Goal: Task Accomplishment & Management: Manage account settings

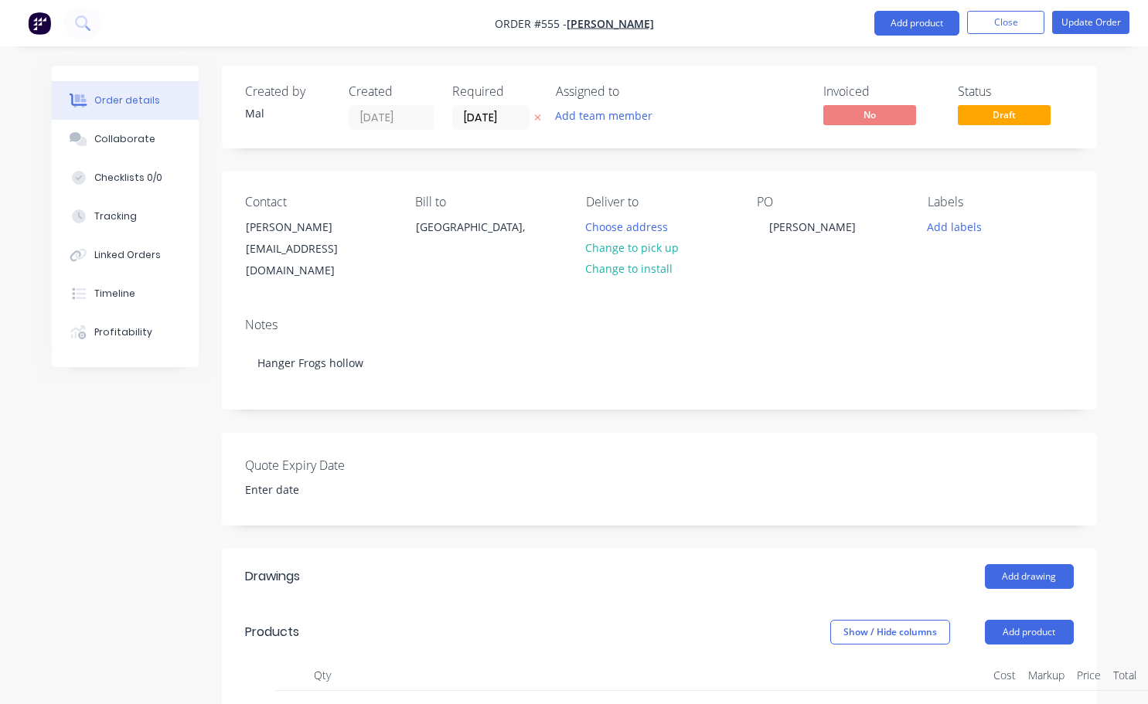
scroll to position [749, 115]
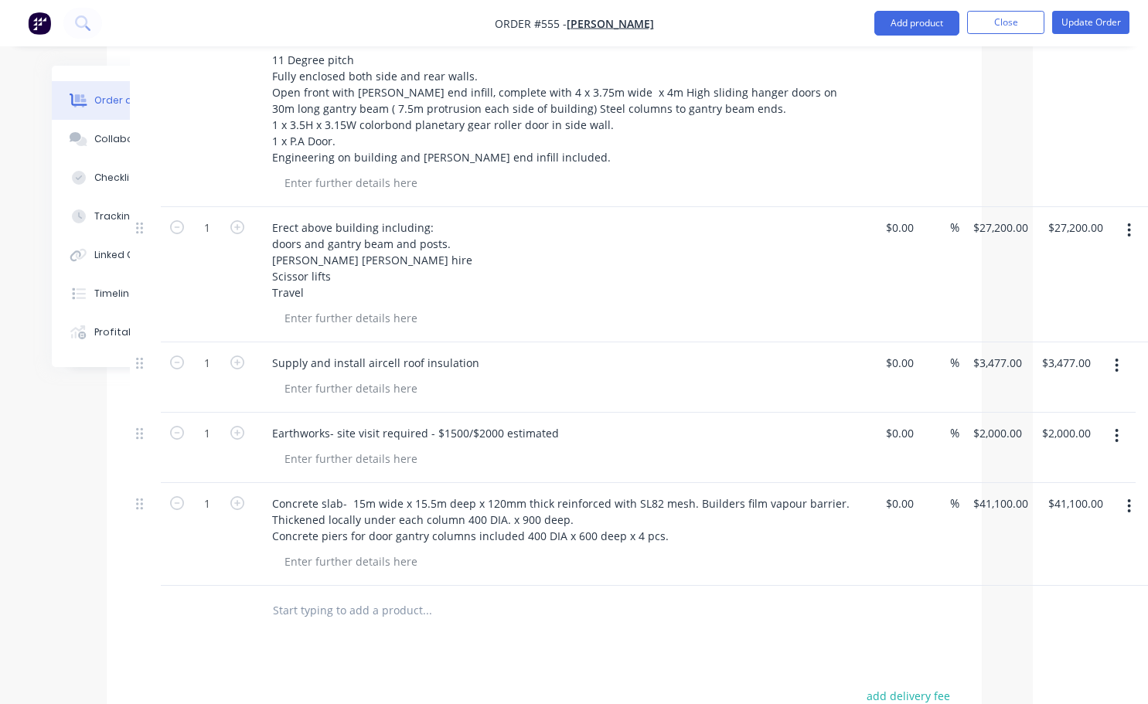
click at [625, 614] on div at bounding box center [532, 611] width 557 height 50
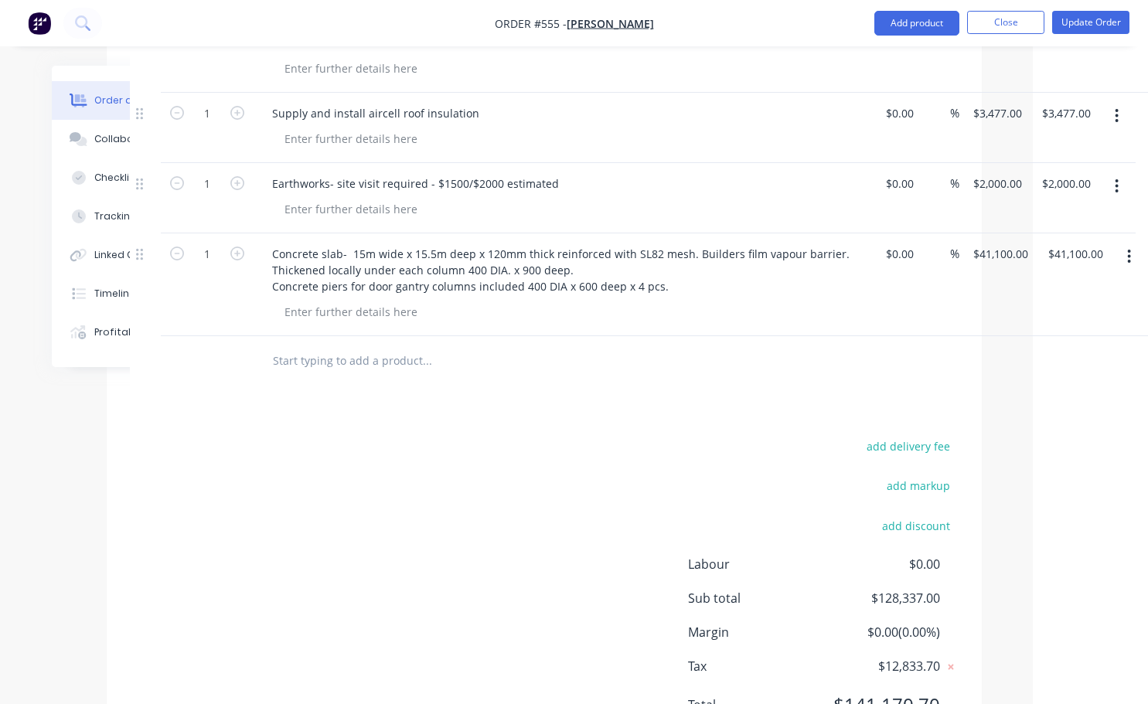
scroll to position [981, 115]
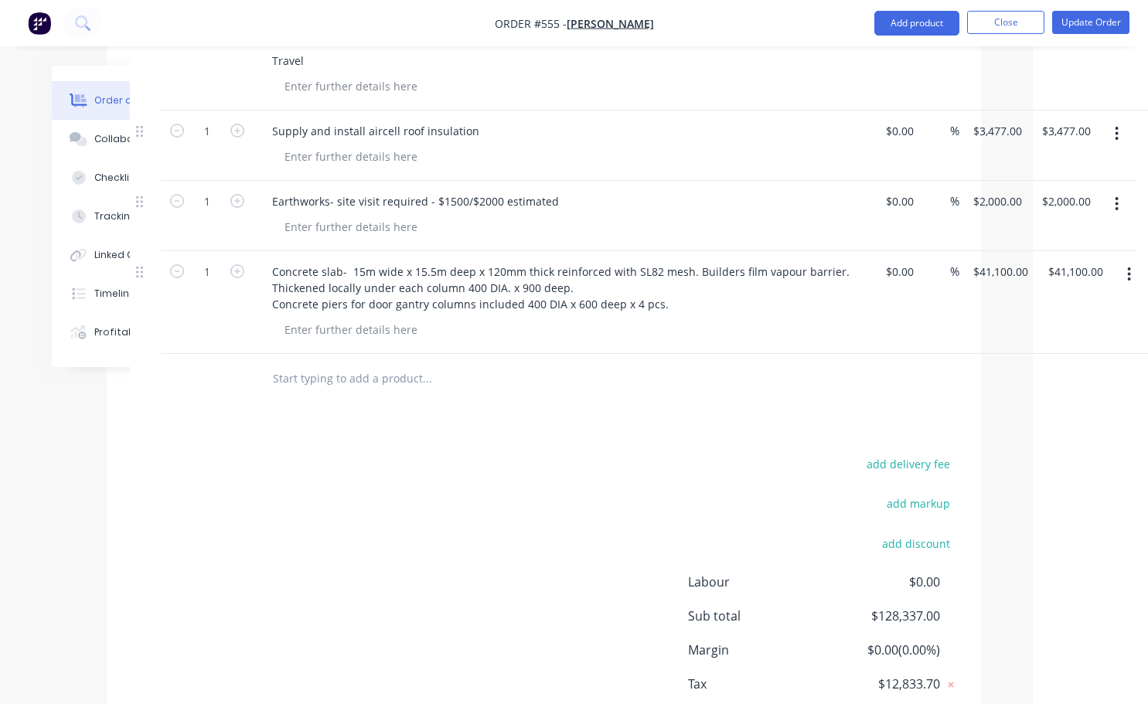
drag, startPoint x: 618, startPoint y: 675, endPoint x: 722, endPoint y: 731, distance: 118.3
drag, startPoint x: 722, startPoint y: 731, endPoint x: 1074, endPoint y: 252, distance: 594.1
click at [1074, 261] on input "41100.00" at bounding box center [1078, 272] width 63 height 22
type input "42850"
type input "$42,850.00"
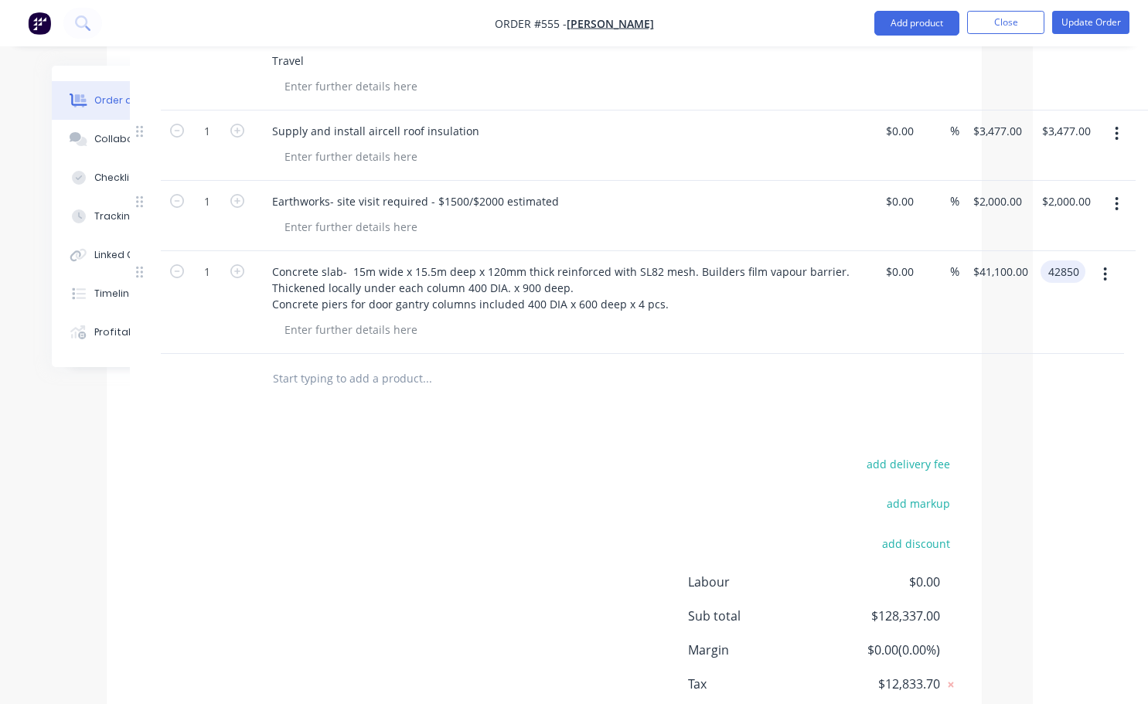
type input "$42,850.00"
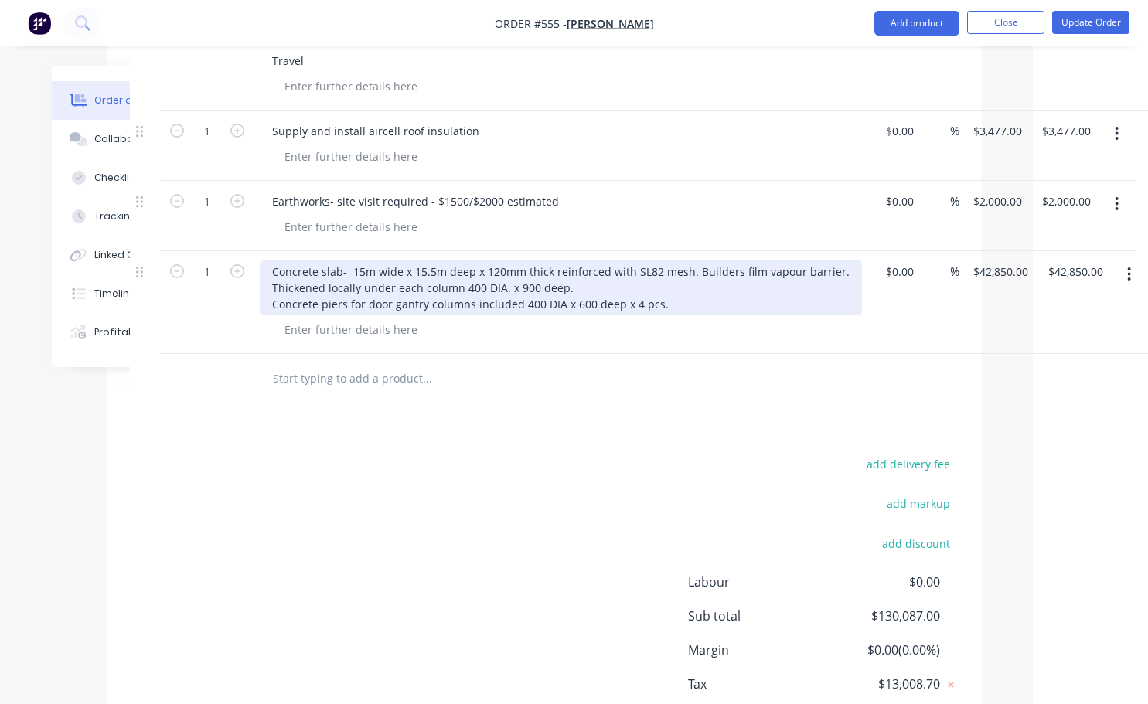
click at [661, 289] on div "Concrete slab- 15m wide x 15.5m deep x 120mm thick reinforced with SL82 mesh. B…" at bounding box center [561, 288] width 602 height 55
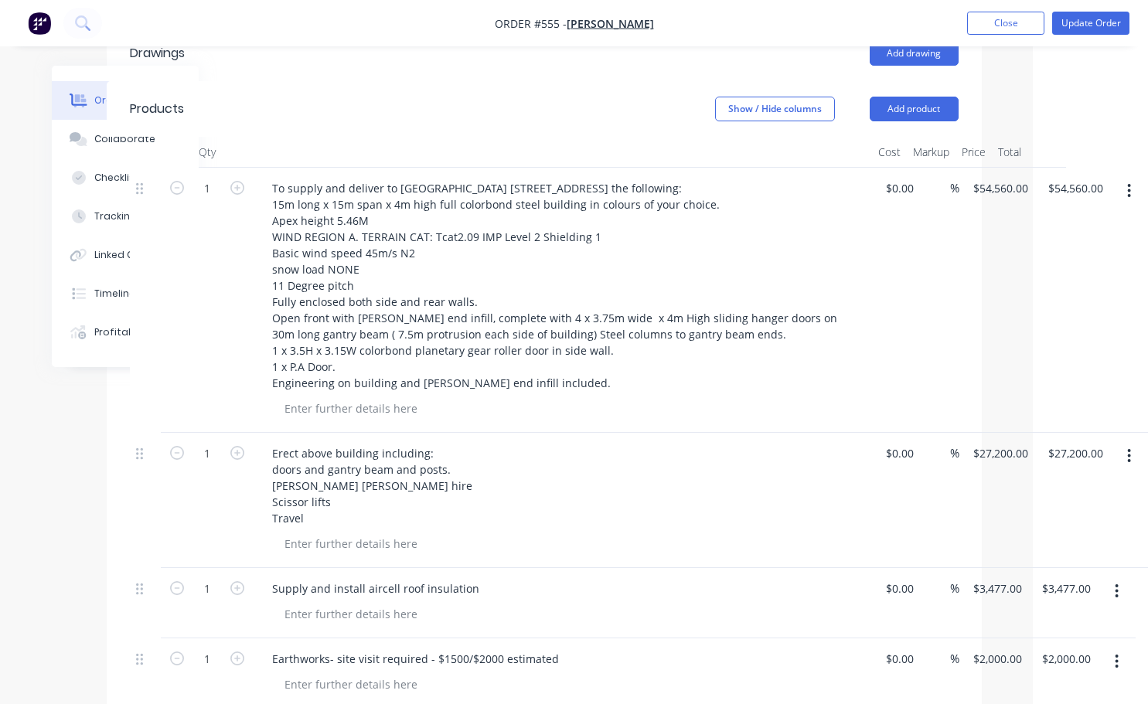
scroll to position [440, 115]
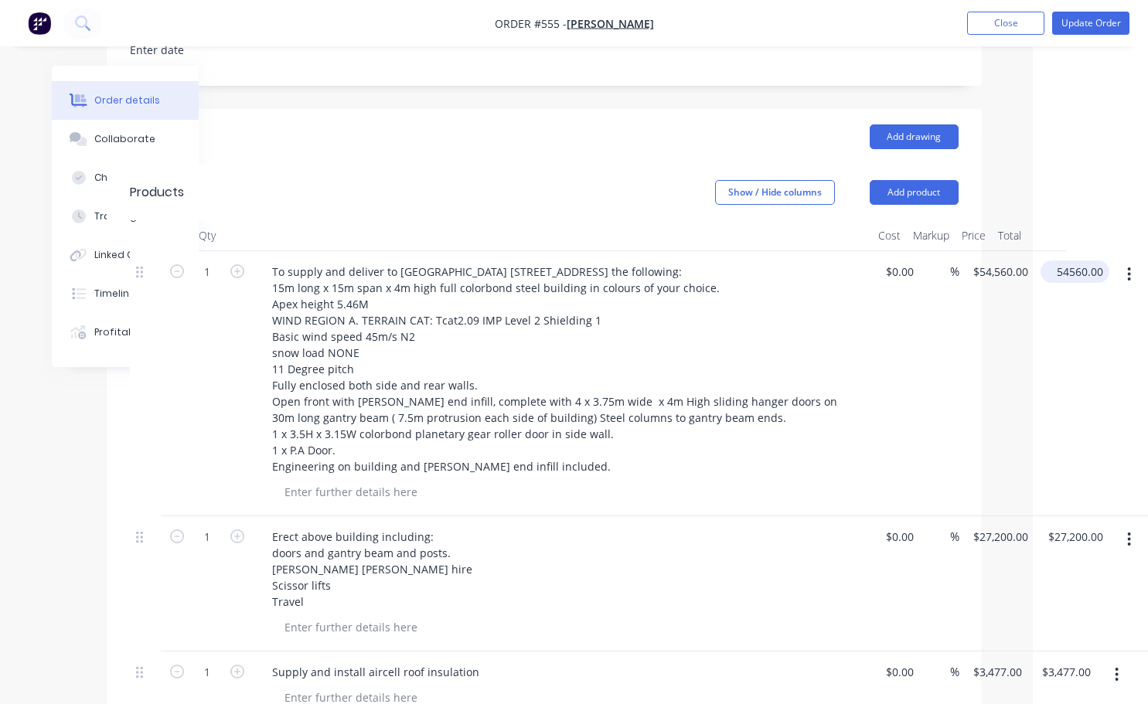
click at [1067, 261] on input "54560.00" at bounding box center [1078, 272] width 63 height 22
type input "55560"
type input "$55,560.00"
click at [983, 420] on div "$55,560.00 $54,560.00" at bounding box center [997, 383] width 75 height 265
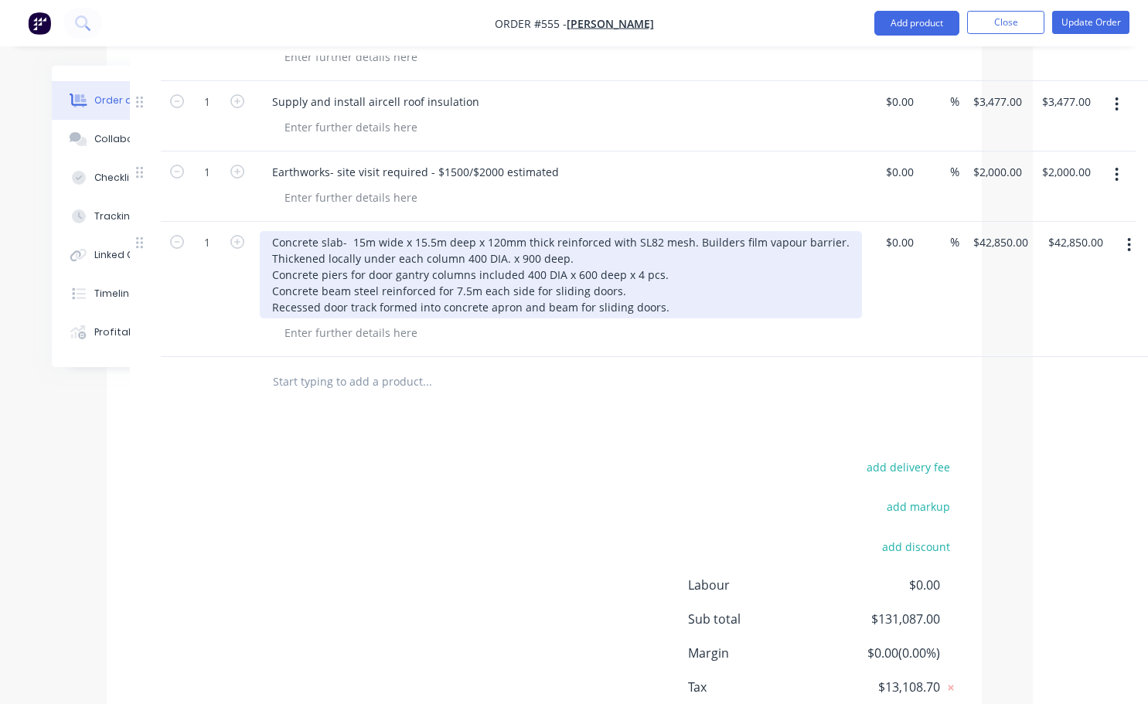
scroll to position [936, 115]
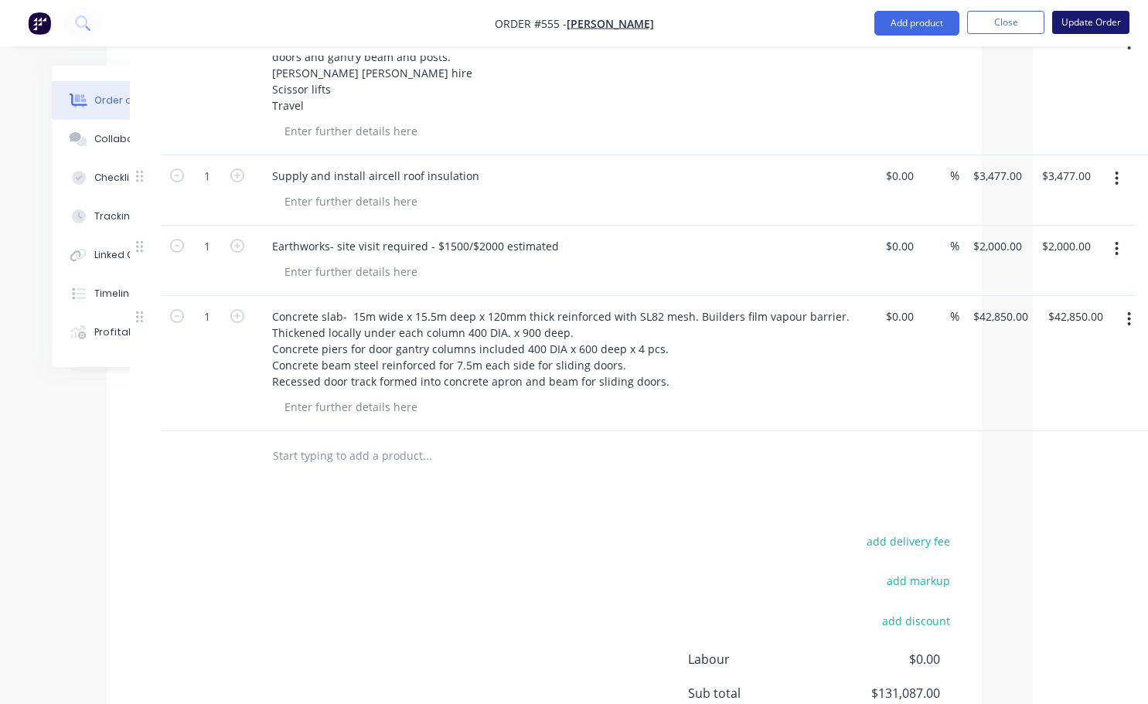
click at [1095, 13] on button "Update Order" at bounding box center [1090, 22] width 77 height 23
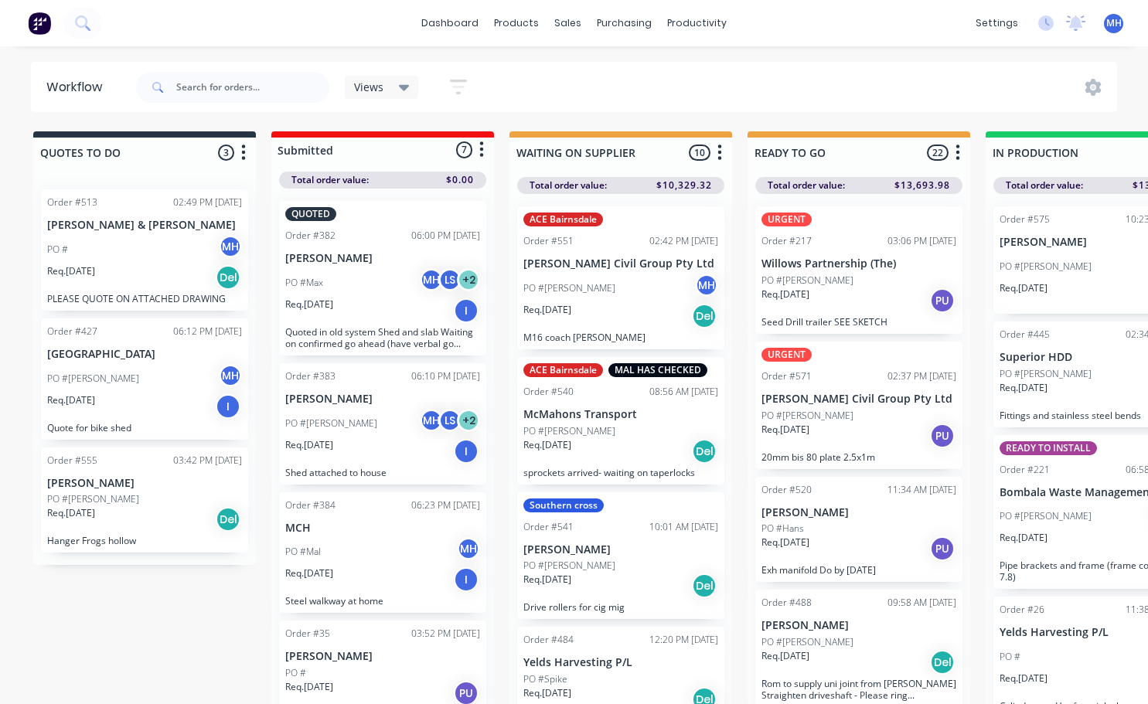
click at [110, 528] on div "Req. 04/09/25 Del" at bounding box center [144, 519] width 195 height 26
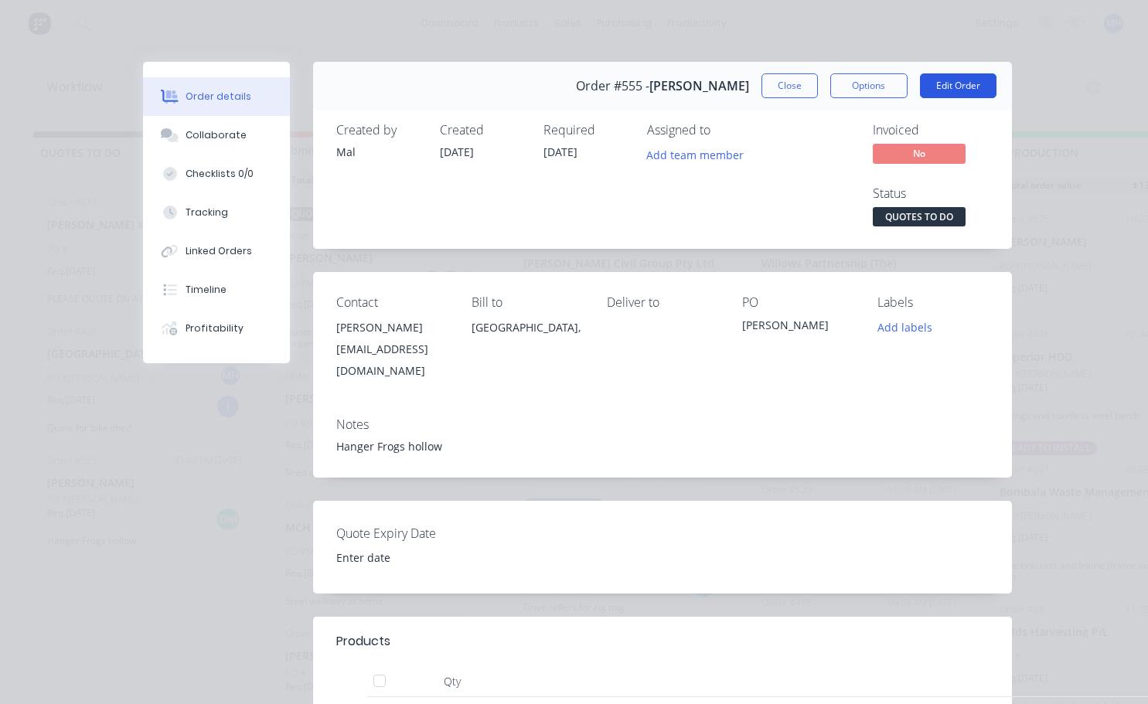
click at [953, 85] on button "Edit Order" at bounding box center [958, 85] width 77 height 25
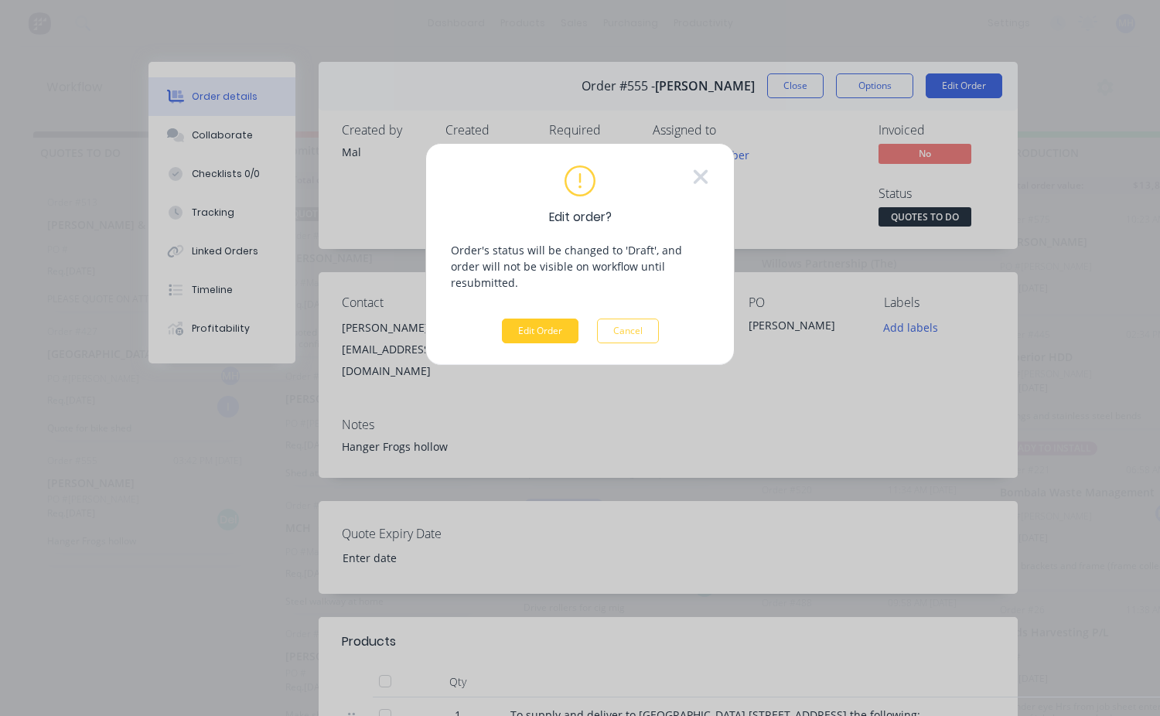
click at [535, 319] on button "Edit Order" at bounding box center [540, 331] width 77 height 25
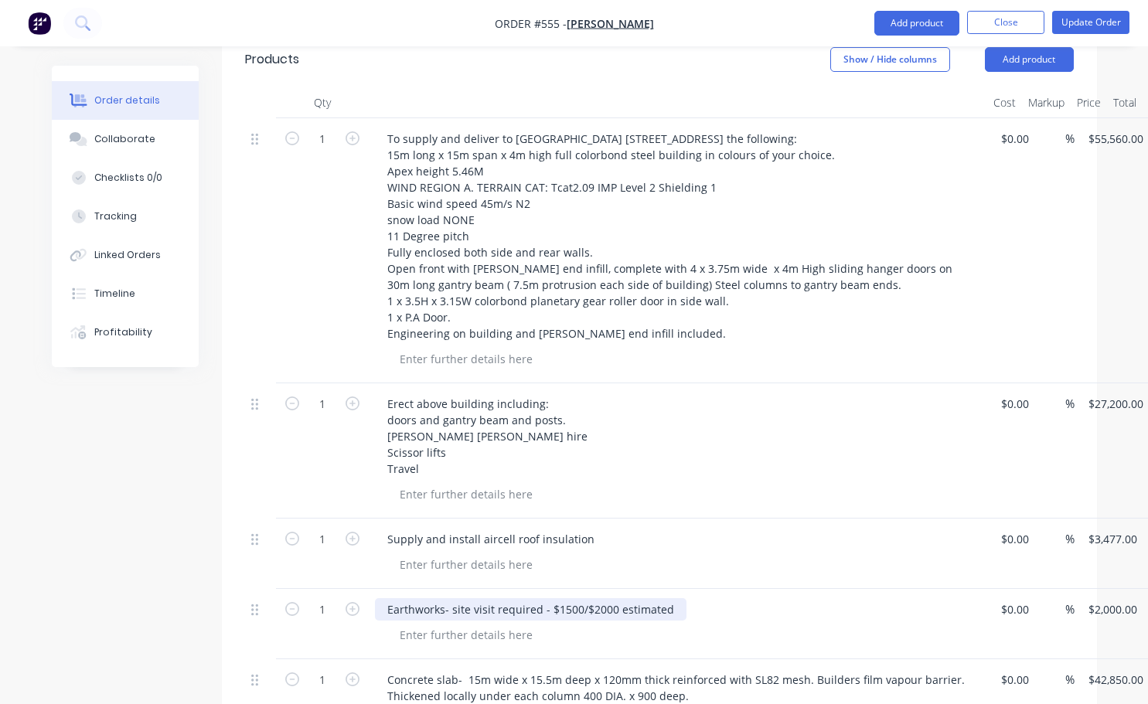
scroll to position [696, 0]
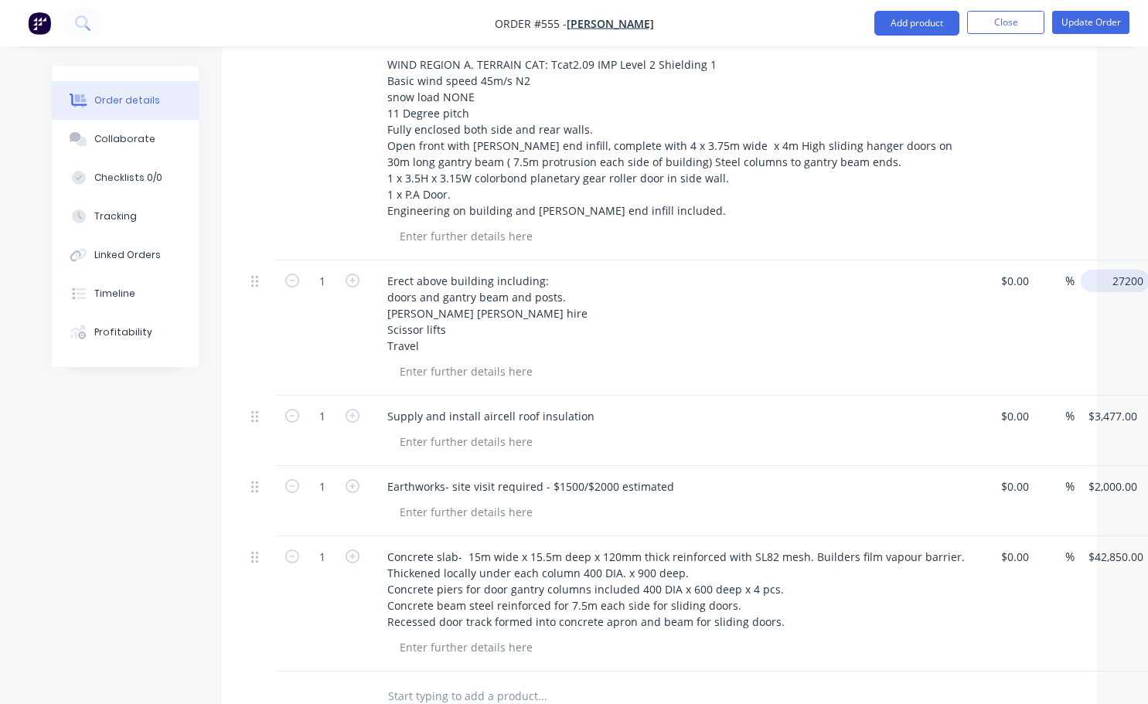
click at [1105, 270] on input "27200" at bounding box center [1118, 281] width 63 height 22
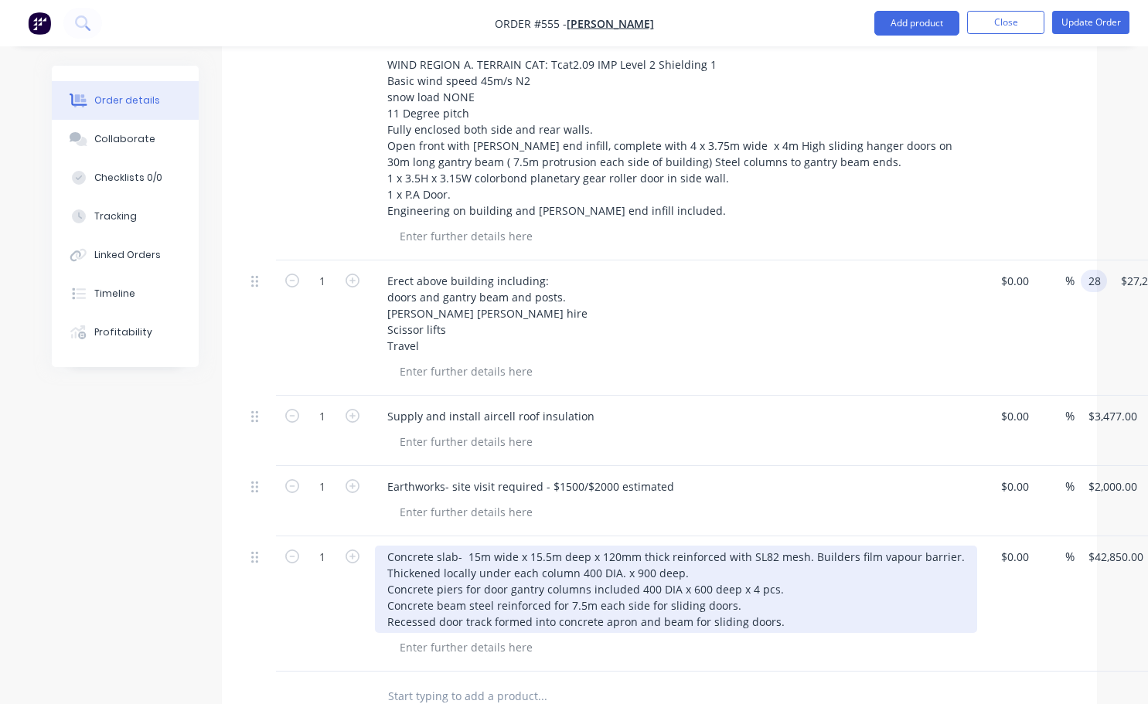
type input "$28.00"
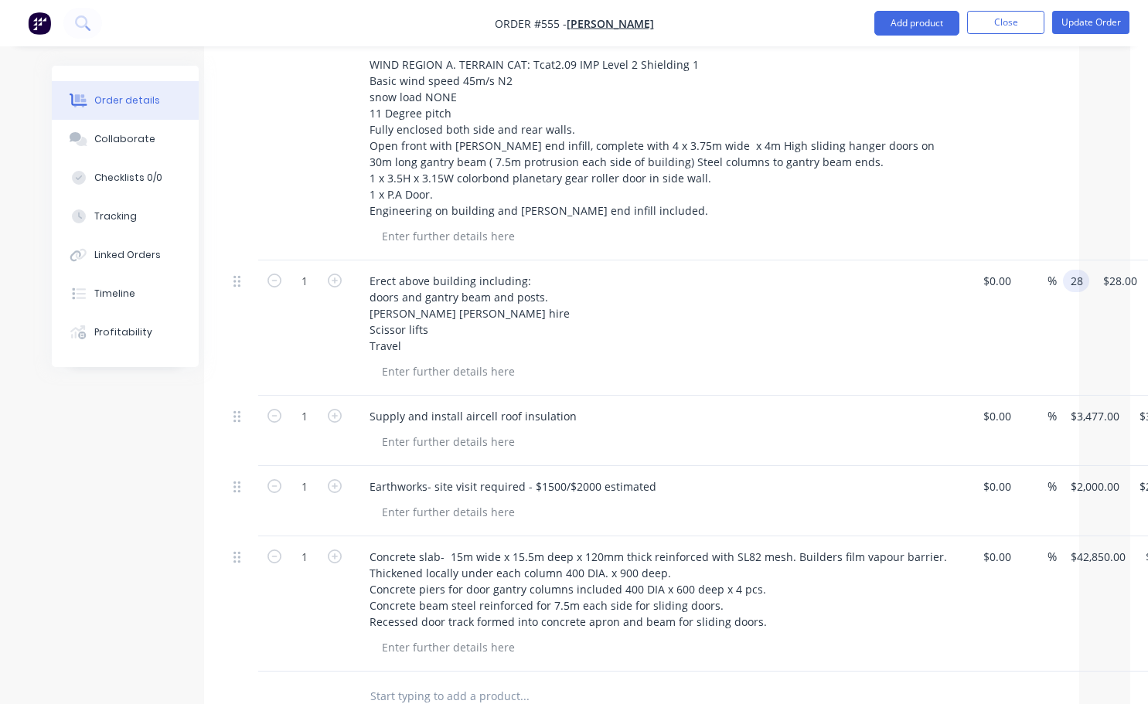
scroll to position [696, 115]
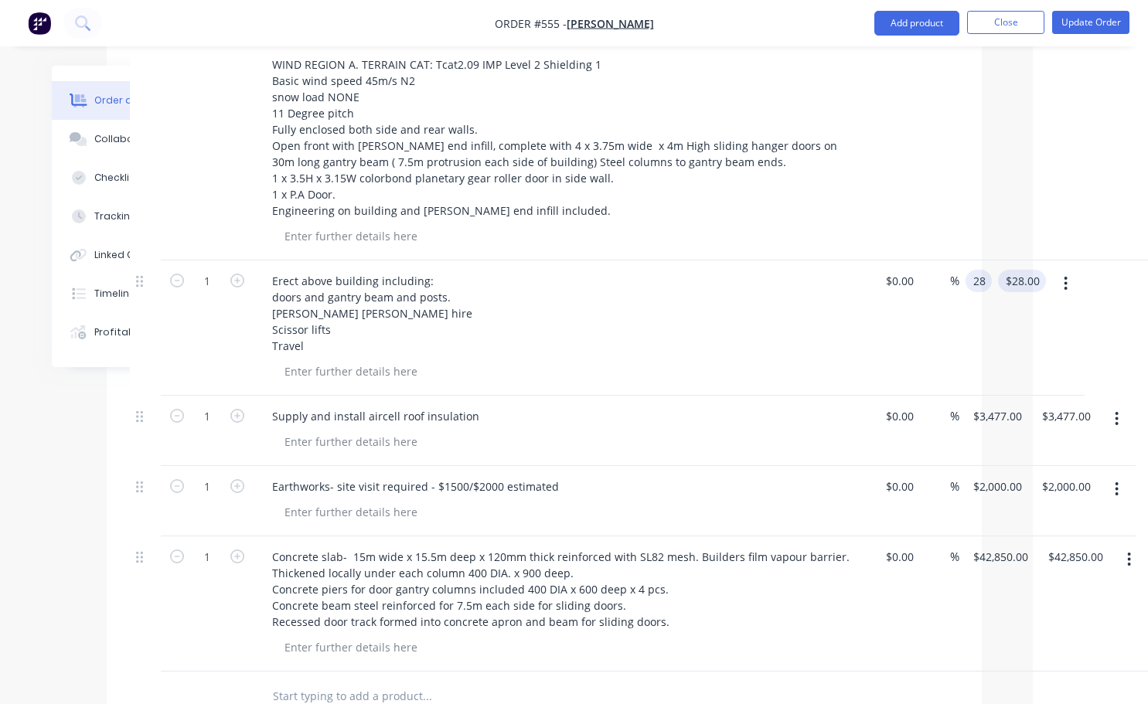
type input "$28.00"
click at [1025, 270] on div "28.00 $28.00" at bounding box center [1022, 281] width 48 height 22
type input "28270"
type input "$28,270.00"
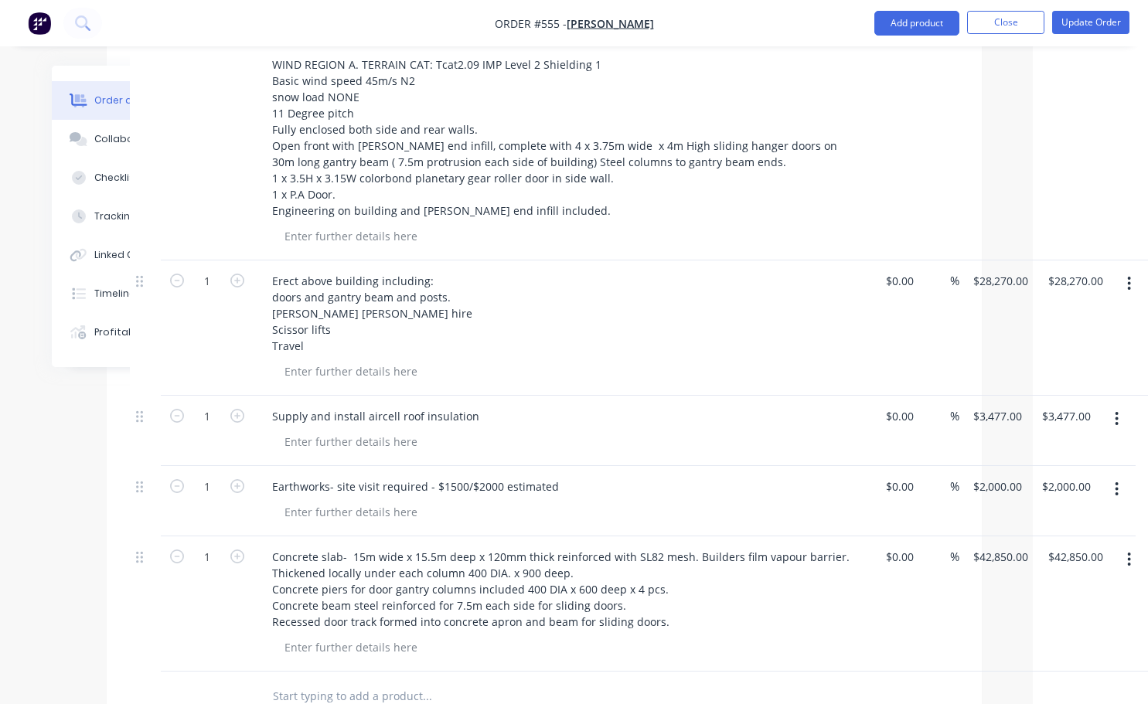
click at [857, 329] on div "Erect above building including: doors and gantry beam and posts. Franna crane h…" at bounding box center [563, 313] width 606 height 87
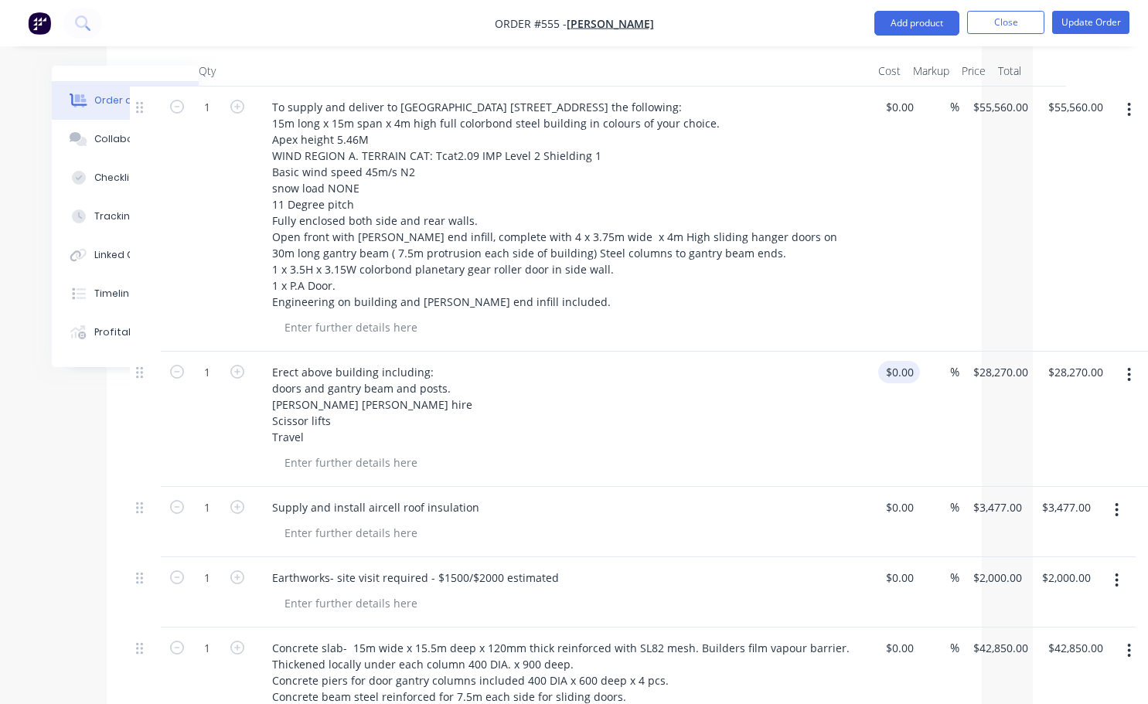
scroll to position [619, 115]
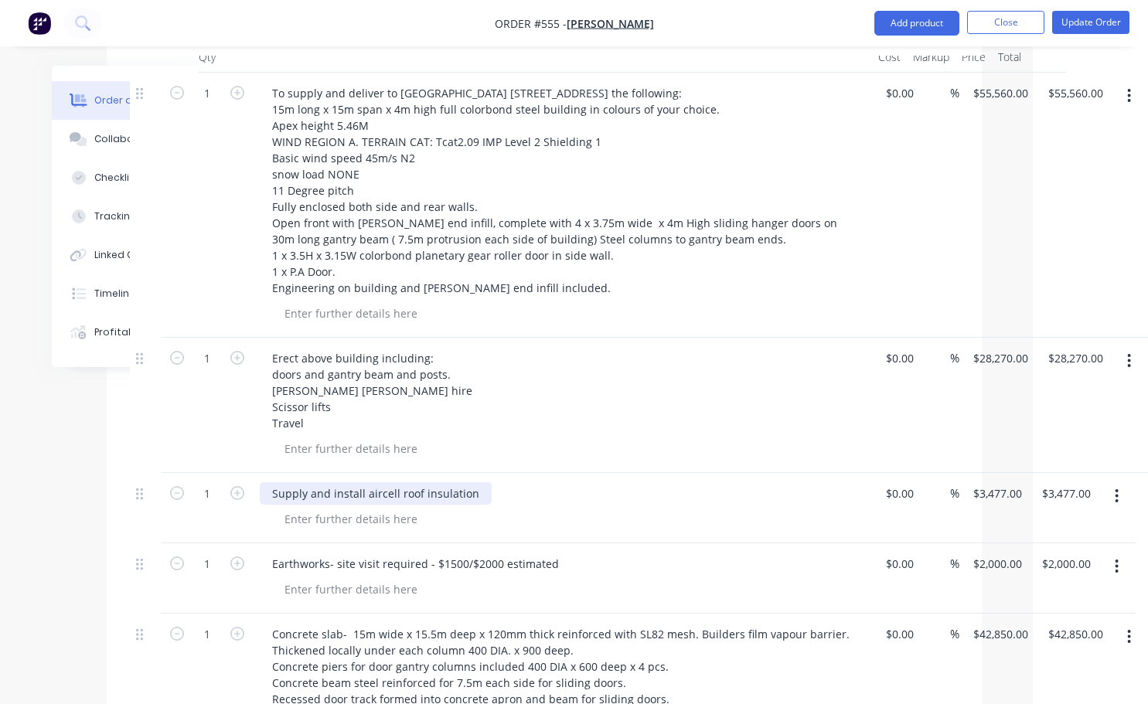
click at [472, 483] on div "Supply and install aircell roof insulation" at bounding box center [376, 494] width 232 height 22
type input "3477.00"
click at [1064, 483] on input "3477.00" at bounding box center [1065, 494] width 48 height 22
type input "4477"
type input "$4,477.00"
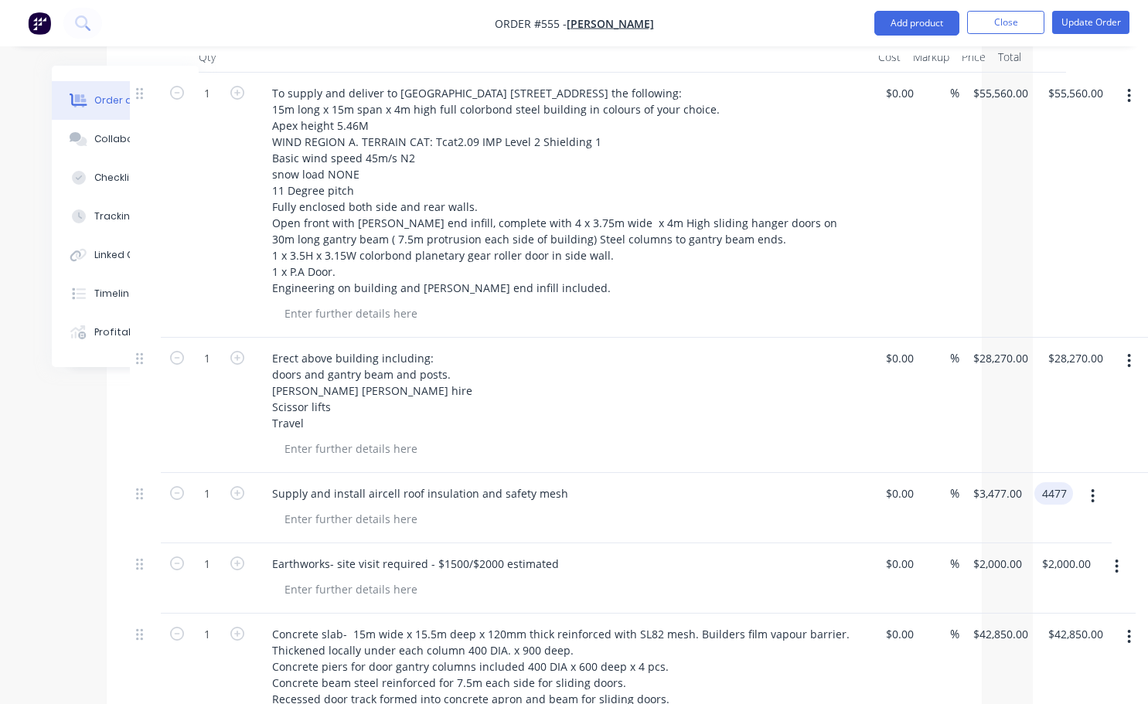
type input "$4,477.00"
click at [850, 512] on div at bounding box center [569, 519] width 594 height 22
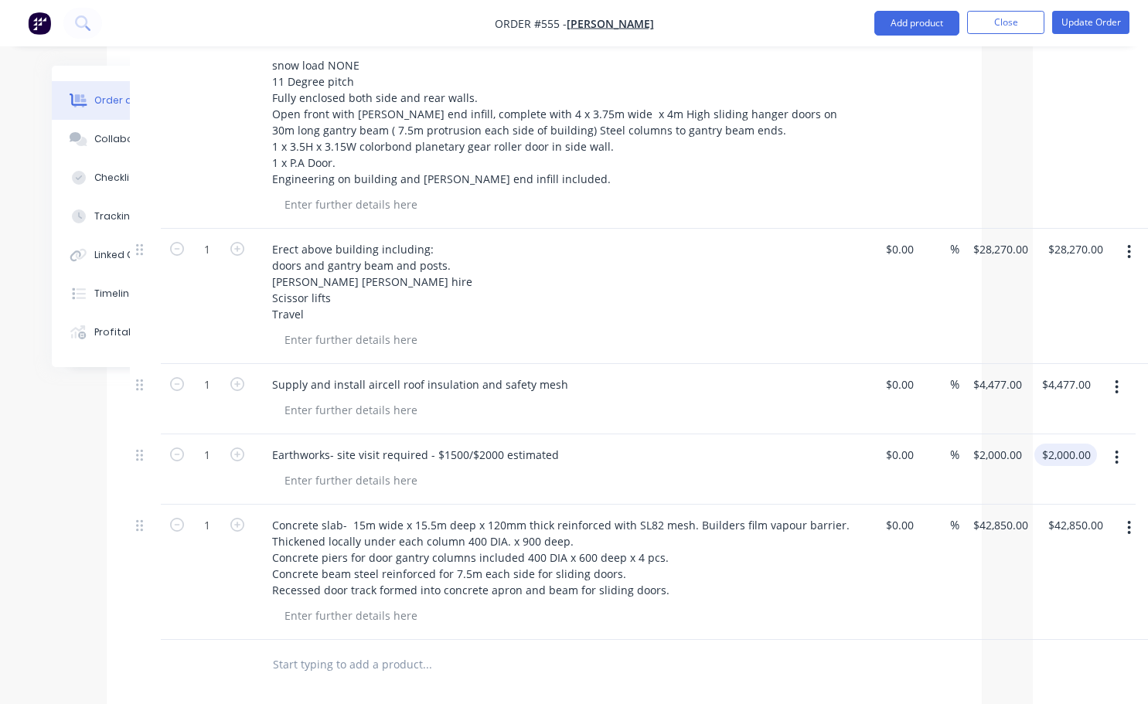
scroll to position [782, 115]
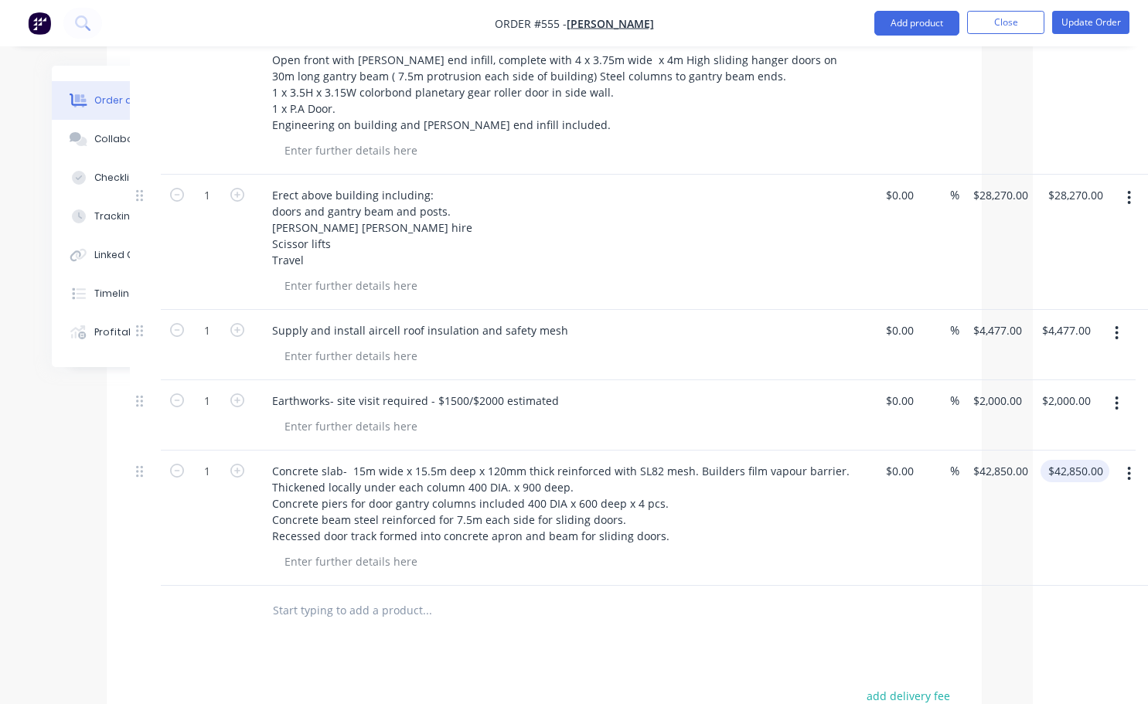
type input "42850.00"
click at [1066, 460] on input "42850.00" at bounding box center [1078, 471] width 63 height 22
type input "44250"
type input "$44,250.00"
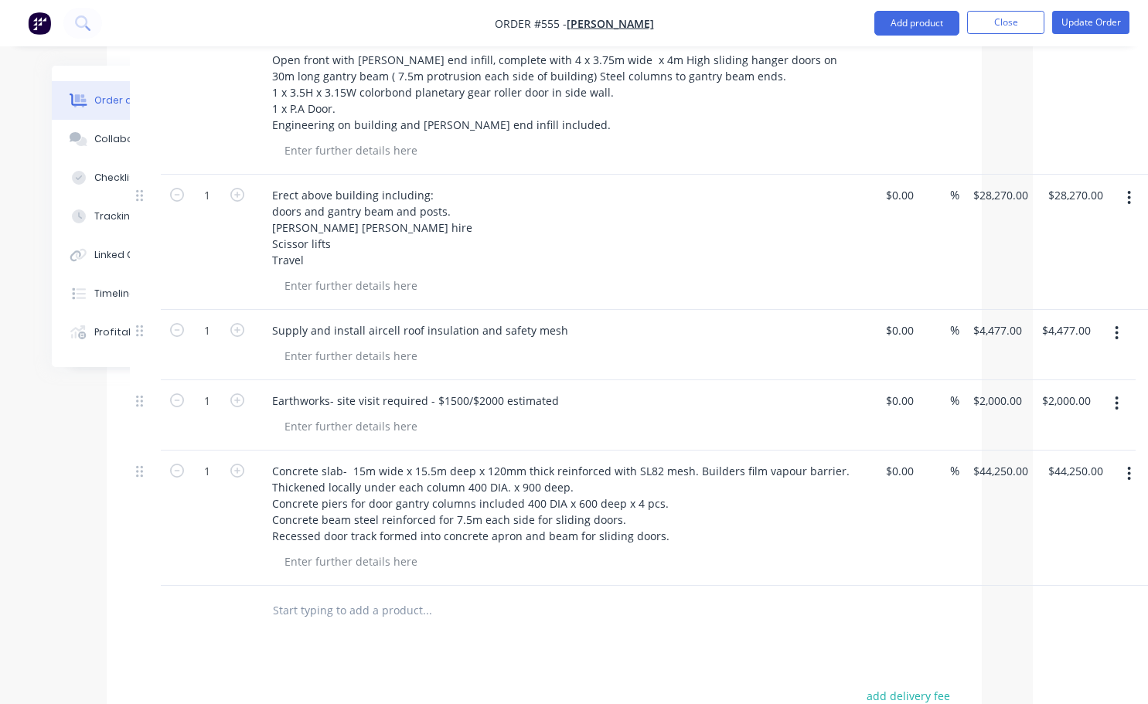
click at [1058, 525] on div "$44,250.00 $44,250.00" at bounding box center [1072, 518] width 75 height 135
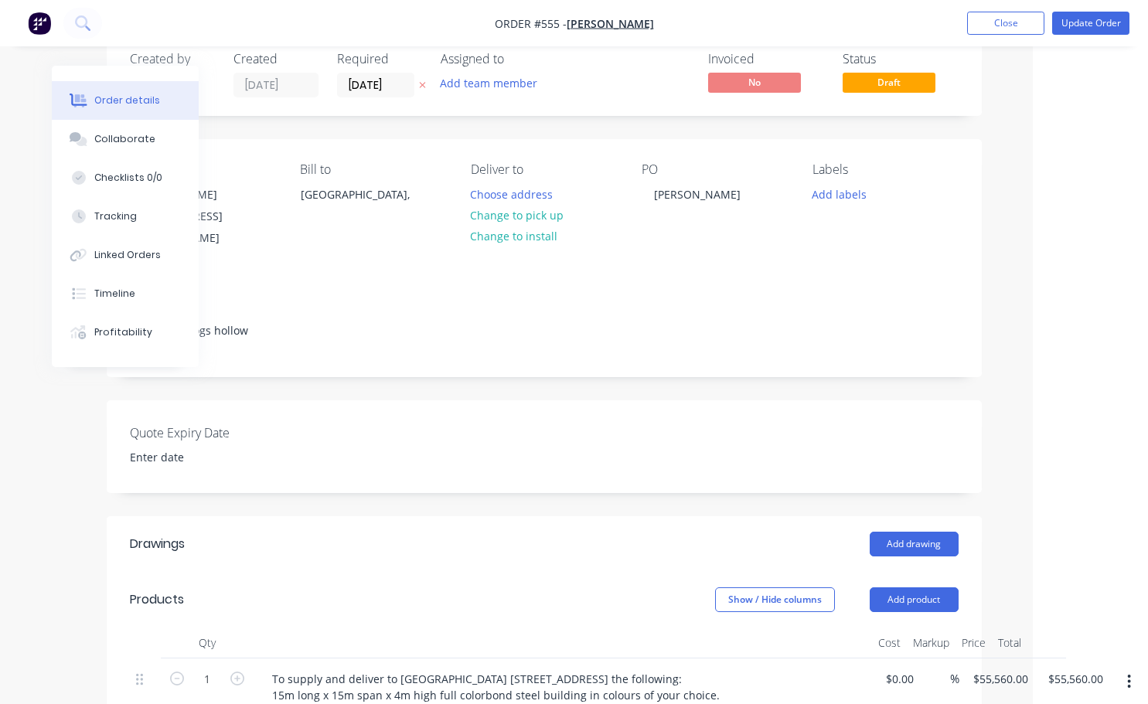
scroll to position [0, 115]
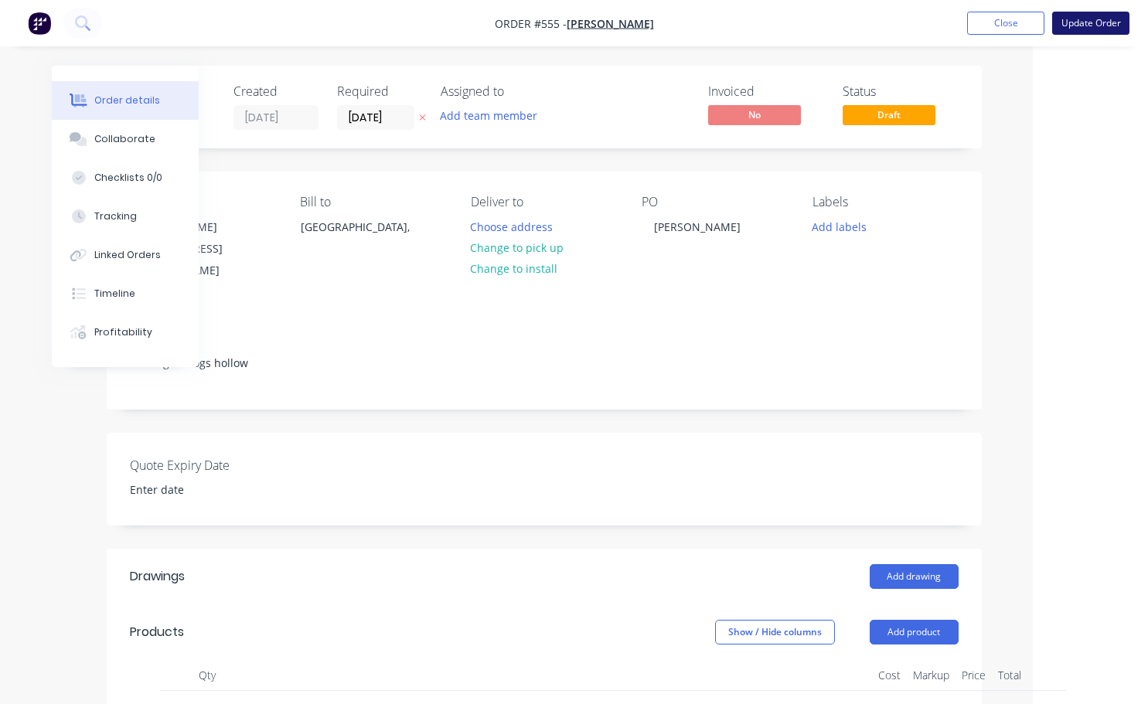
click at [1081, 25] on button "Update Order" at bounding box center [1090, 23] width 77 height 23
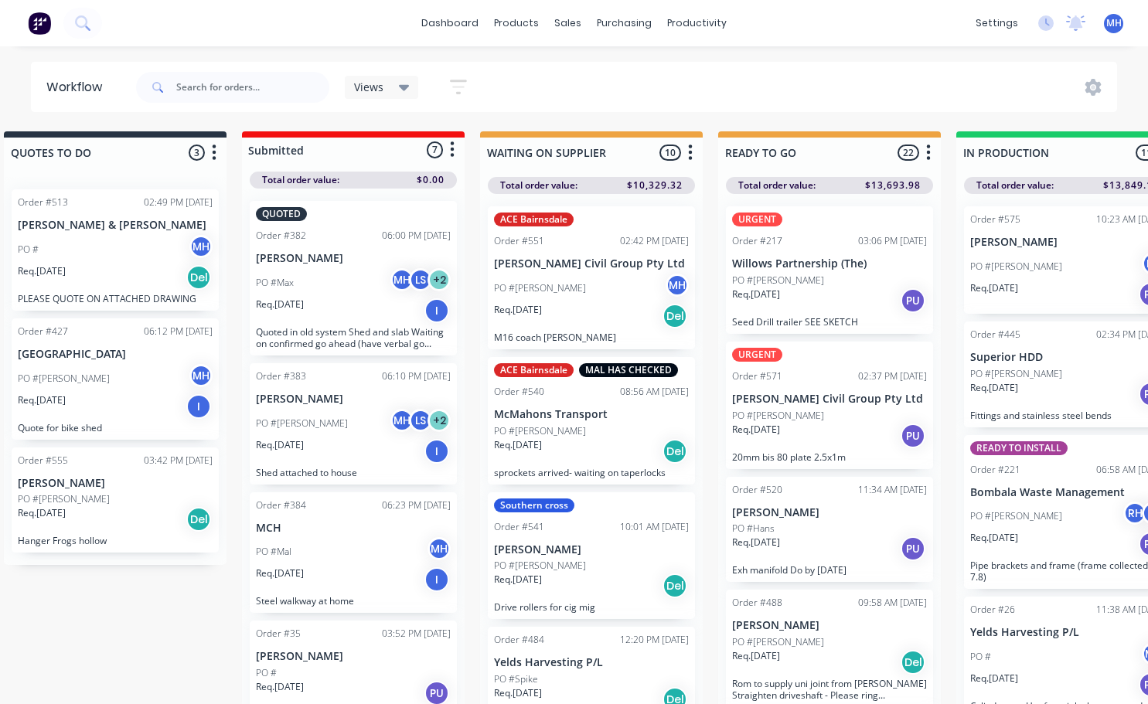
scroll to position [0, 29]
click at [106, 524] on div "Req. 04/09/25 Del" at bounding box center [116, 519] width 195 height 26
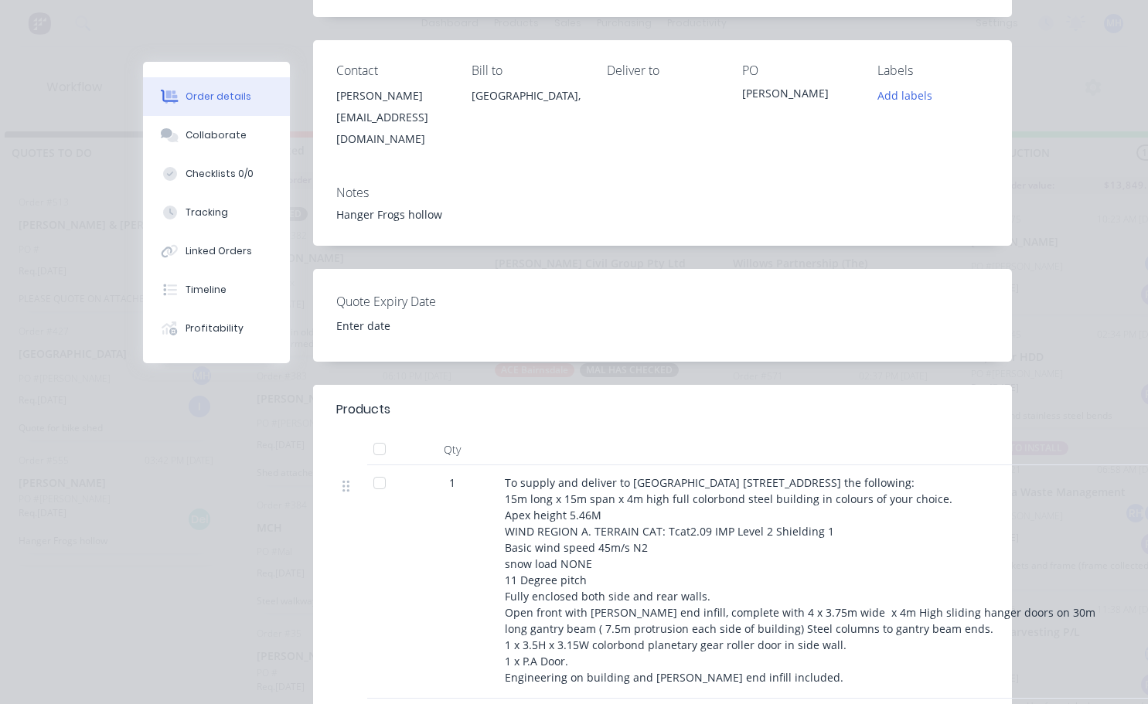
scroll to position [0, 0]
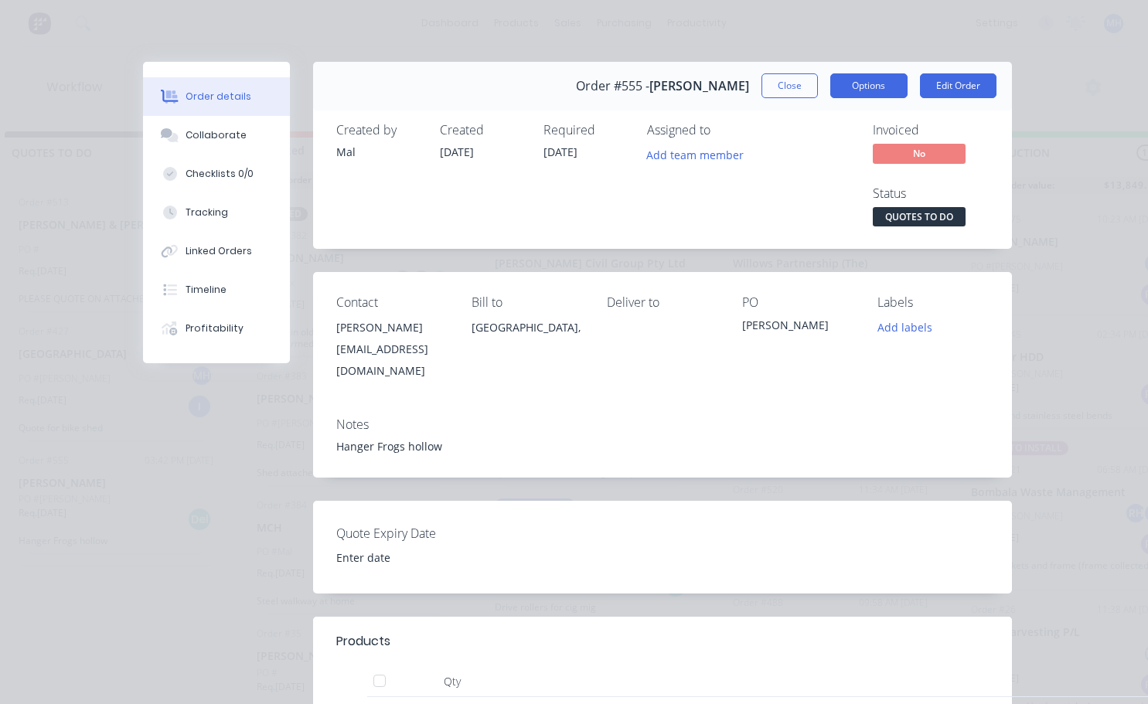
click at [884, 84] on button "Options" at bounding box center [868, 85] width 77 height 25
click at [1042, 229] on div "Order details Collaborate Checklists 0/0 Tracking Linked Orders Timeline Profit…" at bounding box center [574, 352] width 1148 height 704
click at [848, 84] on button "Options" at bounding box center [868, 85] width 77 height 25
click at [1066, 168] on div "Order details Collaborate Checklists 0/0 Tracking Linked Orders Timeline Profit…" at bounding box center [574, 352] width 1148 height 704
click at [969, 81] on button "Edit Order" at bounding box center [958, 85] width 77 height 25
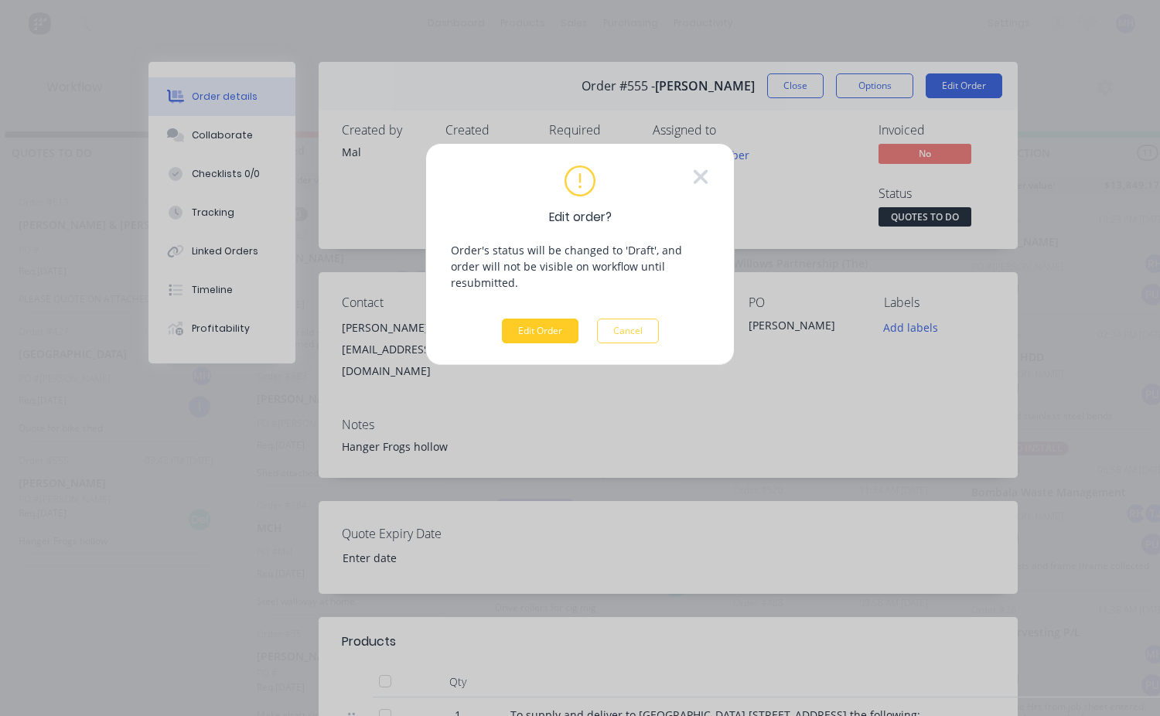
click at [534, 319] on button "Edit Order" at bounding box center [540, 331] width 77 height 25
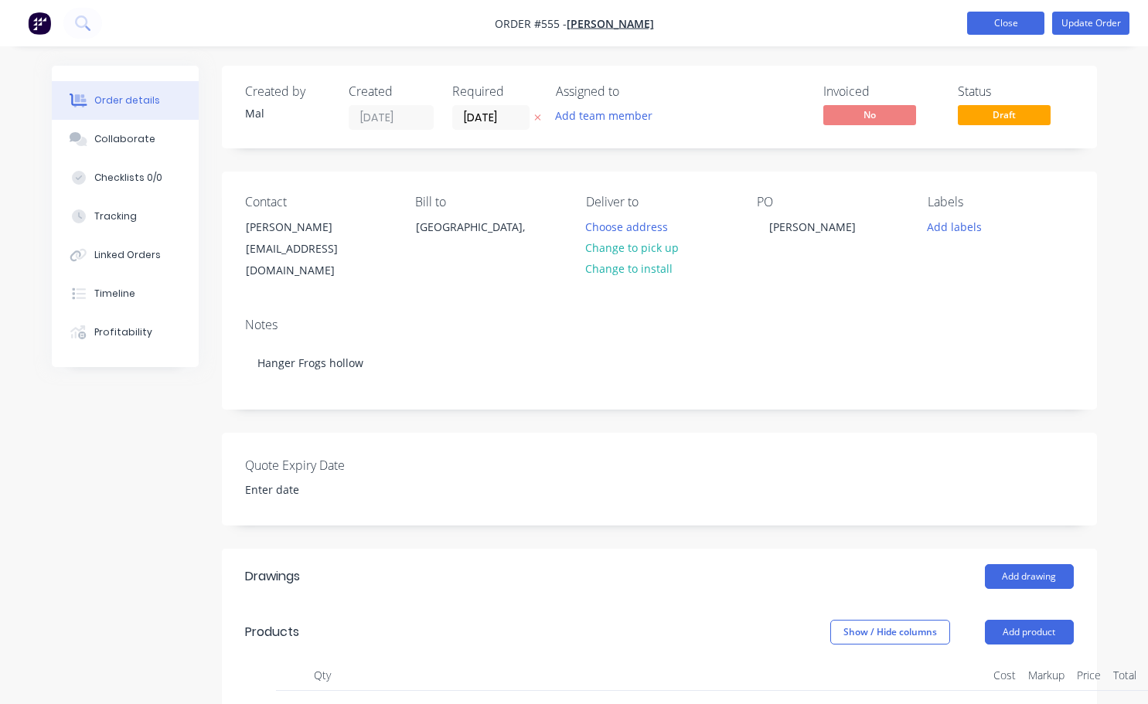
click at [989, 22] on button "Close" at bounding box center [1005, 23] width 77 height 23
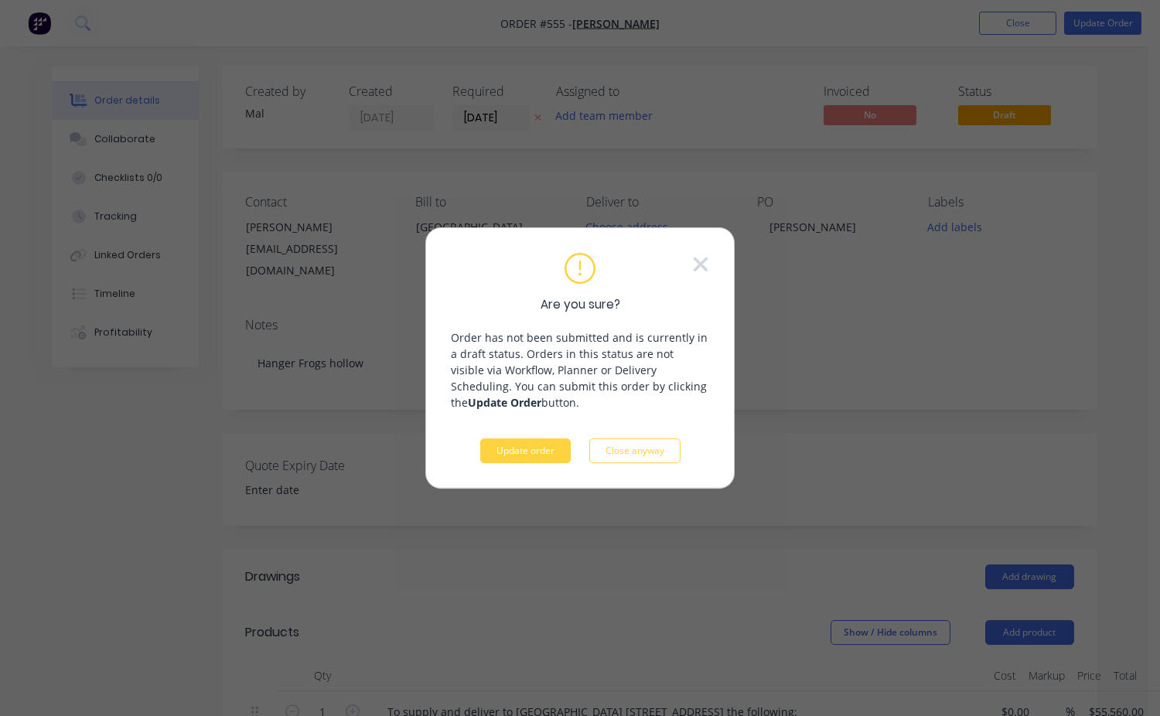
click at [521, 443] on button "Update order" at bounding box center [525, 450] width 90 height 25
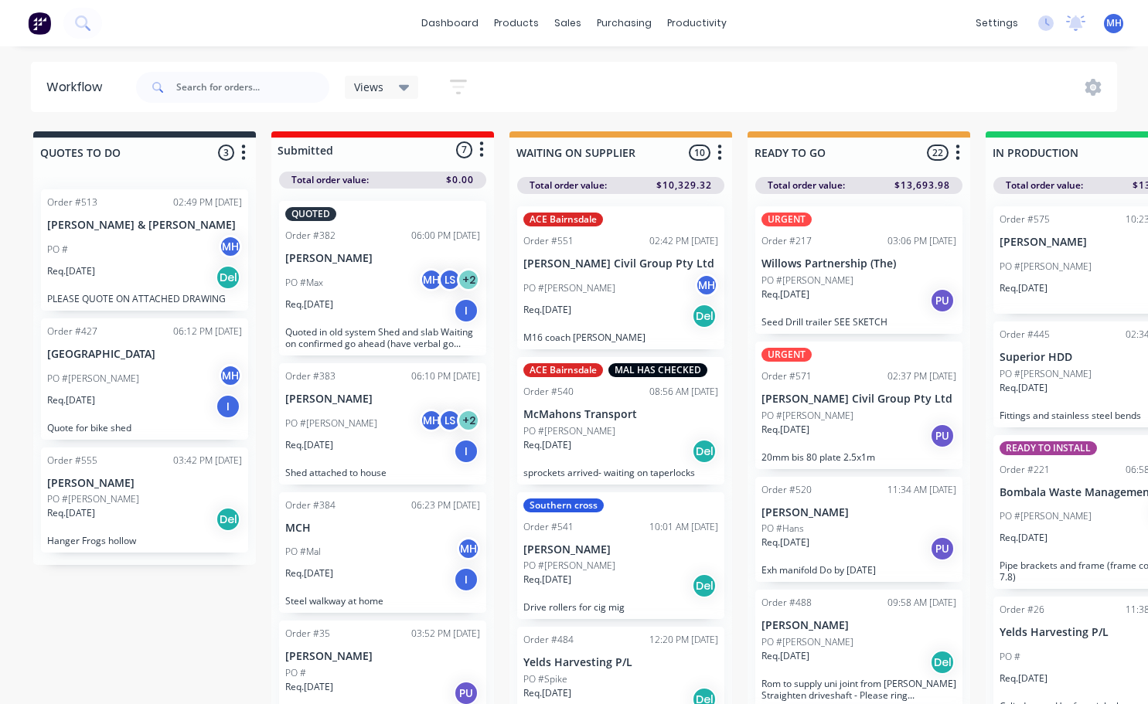
click at [135, 513] on div "Req. 04/09/25 Del" at bounding box center [144, 519] width 195 height 26
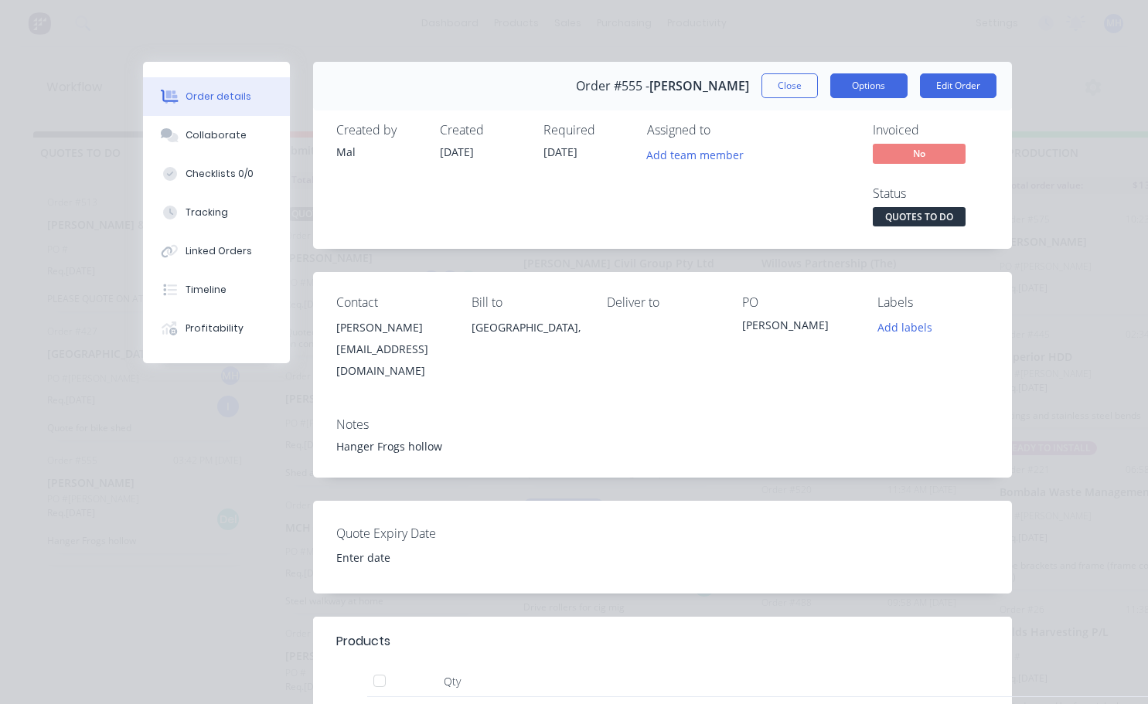
click at [862, 94] on button "Options" at bounding box center [868, 85] width 77 height 25
click at [1044, 101] on div "Order details Collaborate Checklists 0/0 Tracking Linked Orders Timeline Profit…" at bounding box center [574, 352] width 1148 height 704
click at [969, 78] on button "Edit Order" at bounding box center [958, 85] width 77 height 25
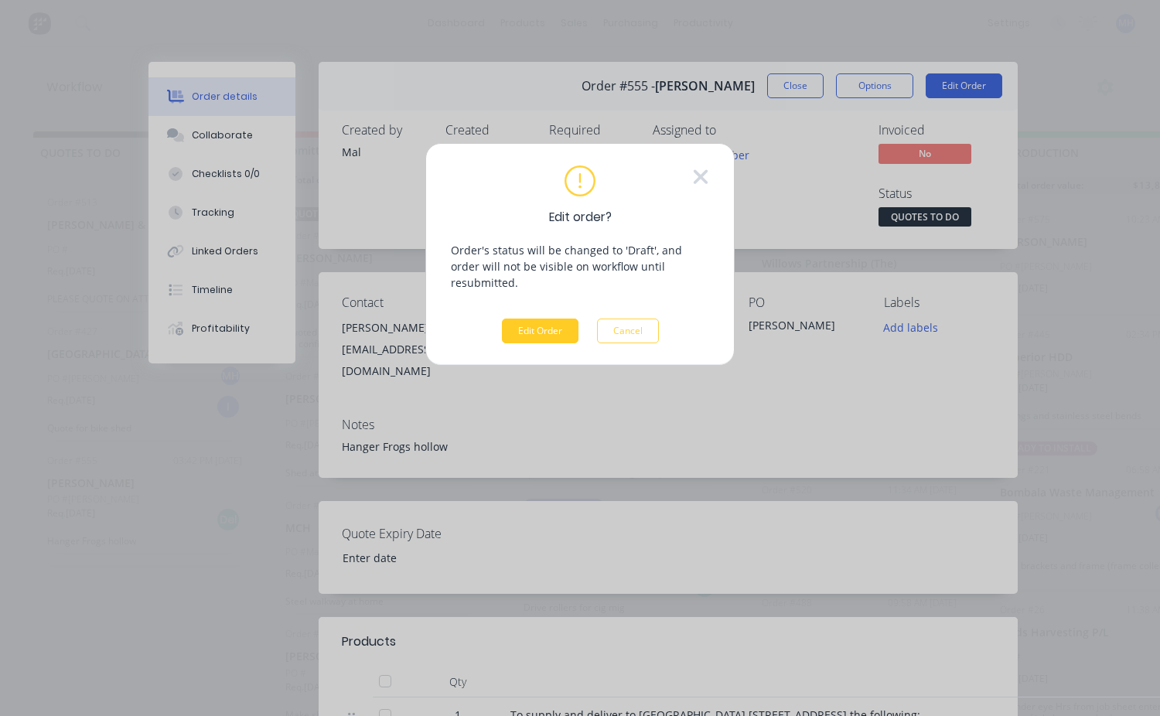
click at [540, 319] on button "Edit Order" at bounding box center [540, 331] width 77 height 25
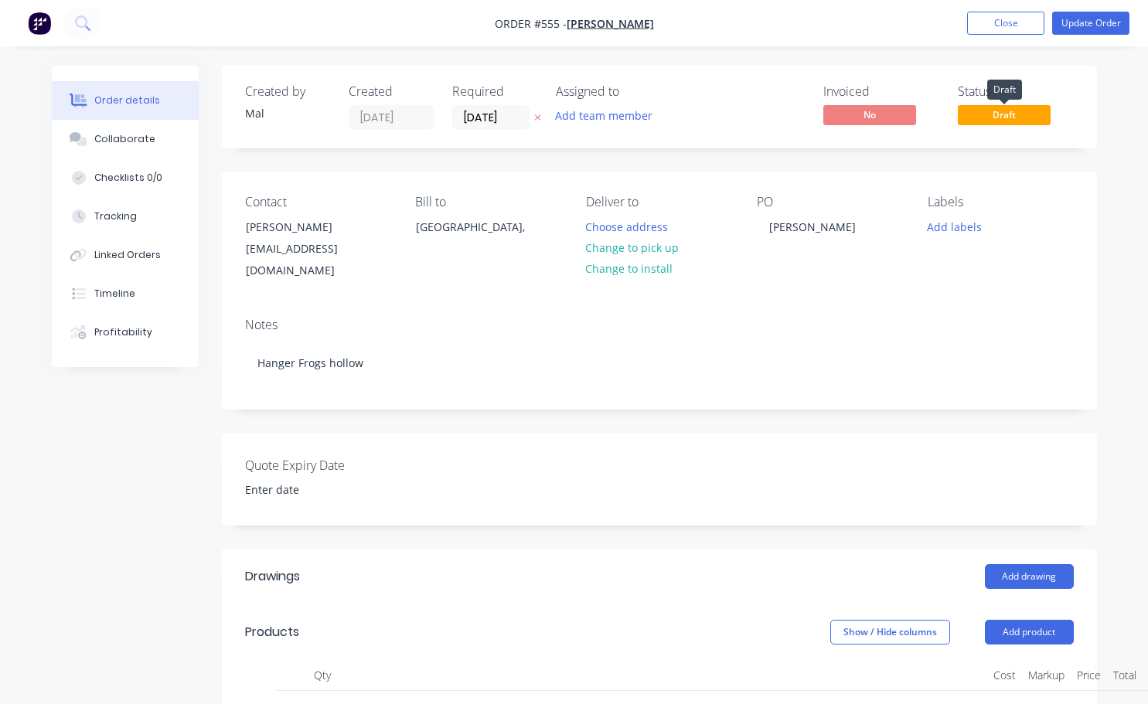
click at [1014, 114] on span "Draft" at bounding box center [1004, 114] width 93 height 19
click at [996, 26] on button "Close" at bounding box center [1005, 23] width 77 height 23
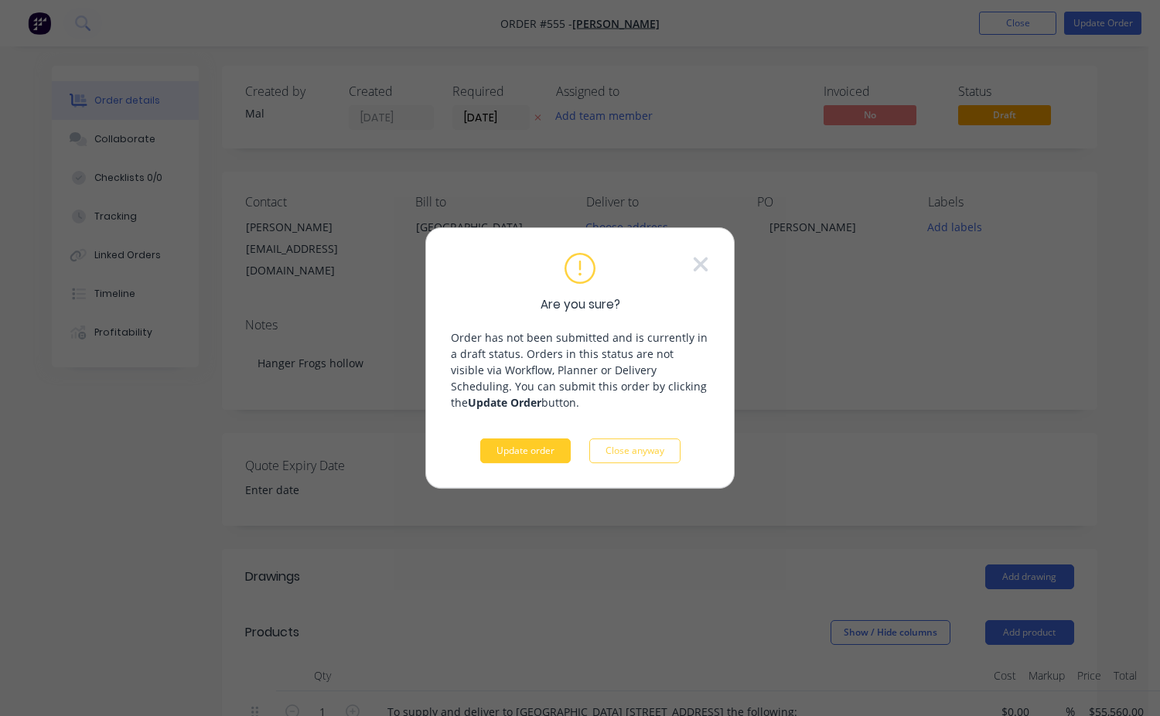
click at [535, 446] on button "Update order" at bounding box center [525, 450] width 90 height 25
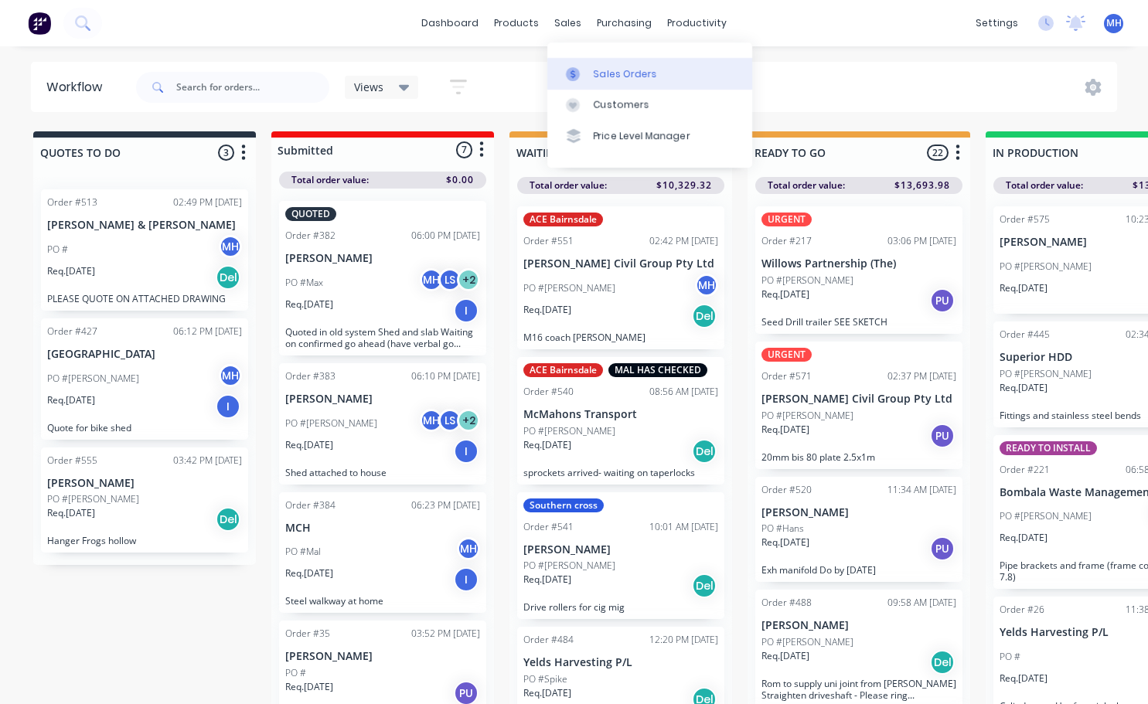
click at [604, 70] on div "Sales Orders" at bounding box center [625, 74] width 63 height 14
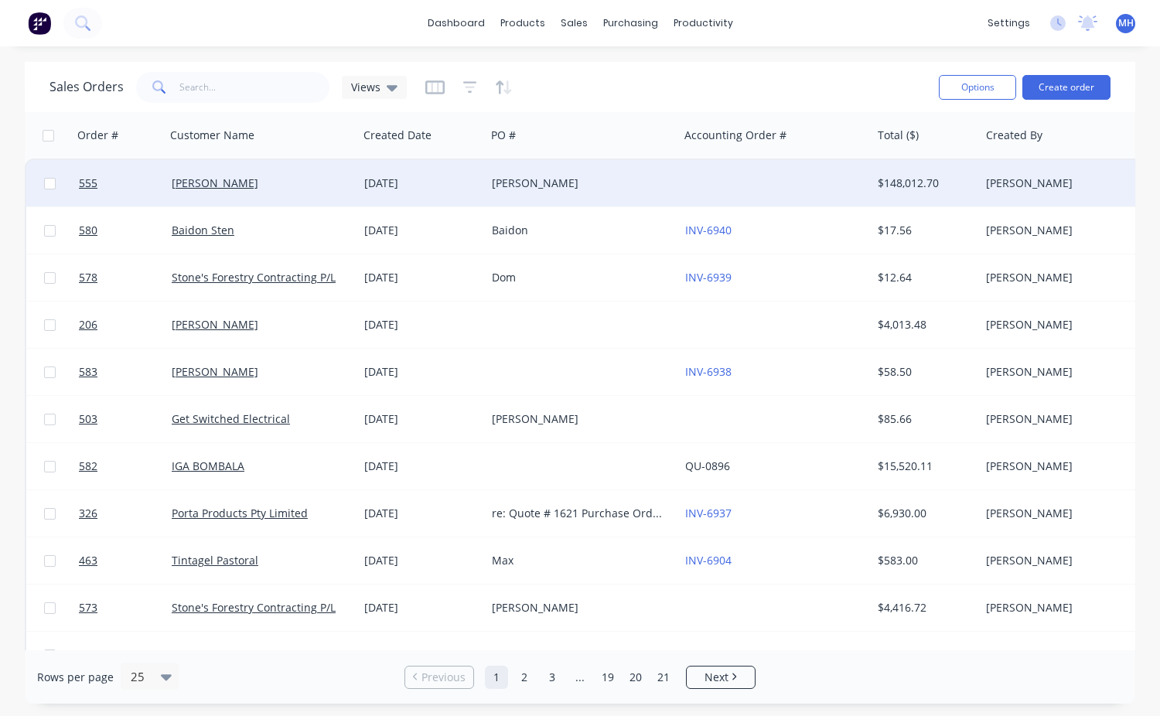
click at [653, 183] on div "Lindsay" at bounding box center [578, 183] width 172 height 15
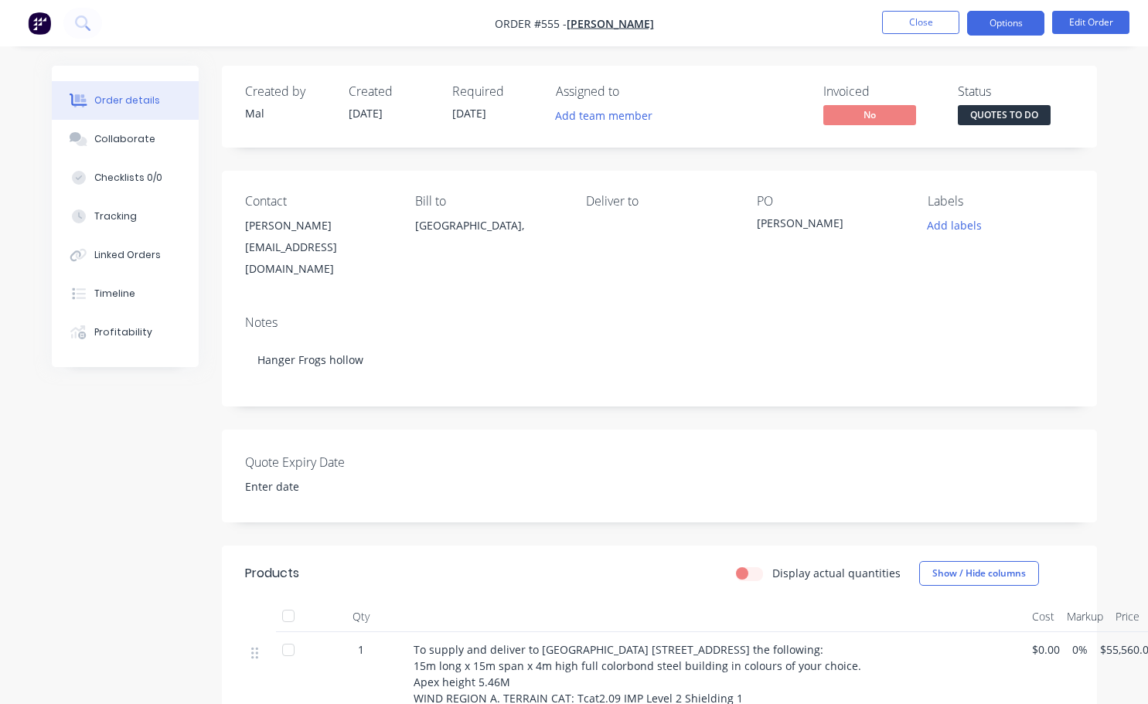
click at [1018, 31] on button "Options" at bounding box center [1005, 23] width 77 height 25
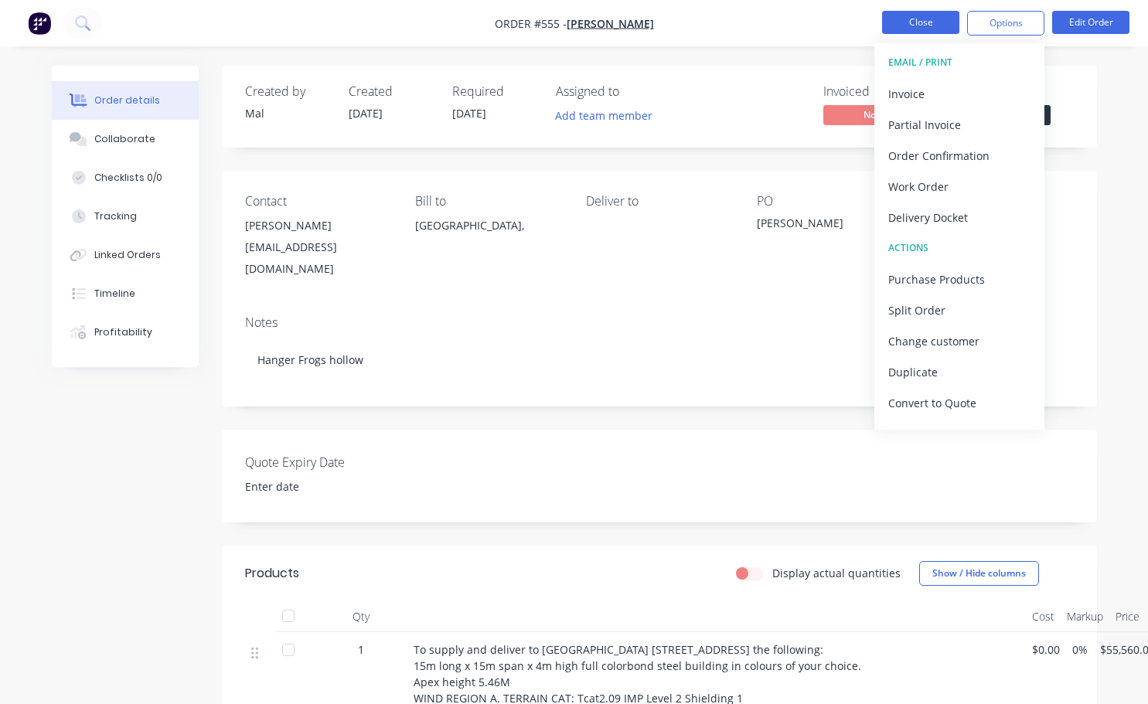
click at [915, 19] on button "Close" at bounding box center [920, 22] width 77 height 23
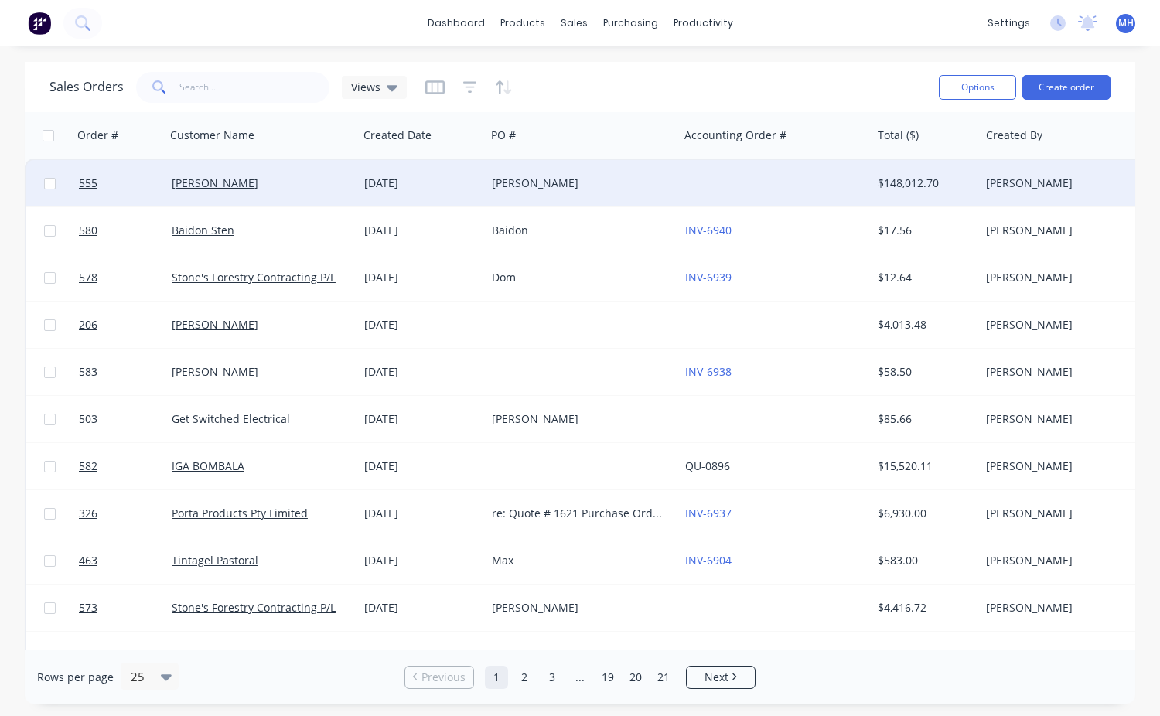
click at [651, 179] on div "Lindsay" at bounding box center [578, 183] width 172 height 15
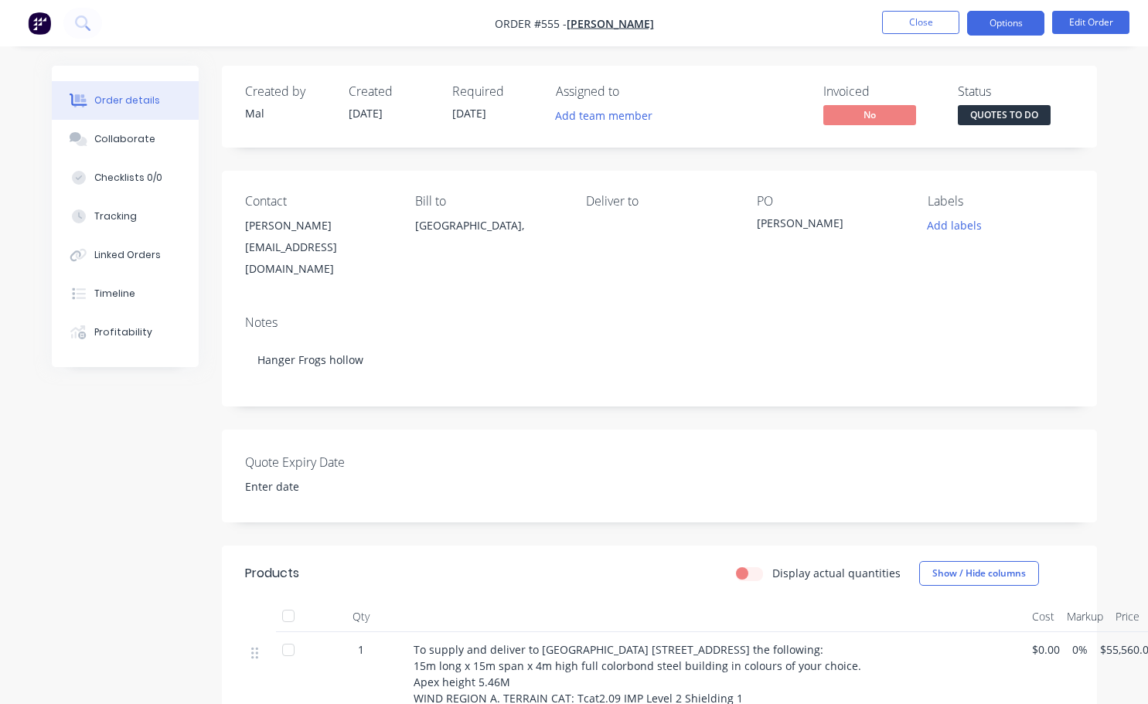
click at [979, 15] on button "Options" at bounding box center [1005, 23] width 77 height 25
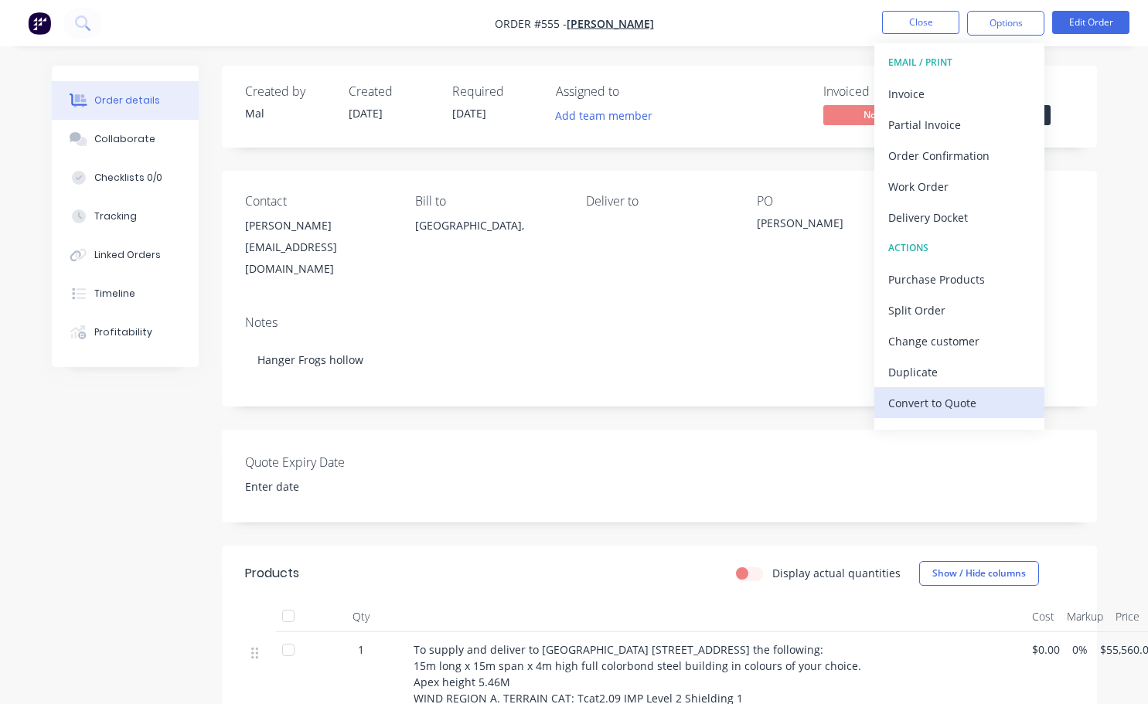
click at [896, 399] on div "Convert to Quote" at bounding box center [959, 403] width 142 height 22
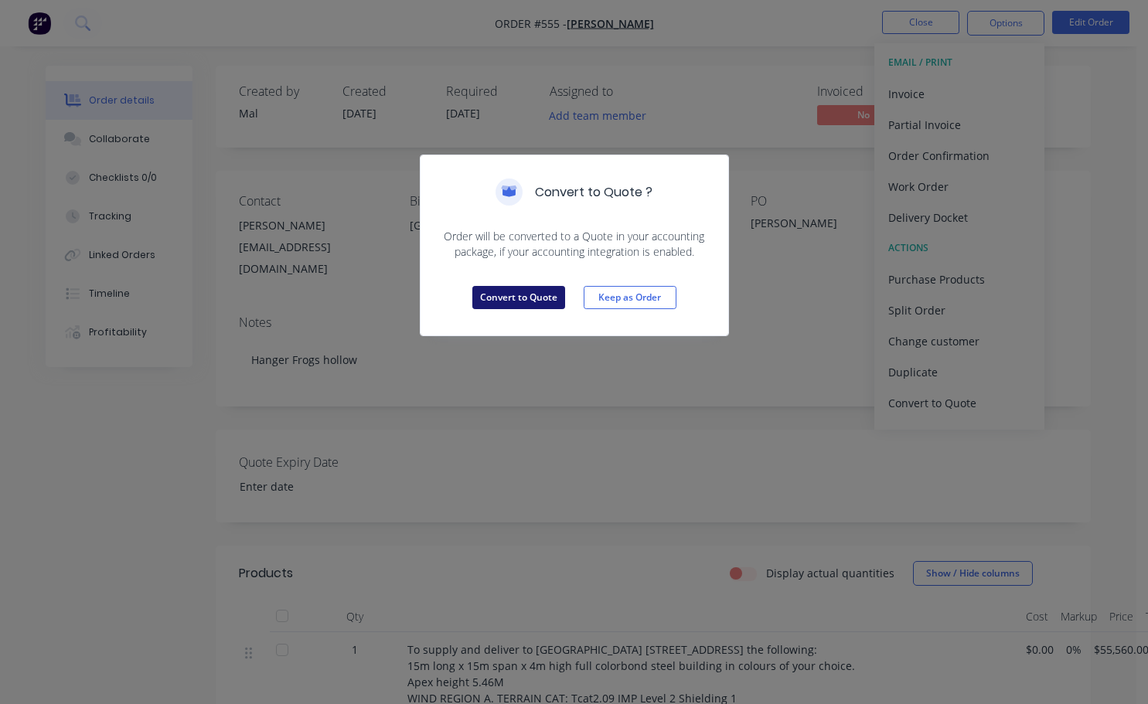
click at [534, 295] on button "Convert to Quote" at bounding box center [518, 297] width 93 height 23
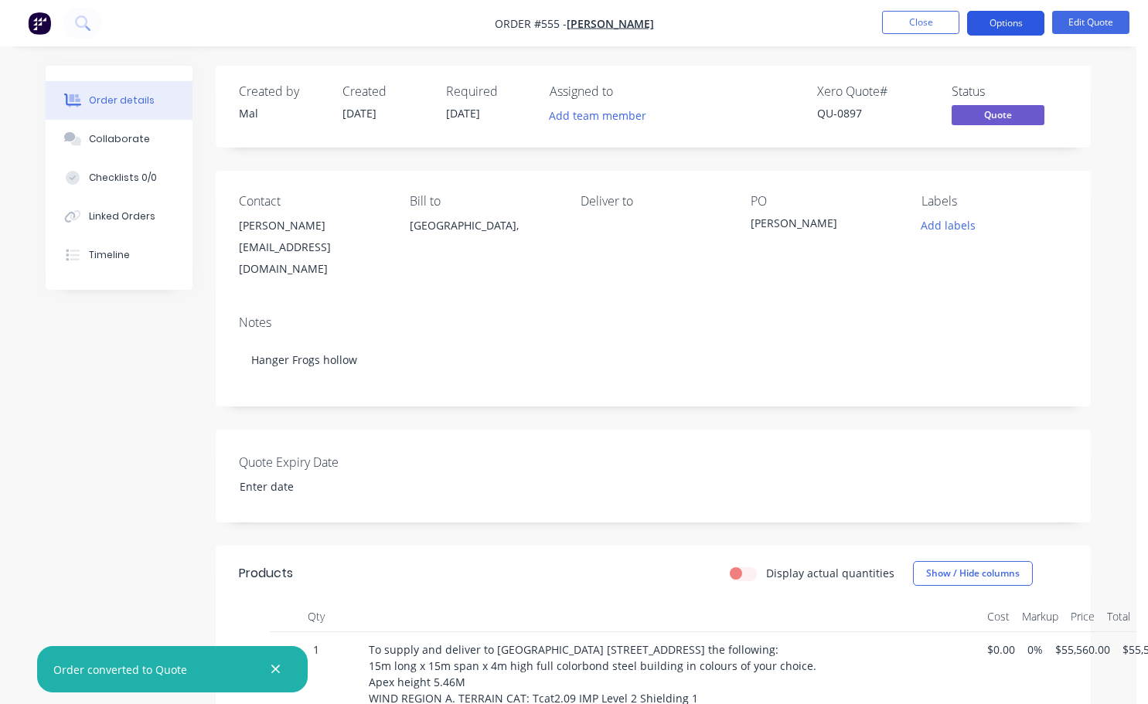
click at [1022, 22] on button "Options" at bounding box center [1005, 23] width 77 height 25
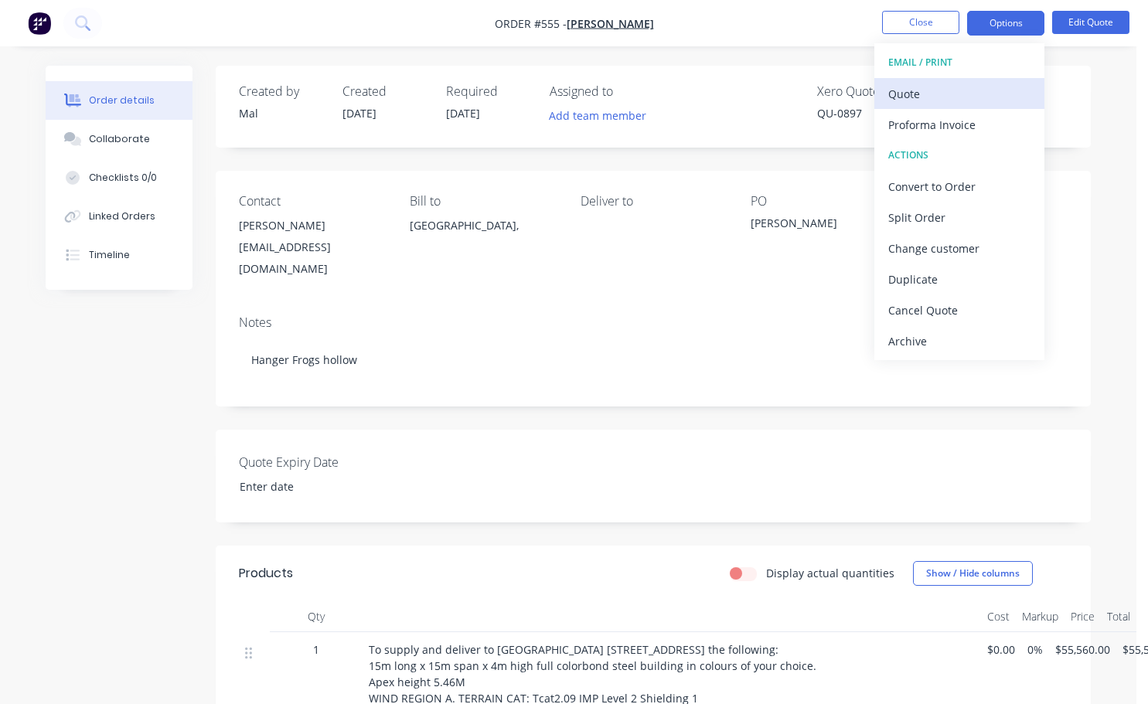
click at [940, 94] on div "Quote" at bounding box center [959, 94] width 142 height 22
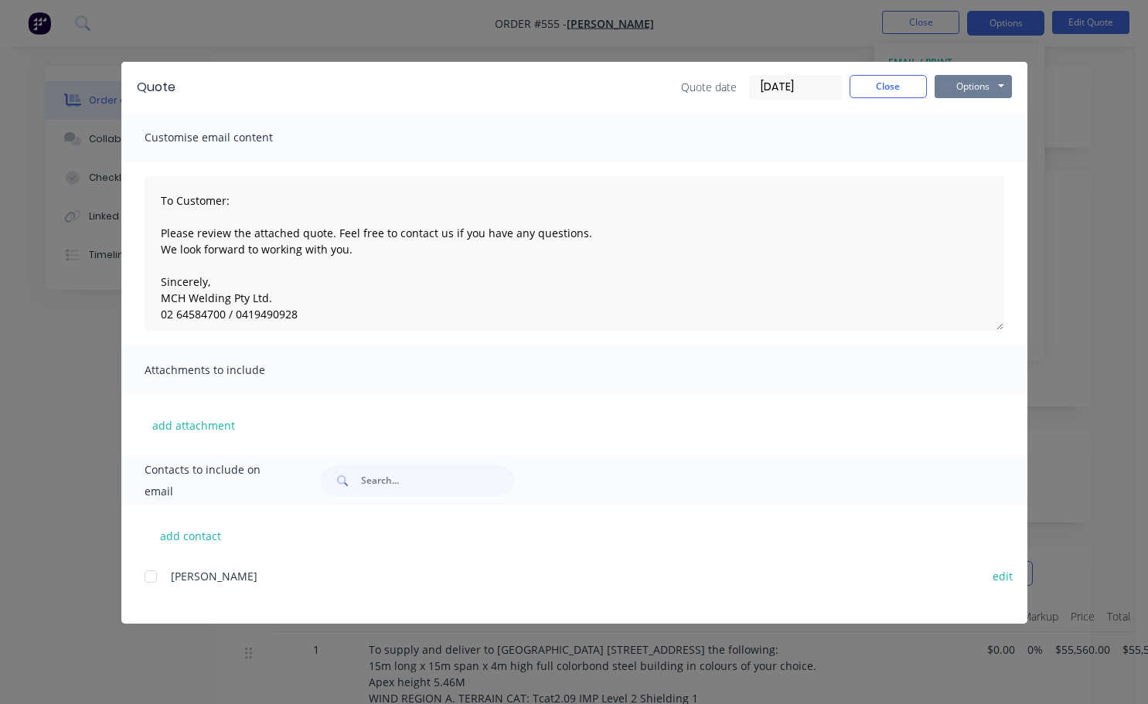
click at [994, 84] on button "Options" at bounding box center [973, 86] width 77 height 23
click at [984, 111] on button "Preview" at bounding box center [984, 114] width 99 height 26
click at [963, 86] on button "Options" at bounding box center [973, 86] width 77 height 23
click at [963, 131] on button "Print" at bounding box center [984, 140] width 99 height 26
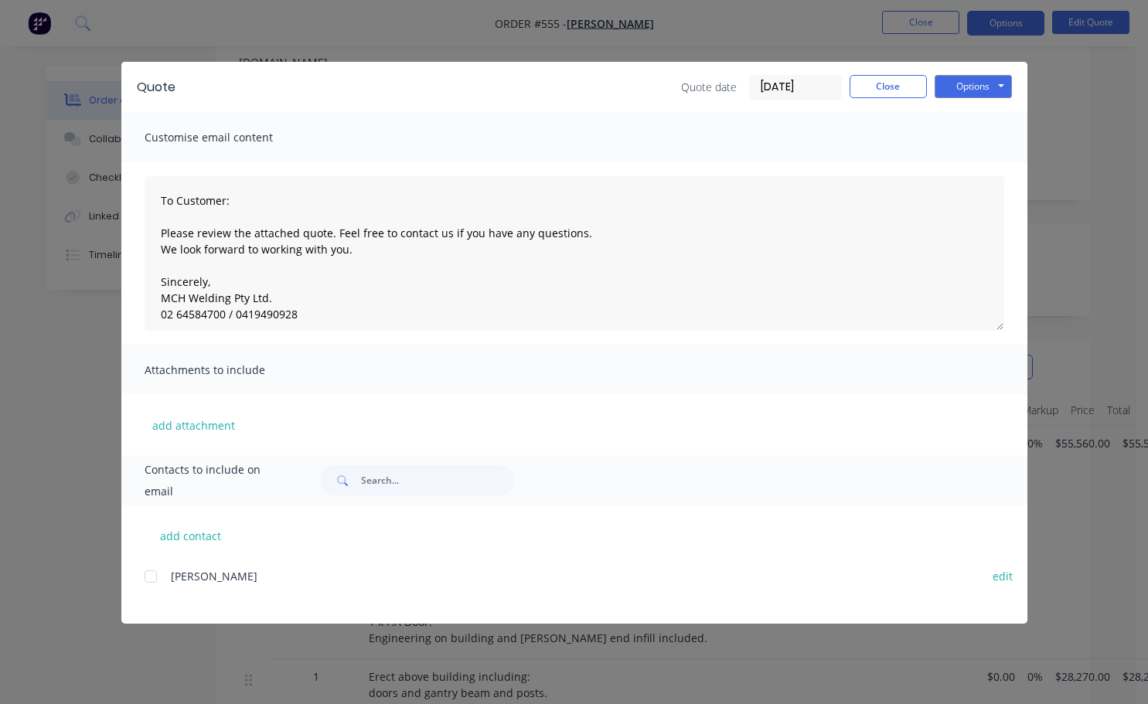
scroll to position [155, 0]
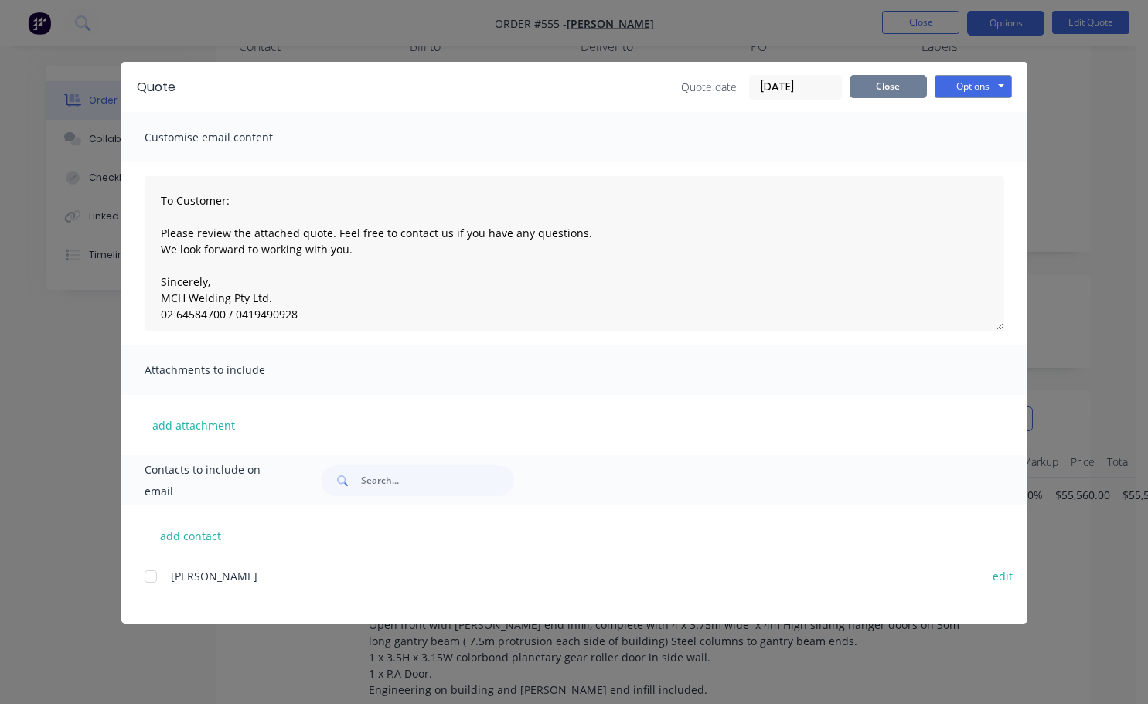
click at [879, 81] on button "Close" at bounding box center [888, 86] width 77 height 23
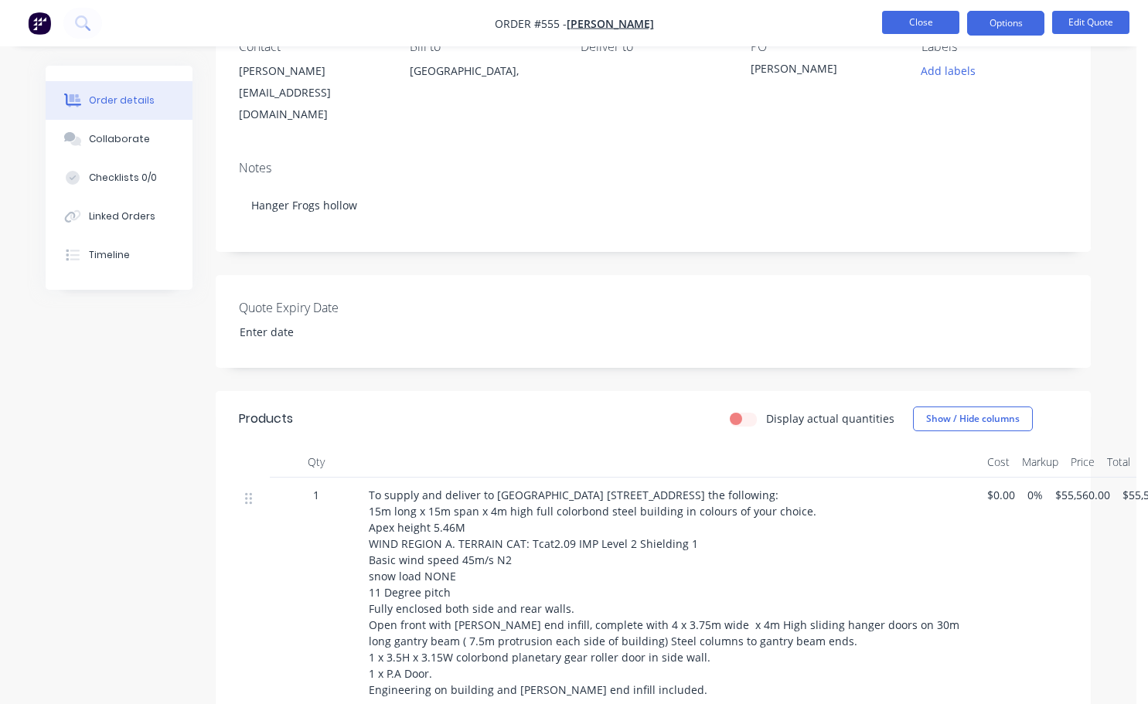
click at [945, 27] on button "Close" at bounding box center [920, 22] width 77 height 23
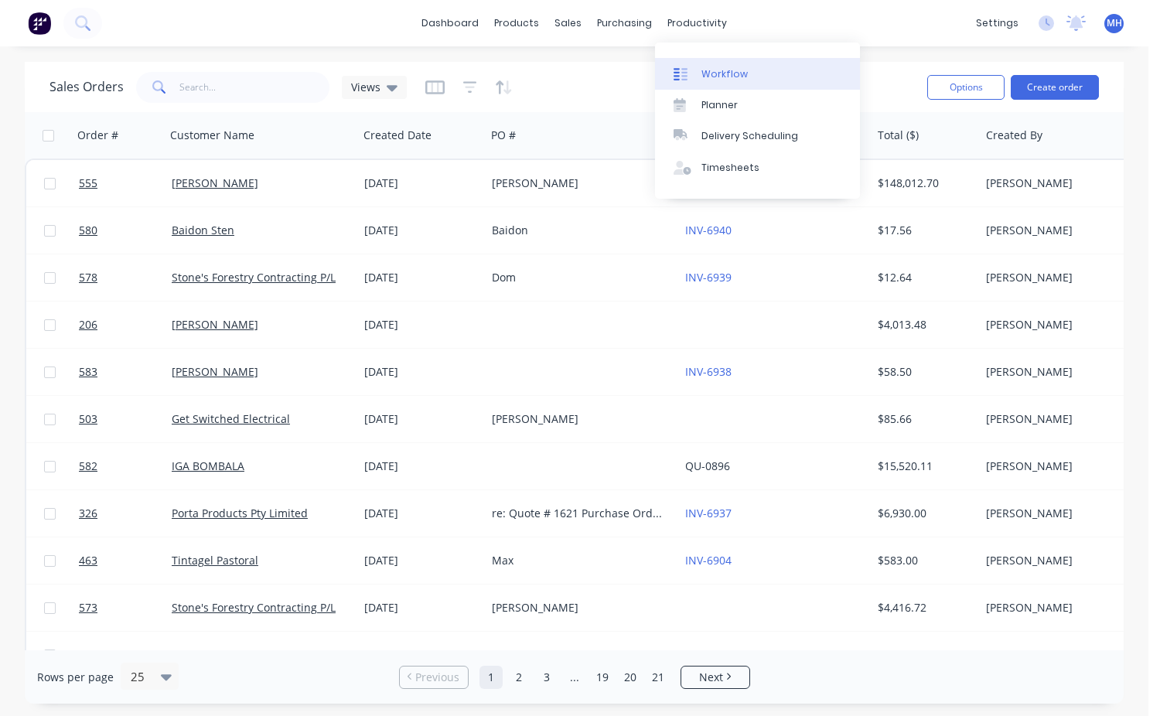
click at [705, 71] on div "Workflow" at bounding box center [724, 74] width 46 height 14
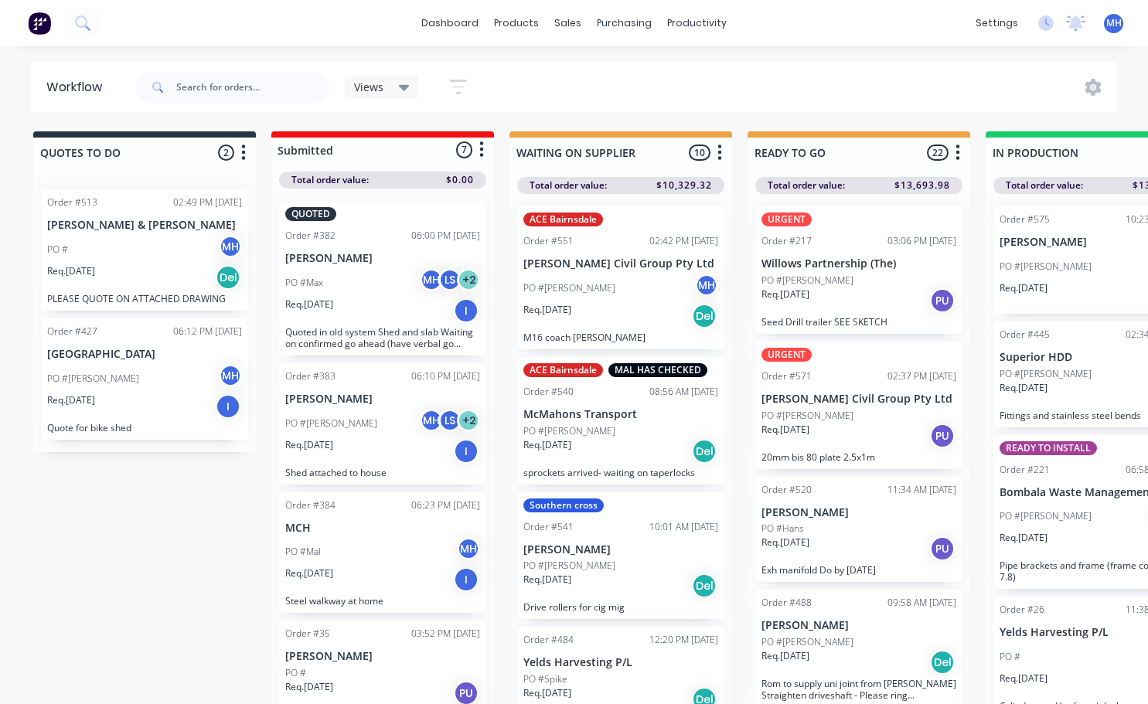
click at [128, 275] on div "Req. 01/09/25 Del" at bounding box center [144, 277] width 195 height 26
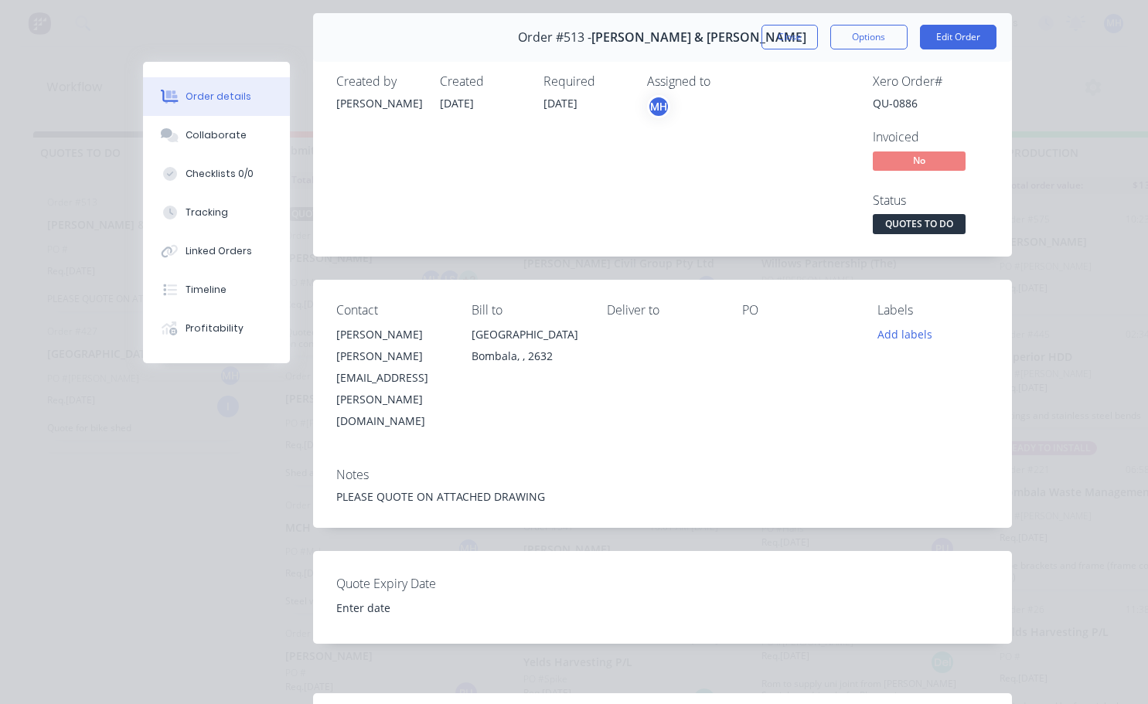
scroll to position [77, 0]
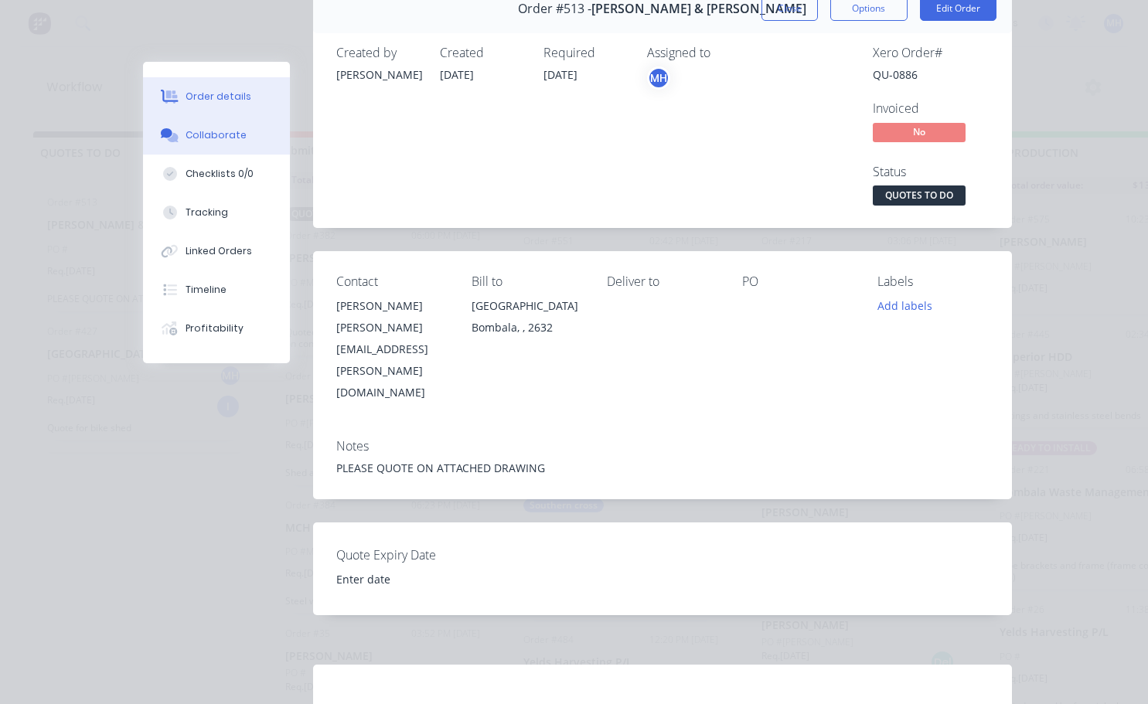
click at [204, 138] on div "Collaborate" at bounding box center [216, 135] width 61 height 14
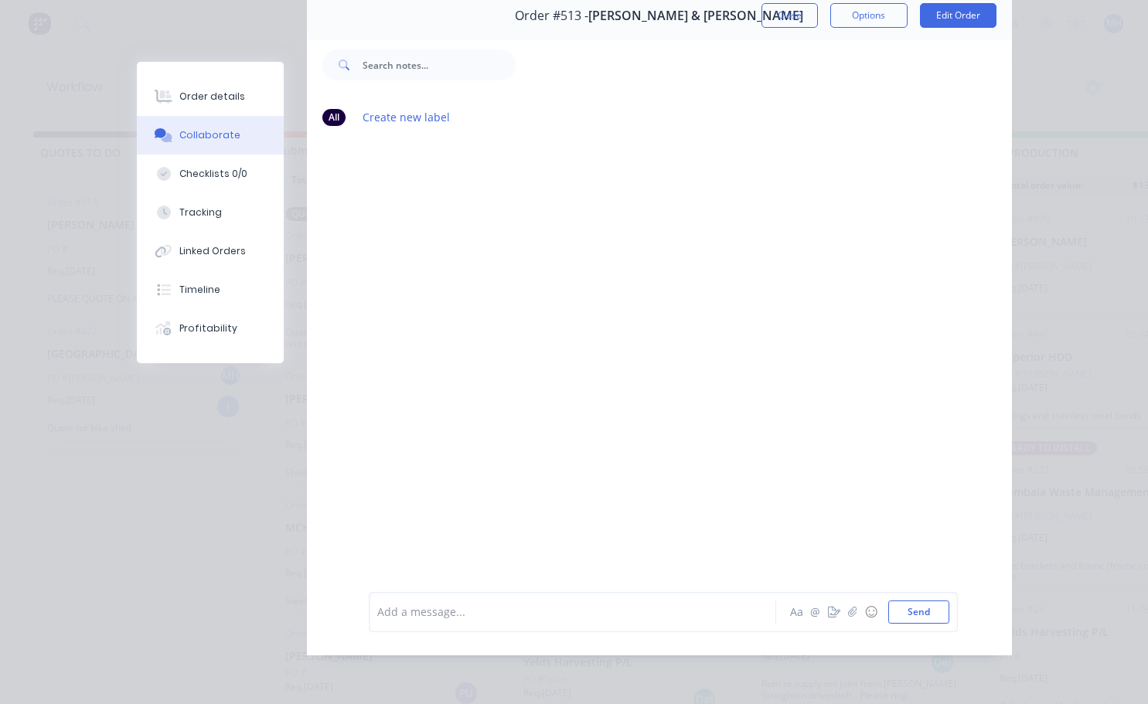
scroll to position [0, 0]
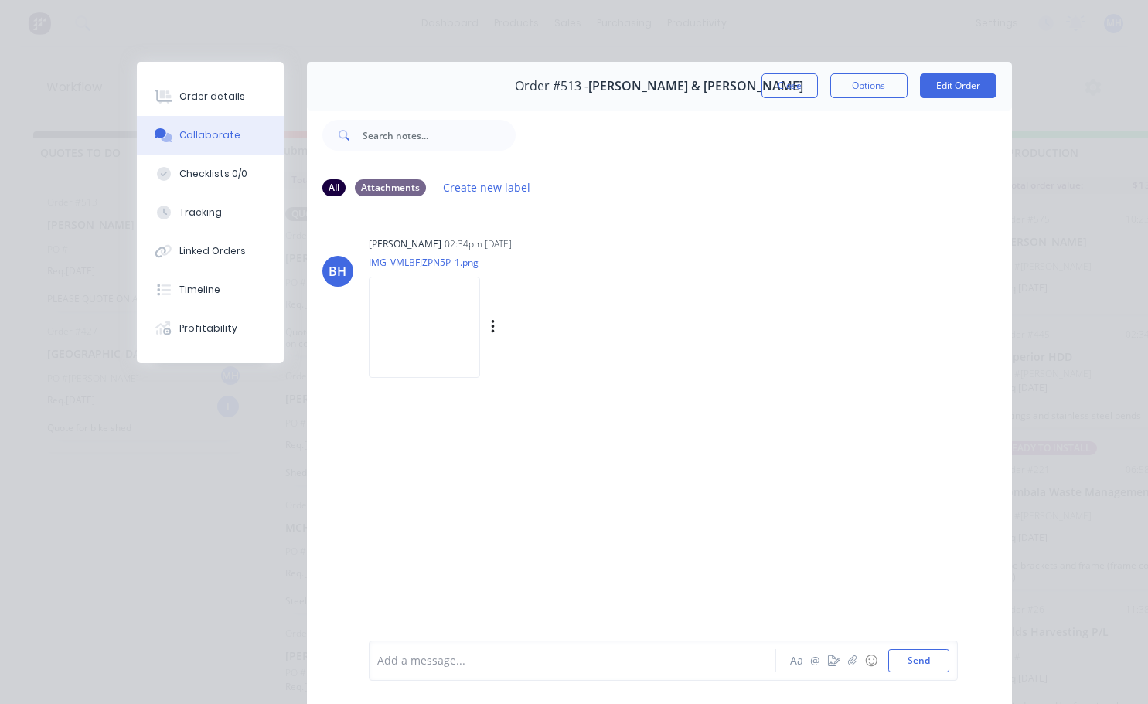
click at [416, 331] on img at bounding box center [424, 327] width 111 height 101
click at [795, 84] on button "Close" at bounding box center [790, 85] width 56 height 25
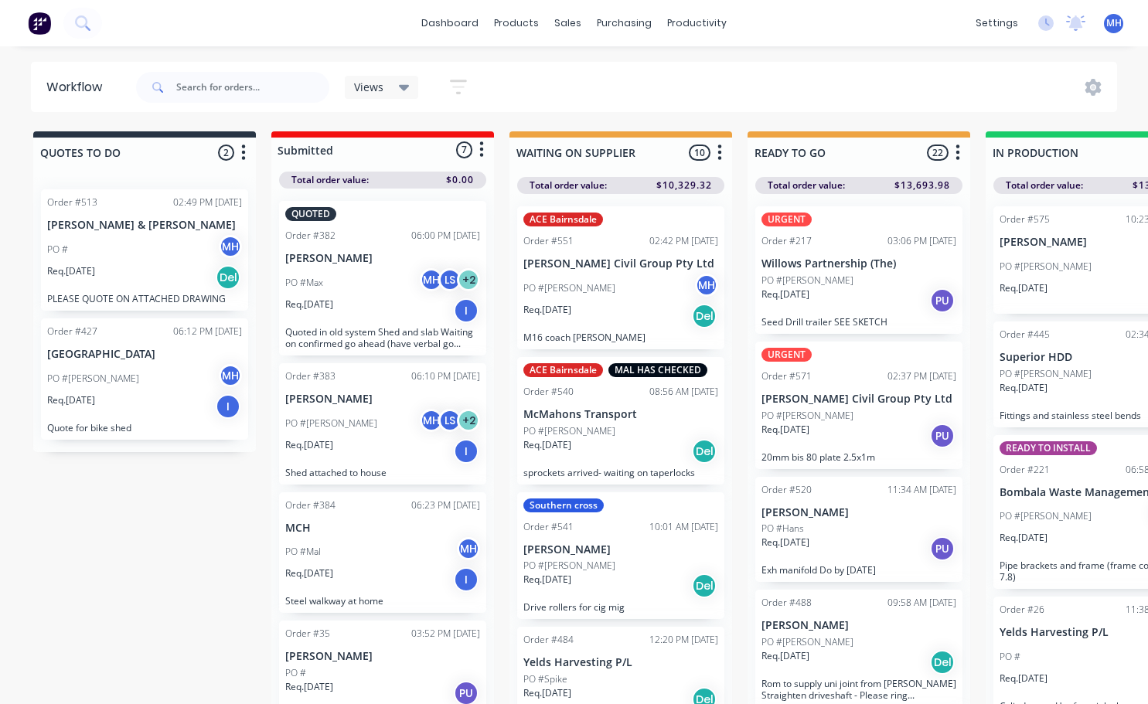
click at [1117, 26] on span "MH" at bounding box center [1114, 23] width 15 height 14
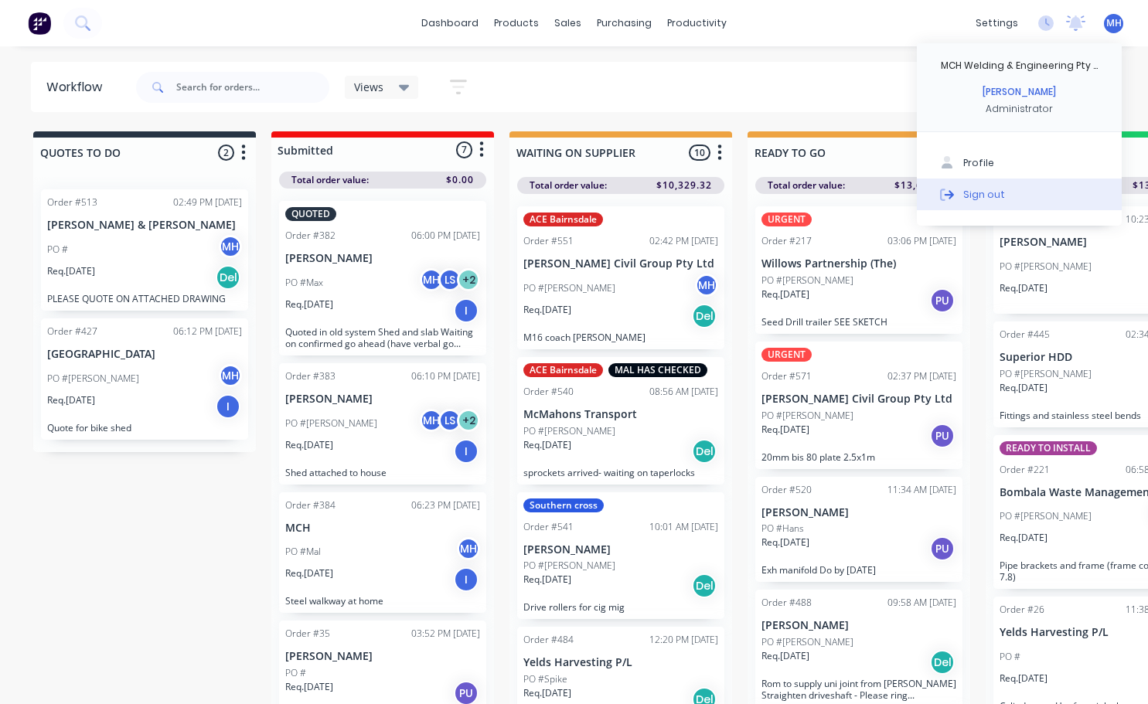
click at [973, 200] on div "Sign out" at bounding box center [984, 194] width 42 height 14
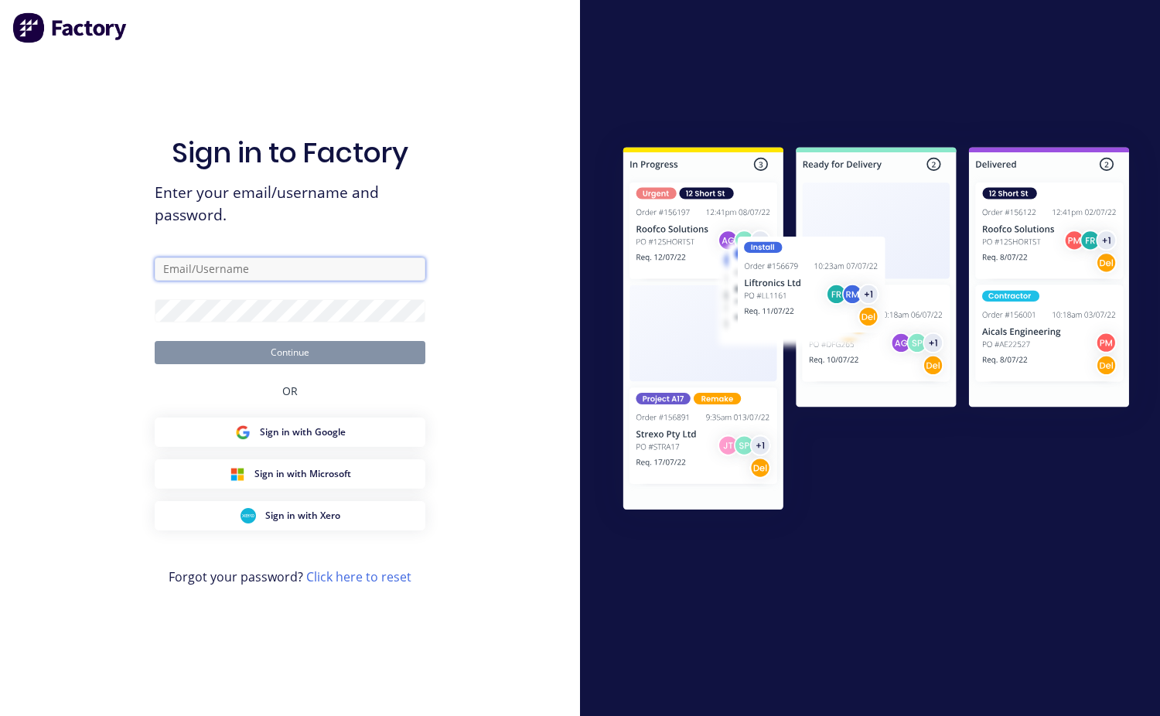
type input "[EMAIL_ADDRESS][DOMAIN_NAME]"
click at [300, 354] on button "Continue" at bounding box center [290, 352] width 271 height 23
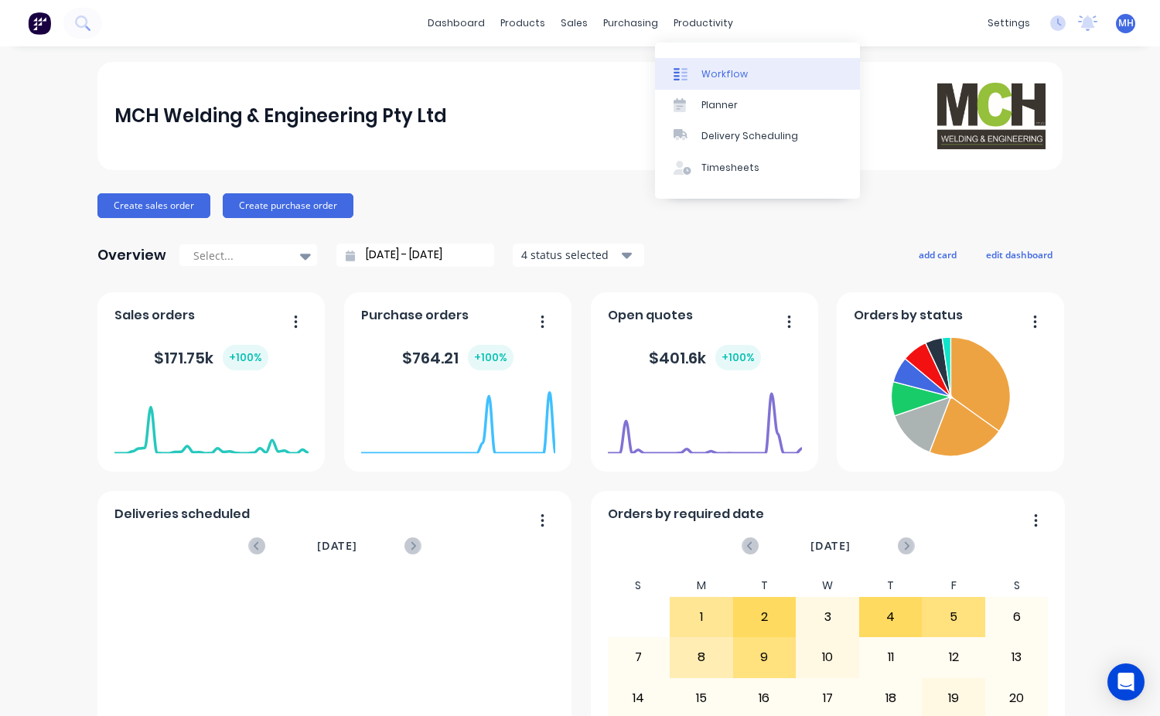
click at [708, 70] on div "Workflow" at bounding box center [724, 74] width 46 height 14
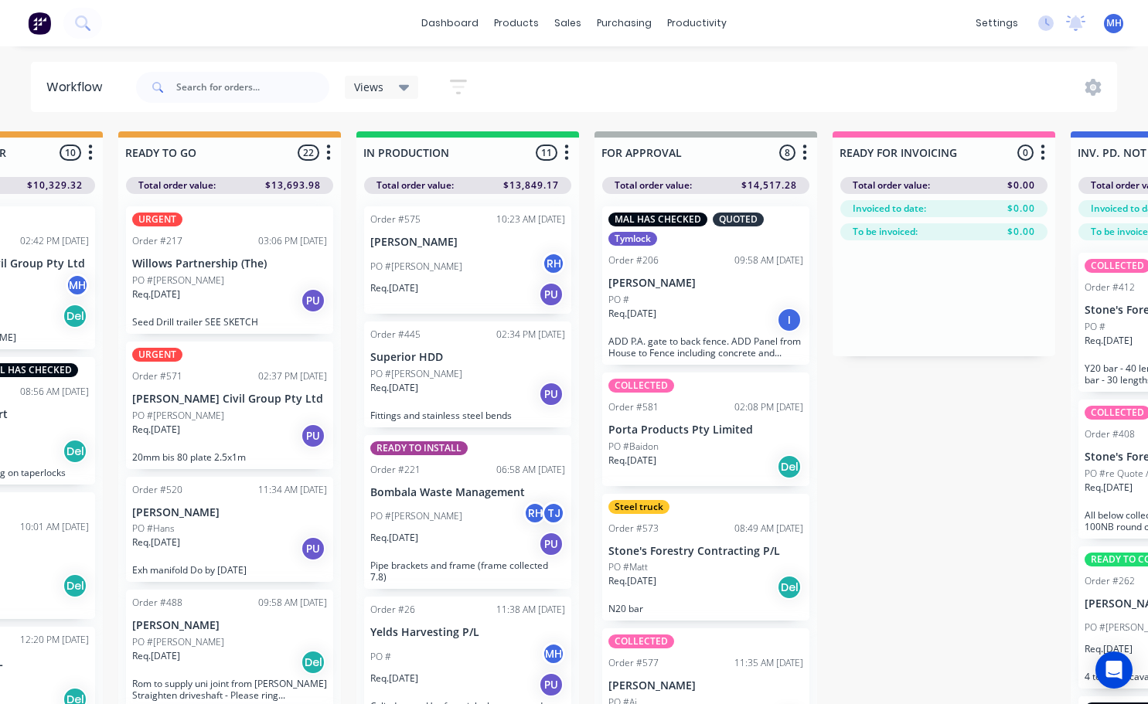
scroll to position [0, 889]
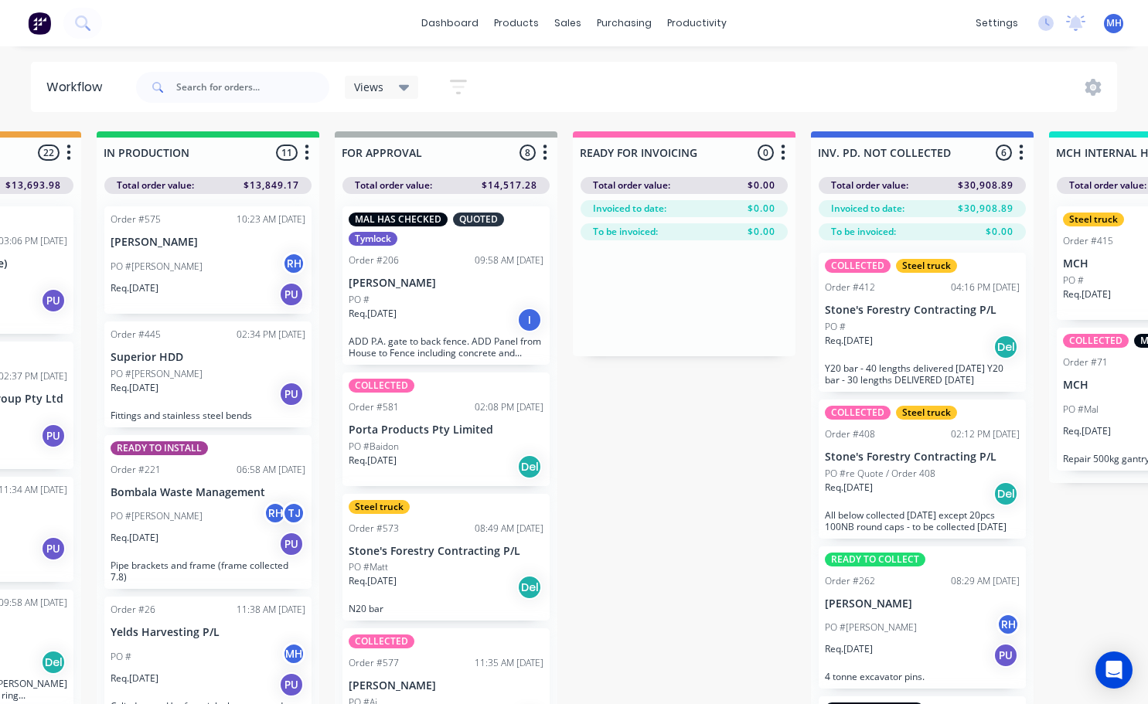
click at [435, 305] on div "PO #" at bounding box center [446, 300] width 195 height 14
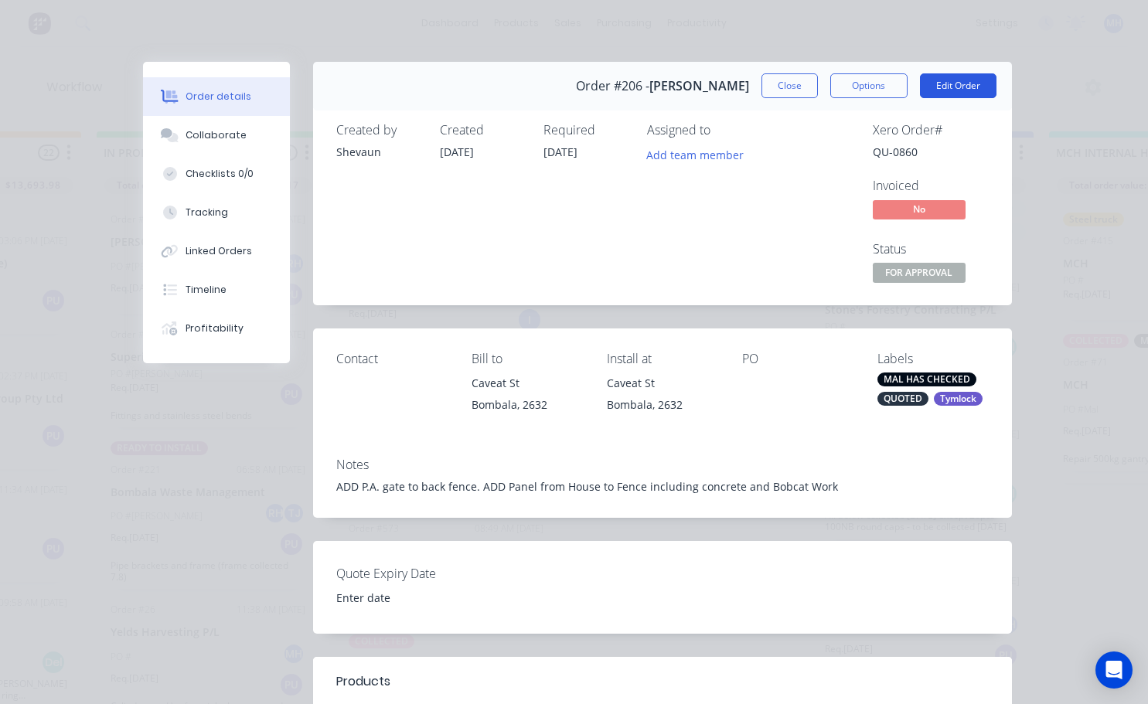
click at [950, 92] on button "Edit Order" at bounding box center [958, 85] width 77 height 25
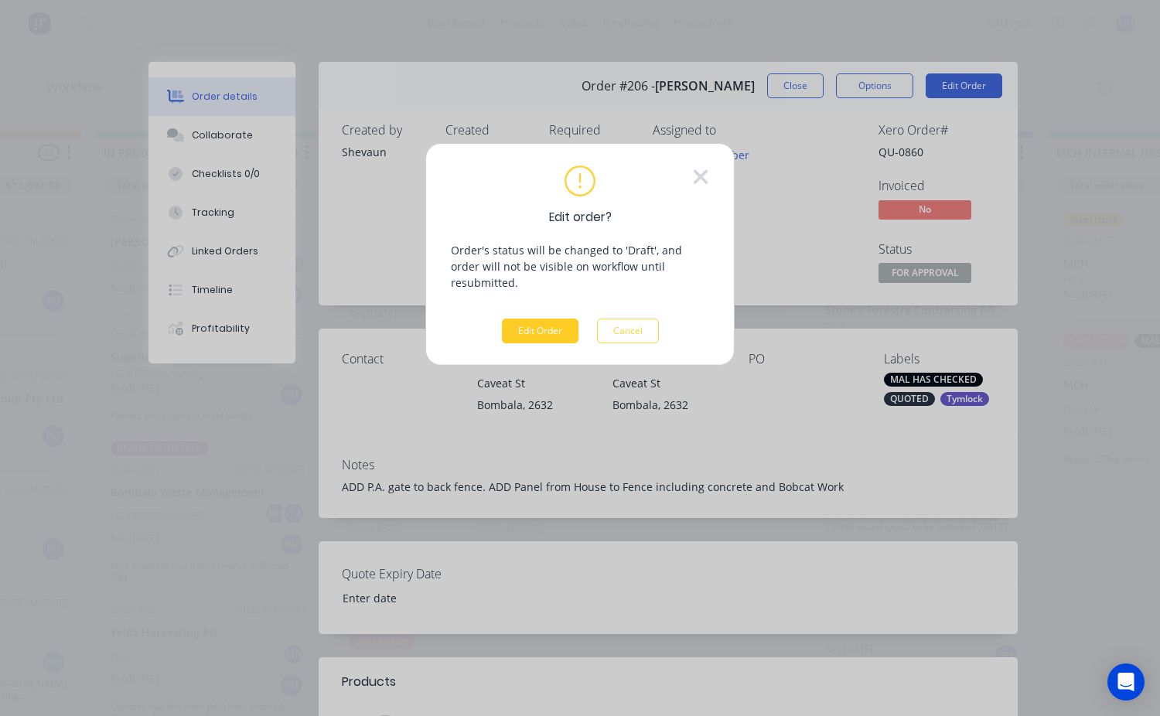
click at [549, 319] on button "Edit Order" at bounding box center [540, 331] width 77 height 25
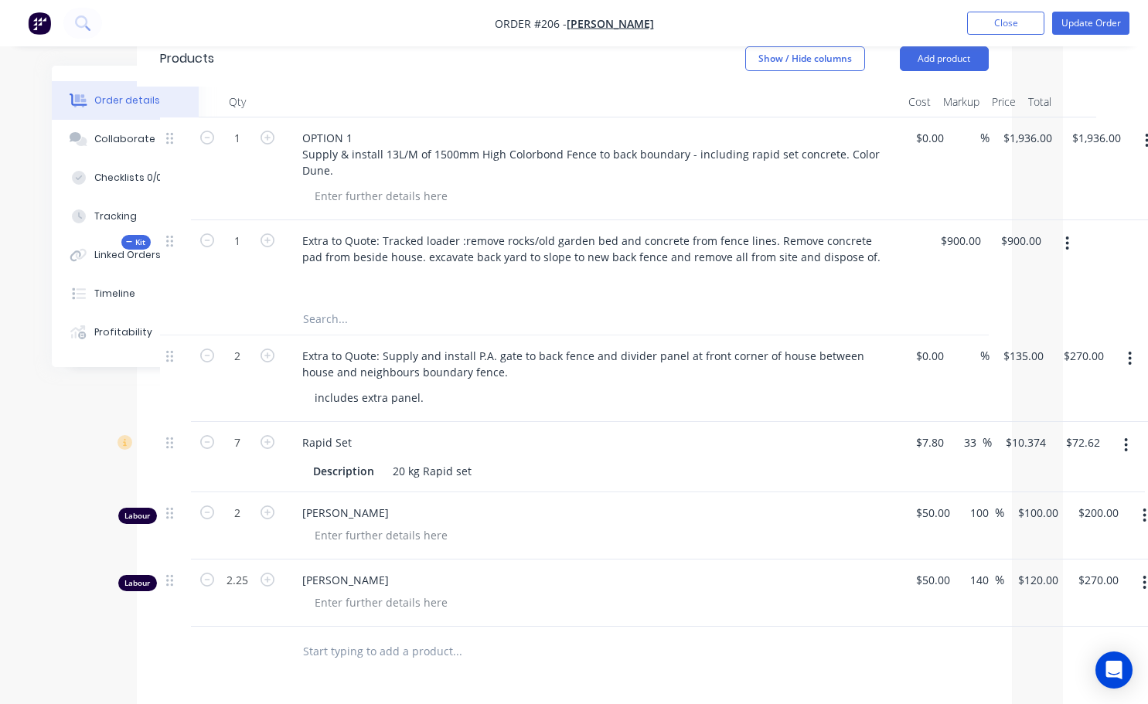
scroll to position [619, 103]
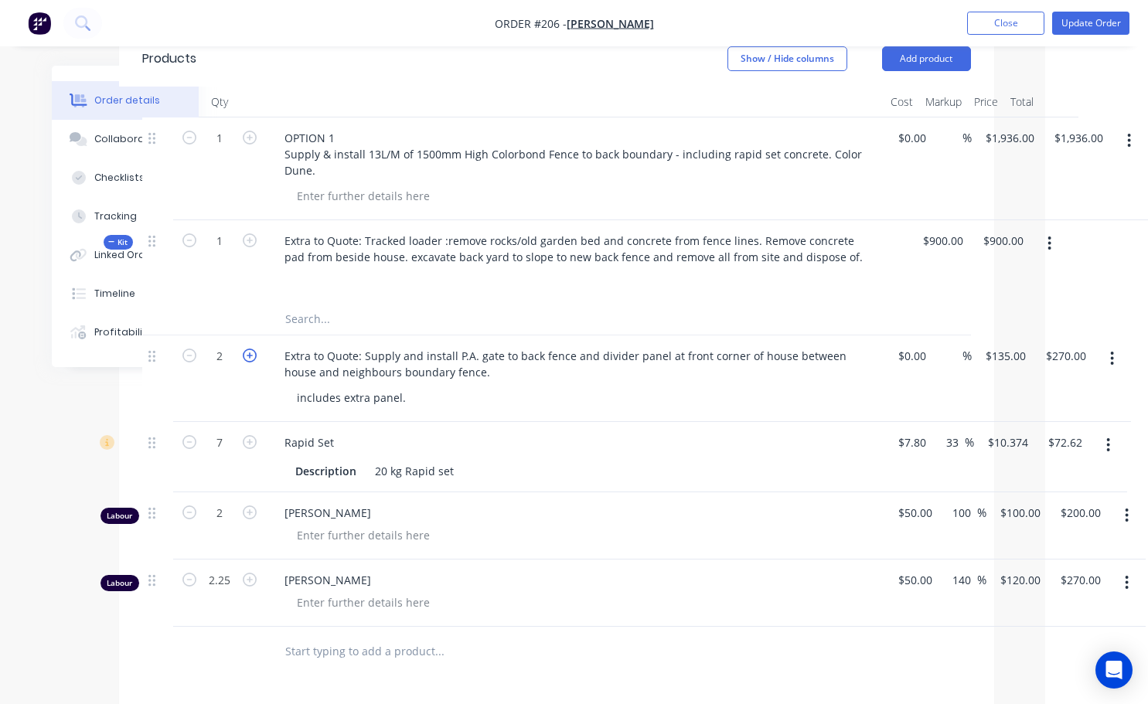
click at [249, 358] on icon "button" at bounding box center [250, 356] width 14 height 14
type input "3"
type input "$405.00"
click at [250, 358] on icon "button" at bounding box center [250, 356] width 14 height 14
type input "4"
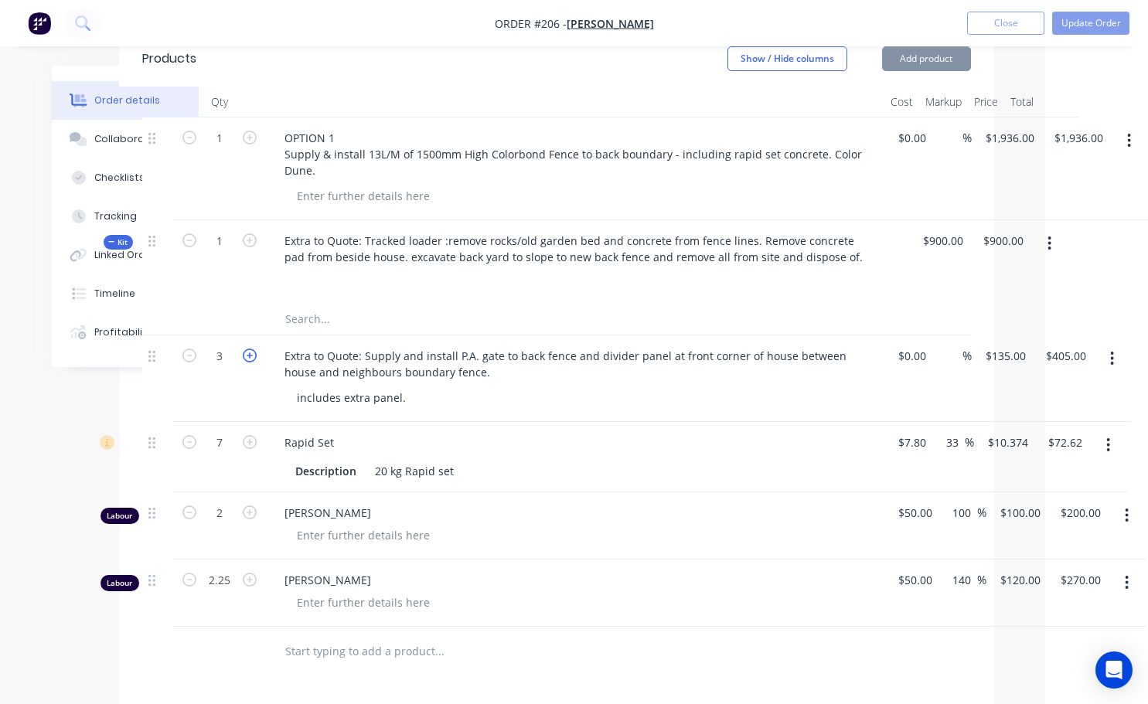
type input "$540.00"
click at [250, 358] on icon "button" at bounding box center [250, 356] width 14 height 14
type input "5"
type input "$675.00"
click at [250, 358] on icon "button" at bounding box center [250, 356] width 14 height 14
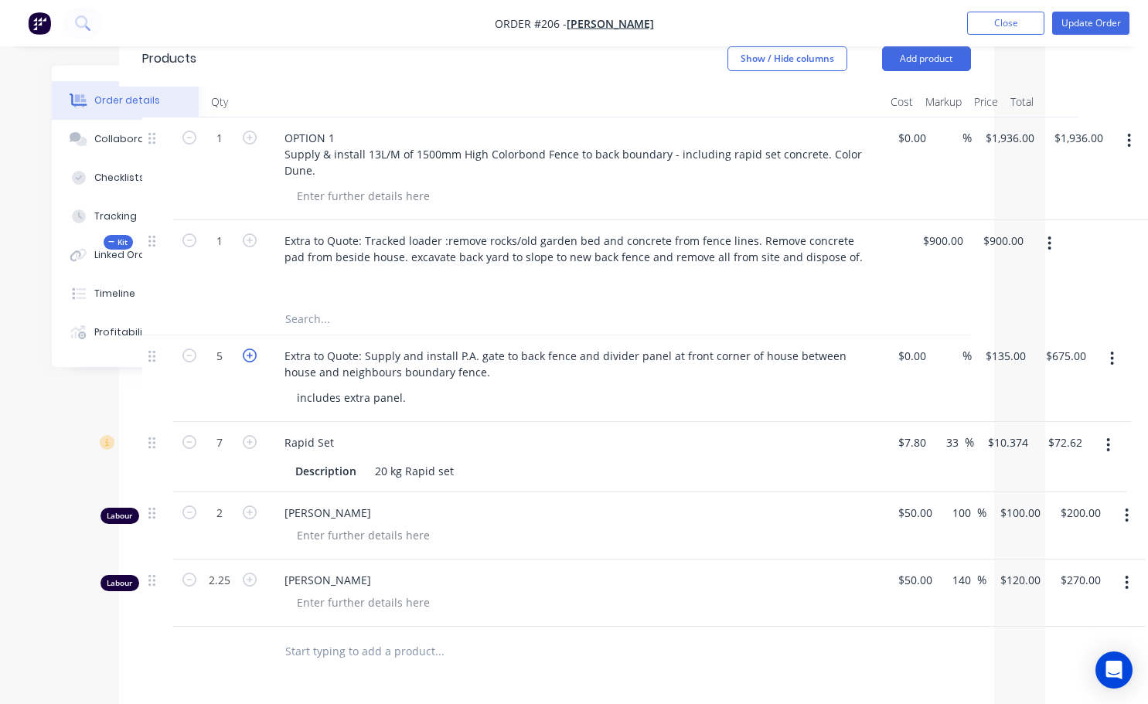
type input "6"
type input "$810.00"
click at [190, 355] on icon "button" at bounding box center [189, 356] width 14 height 14
type input "5"
click at [1069, 360] on input "675.00" at bounding box center [1066, 356] width 42 height 22
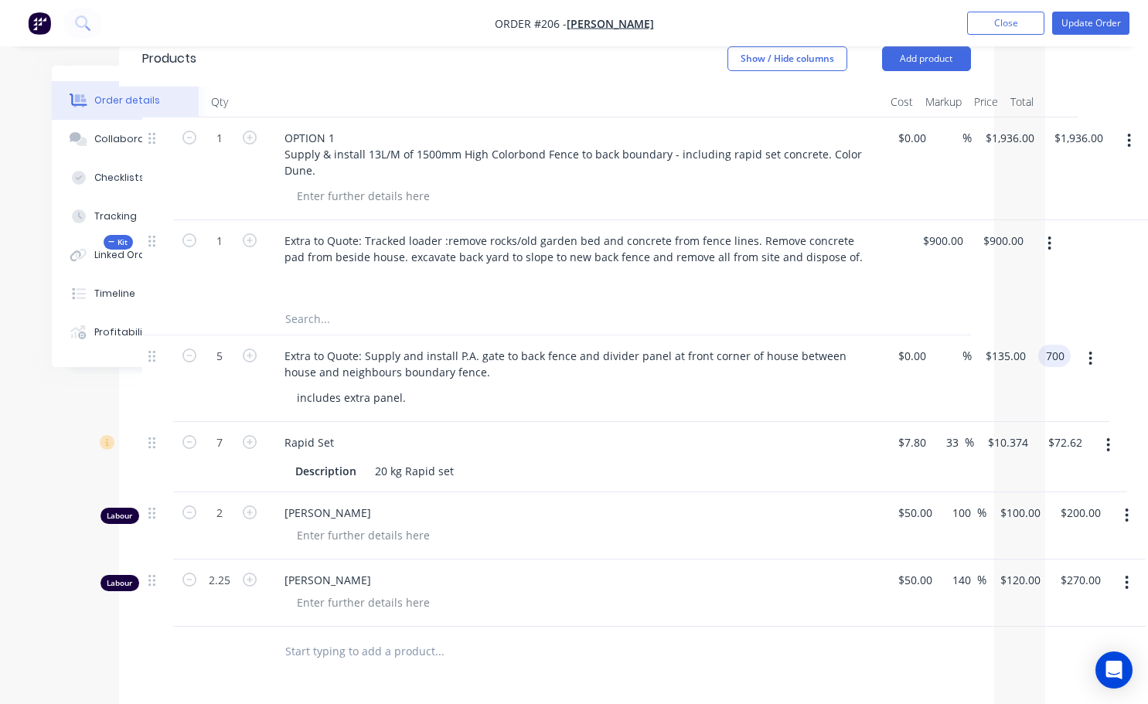
type input "700"
type input "$140.00"
type input "$700.00"
click at [805, 456] on div "Rapid Set Description 20 kg Rapid set" at bounding box center [575, 457] width 619 height 70
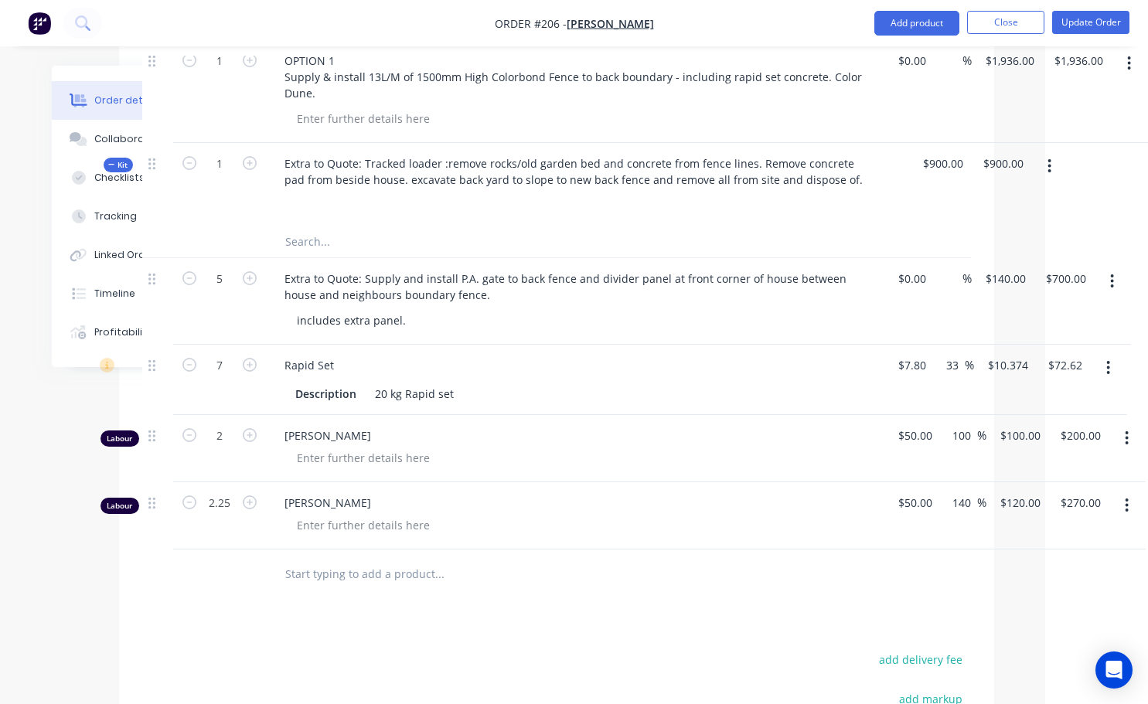
click at [1127, 440] on icon "button" at bounding box center [1127, 438] width 4 height 17
click at [1041, 568] on div "Delete" at bounding box center [1072, 572] width 119 height 22
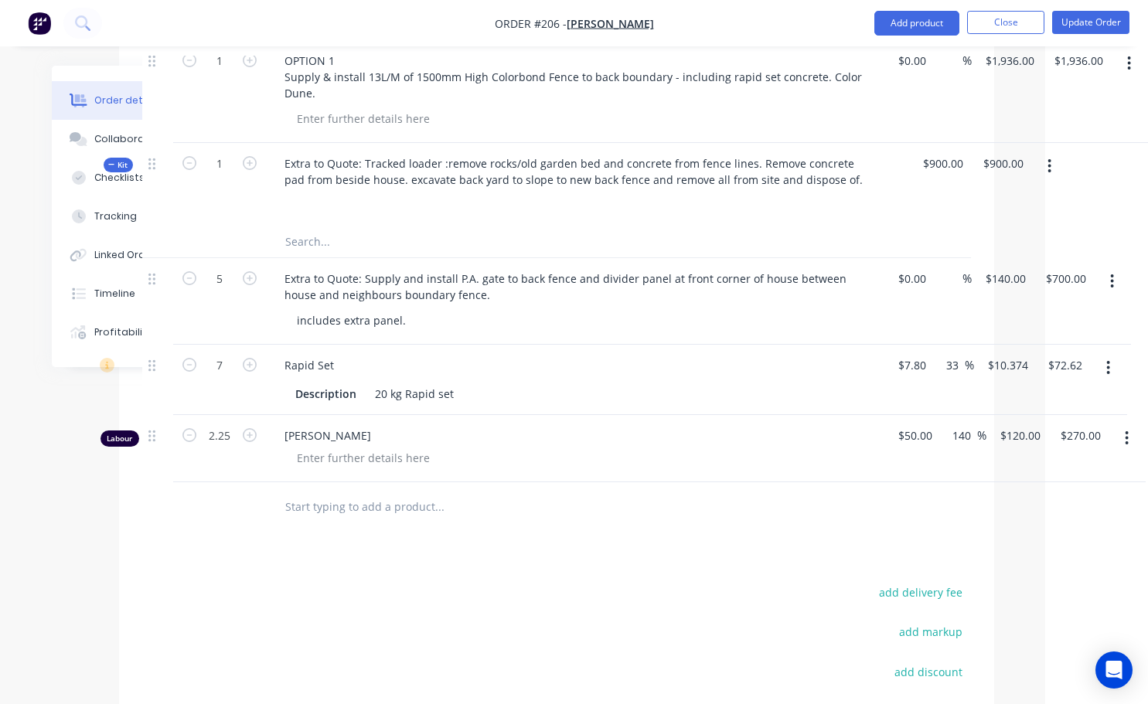
click at [1128, 439] on icon "button" at bounding box center [1127, 438] width 4 height 17
click at [1048, 576] on div "Delete" at bounding box center [1072, 572] width 119 height 22
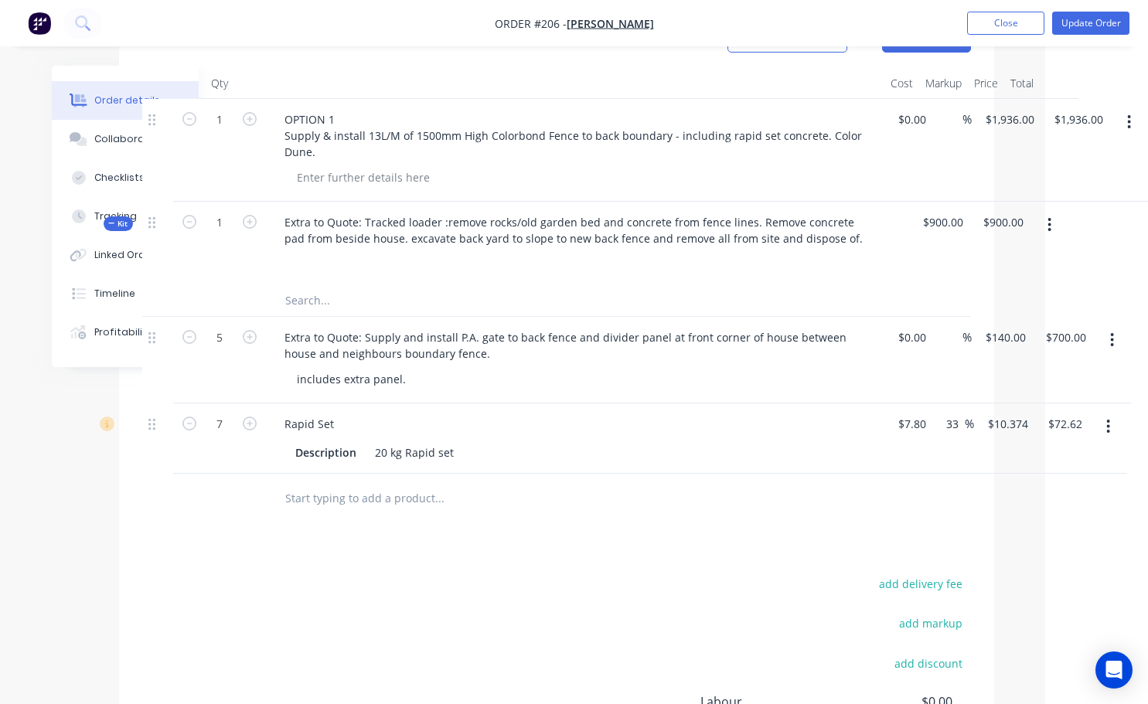
scroll to position [619, 103]
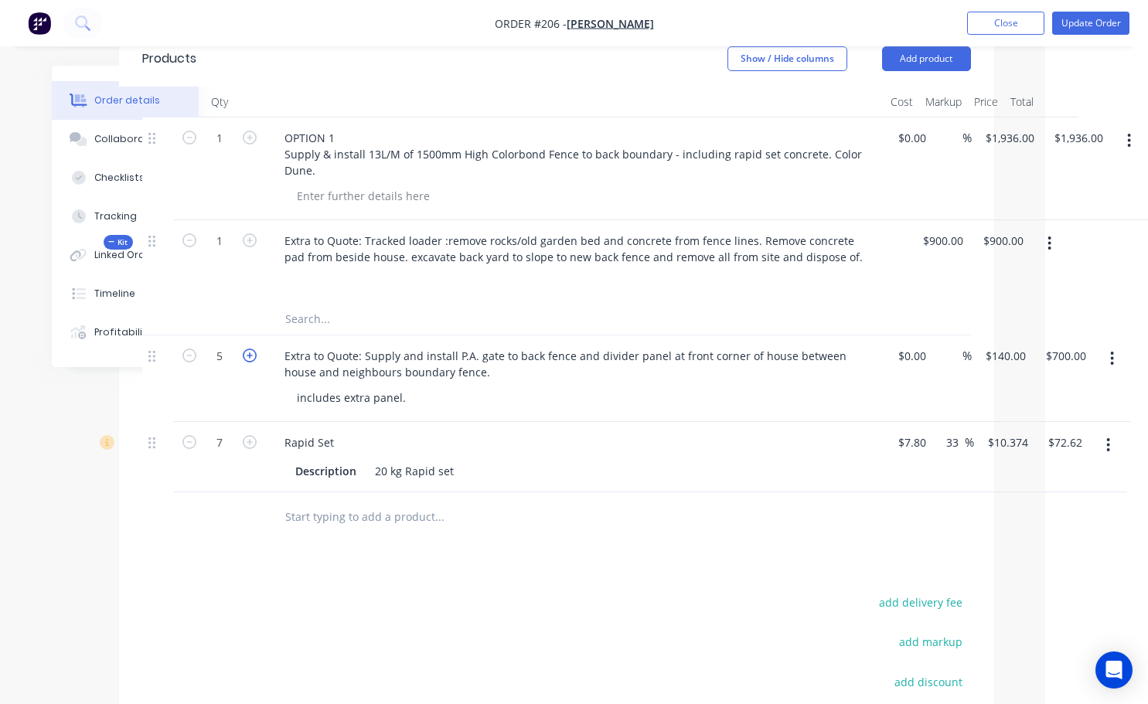
click at [252, 353] on icon "button" at bounding box center [250, 356] width 14 height 14
type input "6"
type input "$840.00"
click at [407, 400] on div "includes extra panel." at bounding box center [352, 398] width 134 height 22
click at [1042, 20] on button "Close" at bounding box center [1005, 23] width 77 height 23
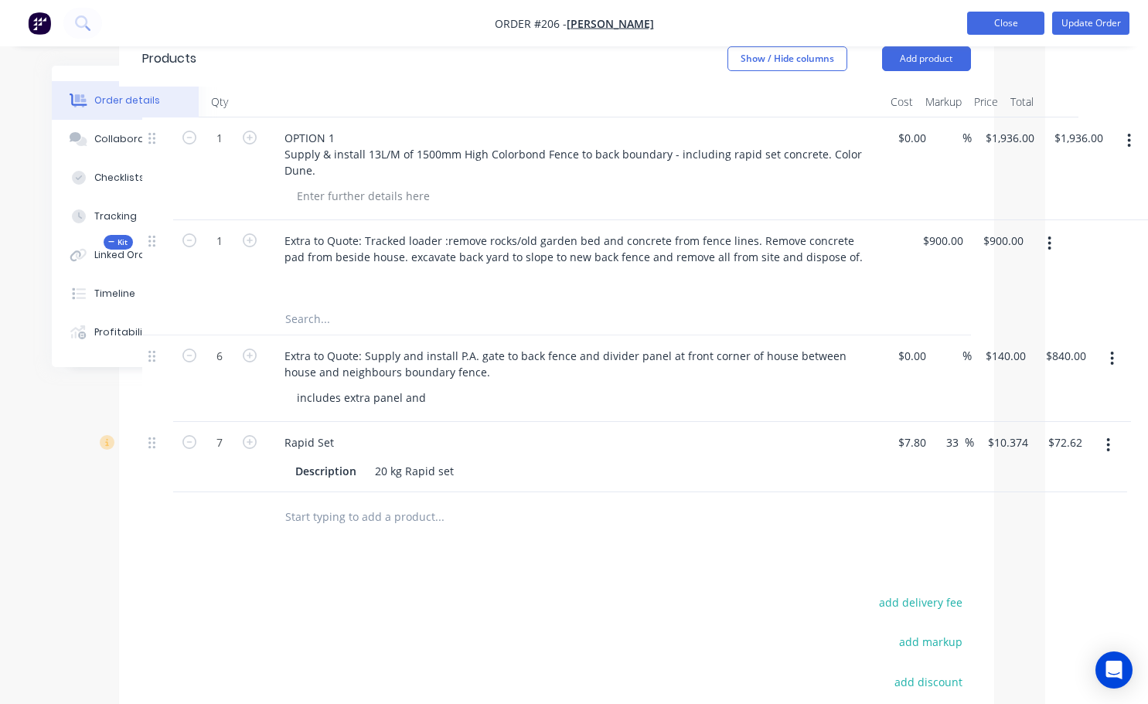
scroll to position [619, 91]
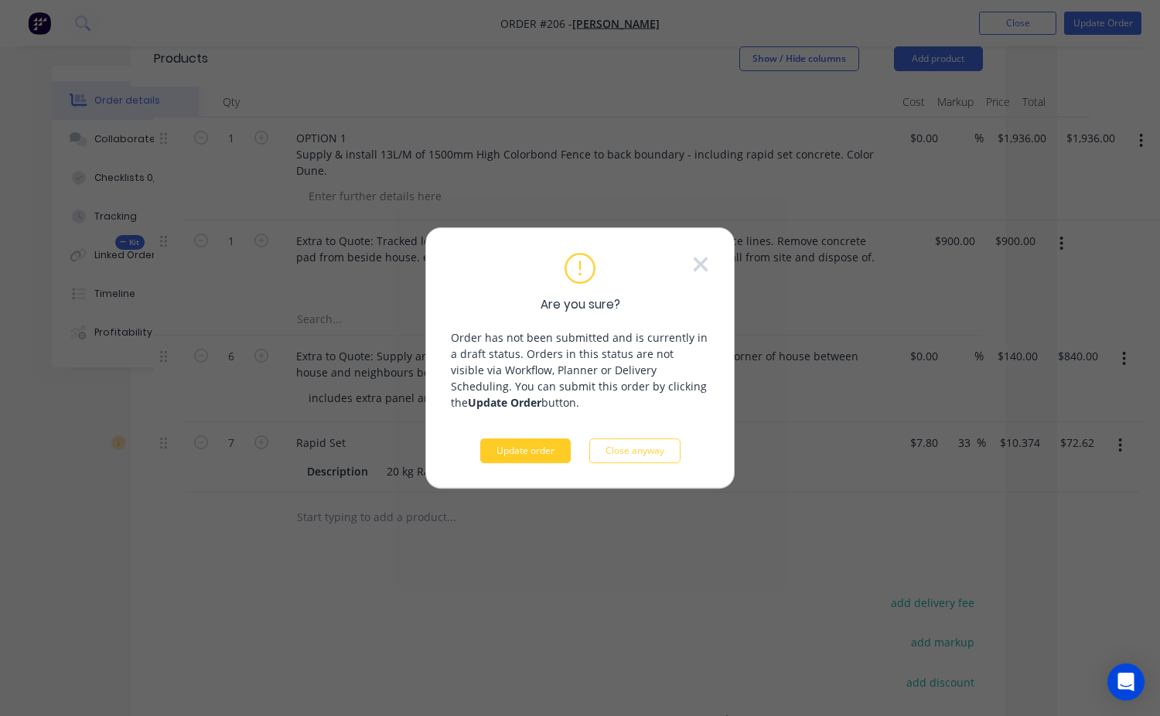
click at [548, 448] on button "Update order" at bounding box center [525, 450] width 90 height 25
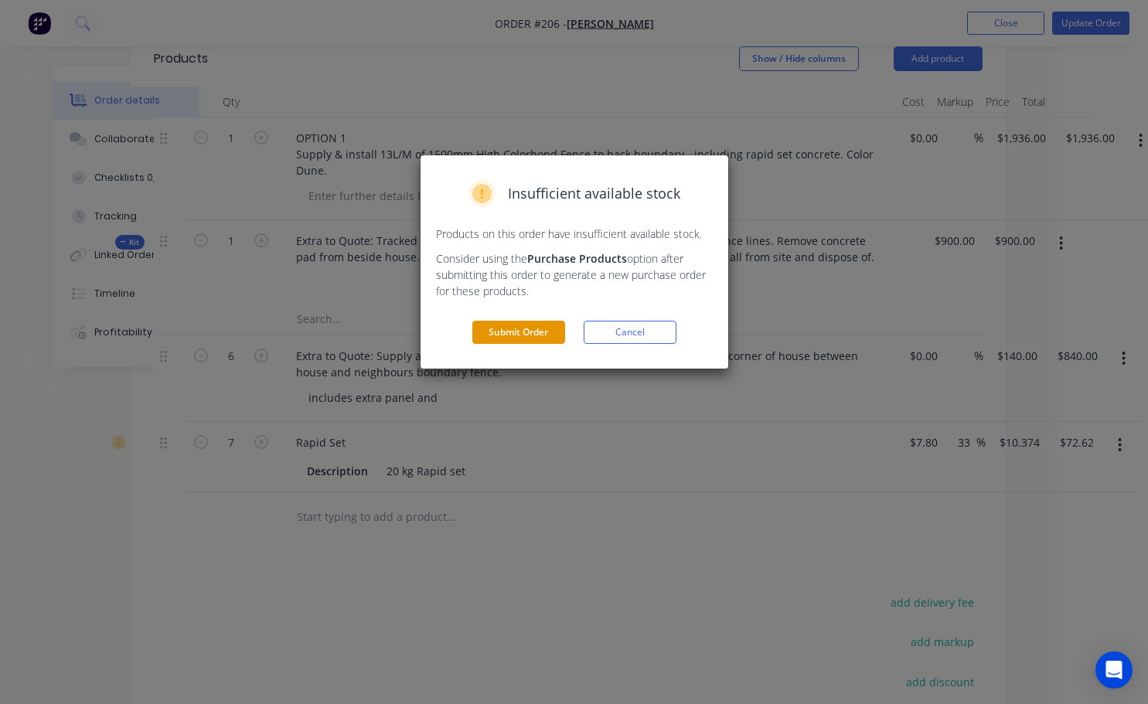
click at [527, 343] on button "Submit Order" at bounding box center [518, 332] width 93 height 23
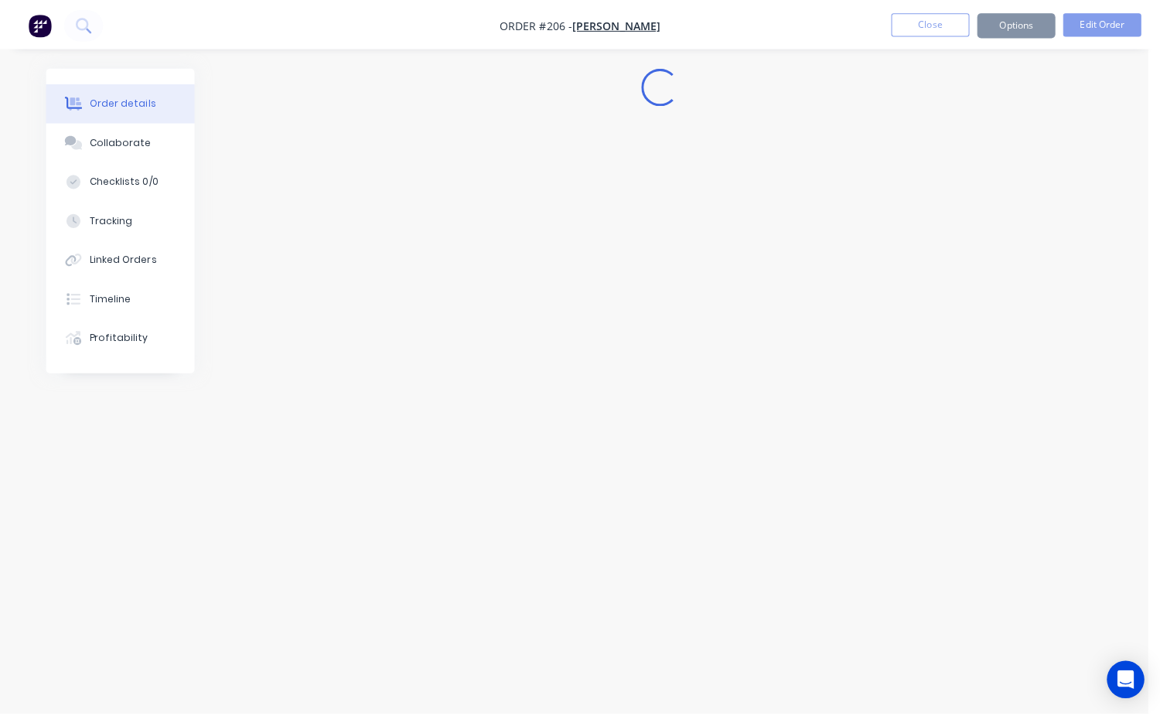
scroll to position [0, 0]
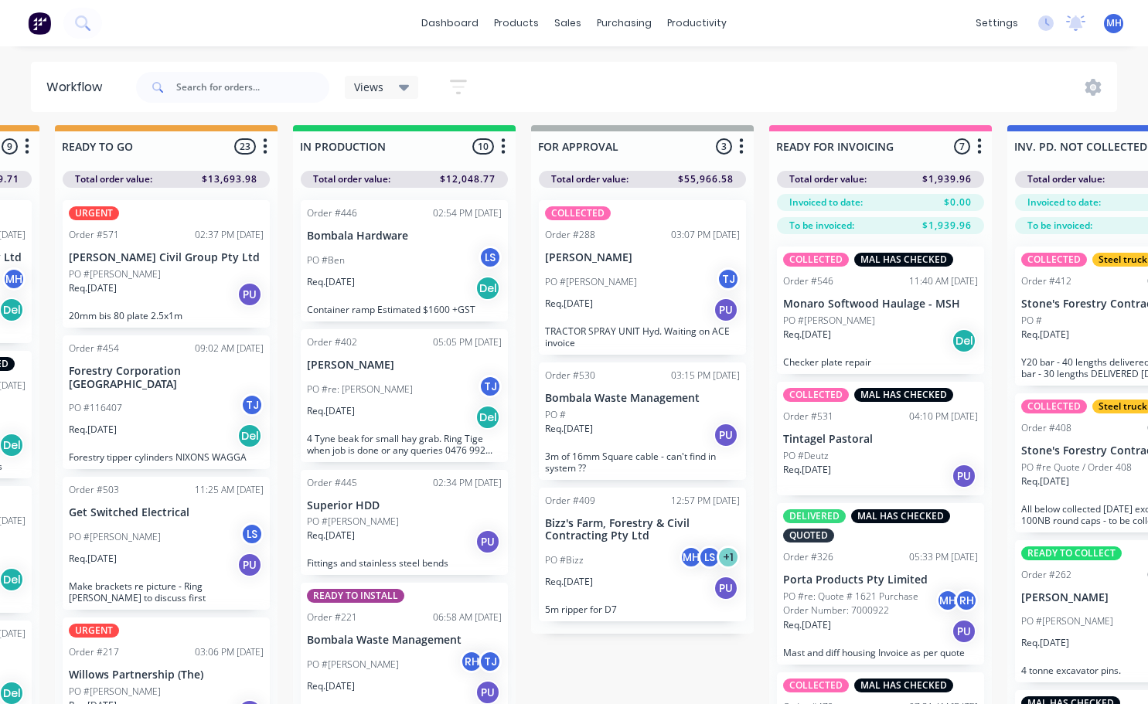
scroll to position [6, 694]
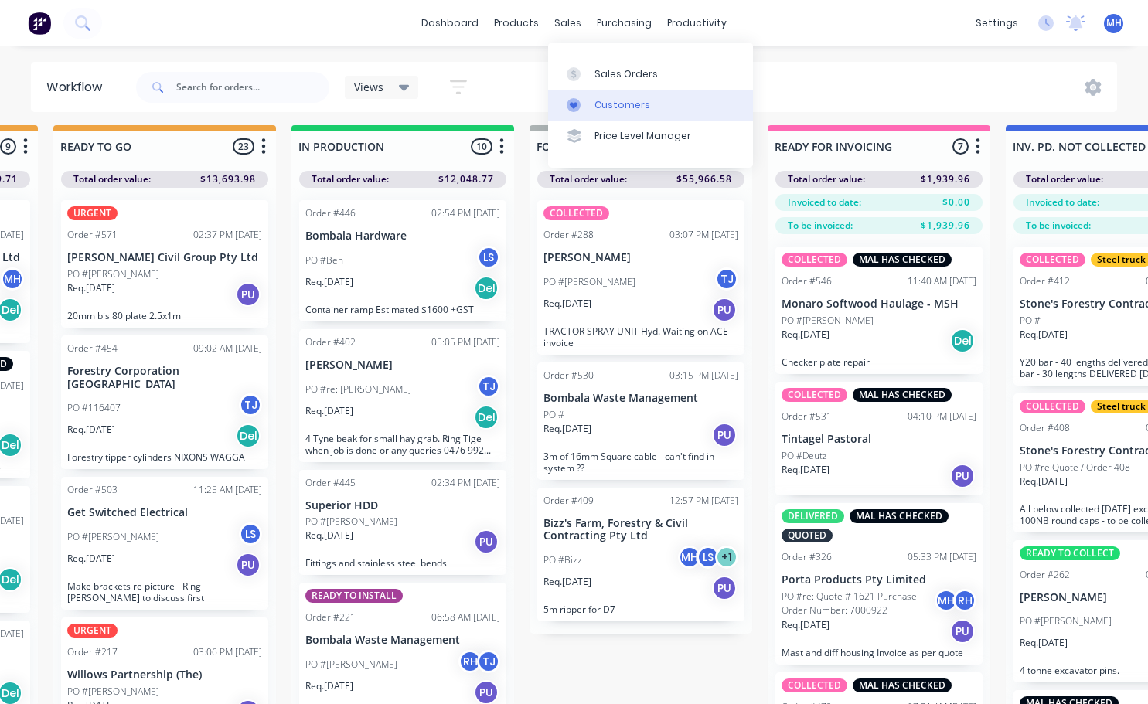
click at [625, 106] on div "Customers" at bounding box center [623, 105] width 56 height 14
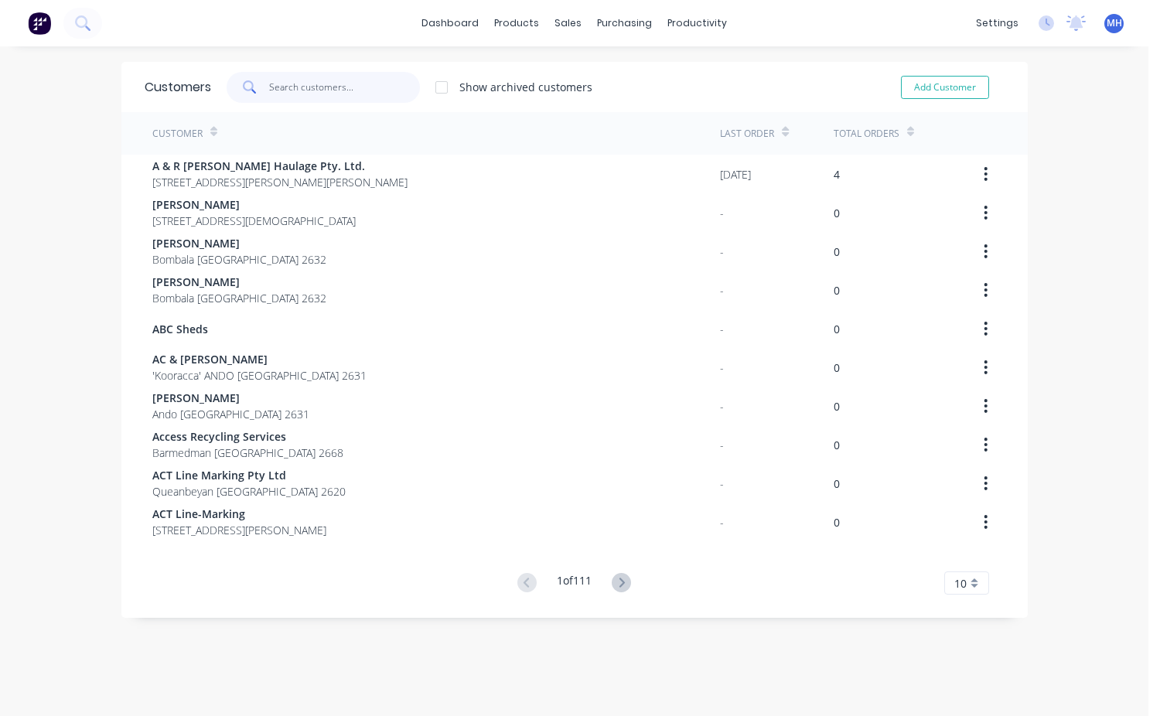
click at [280, 93] on input "text" at bounding box center [344, 87] width 151 height 31
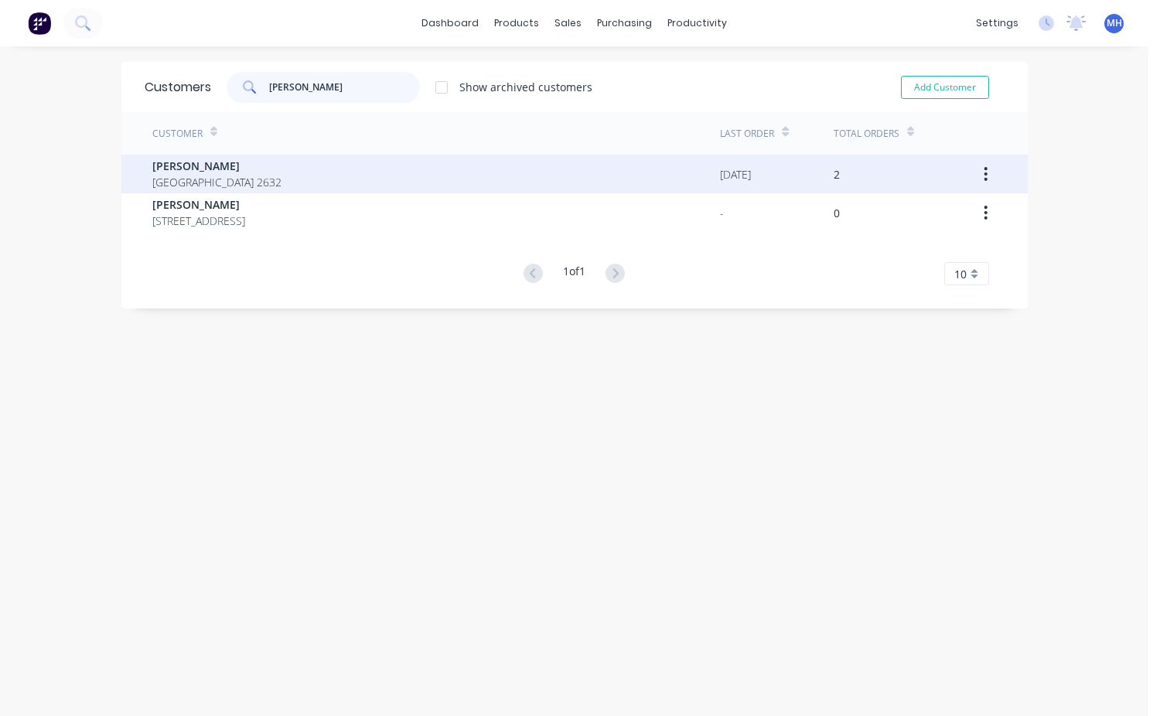
type input "Denis"
click at [211, 185] on span "Caveat St Bombala 2632" at bounding box center [216, 182] width 129 height 16
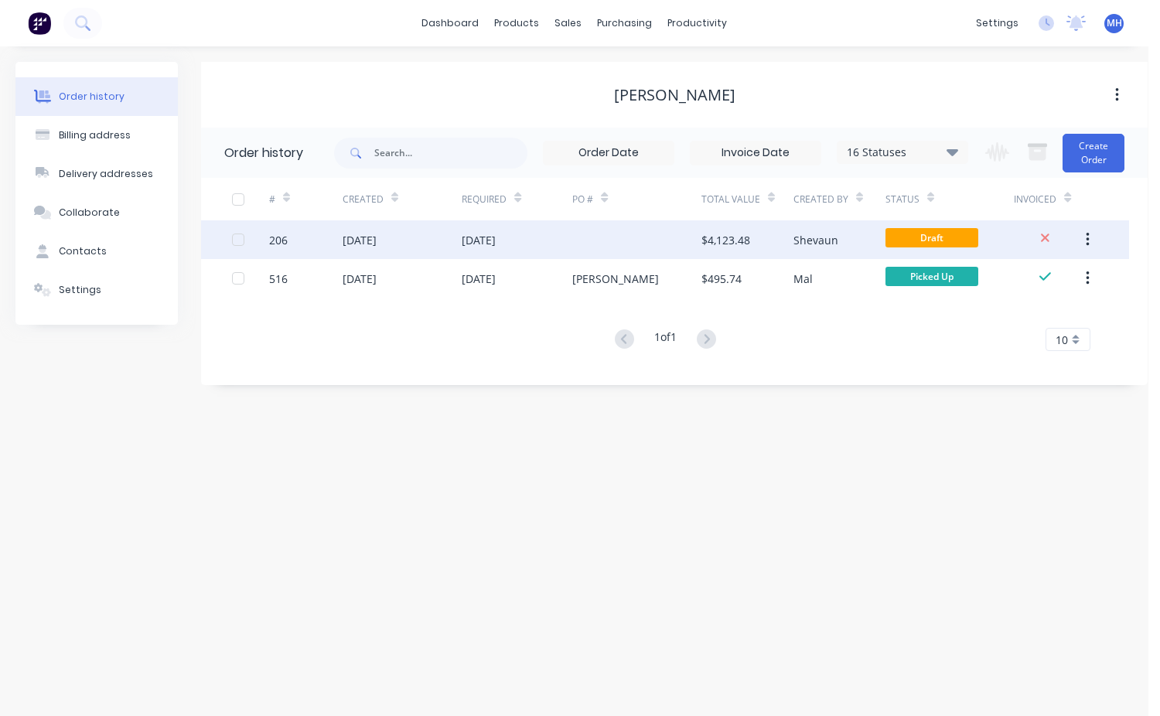
click at [929, 244] on span "Draft" at bounding box center [931, 237] width 93 height 19
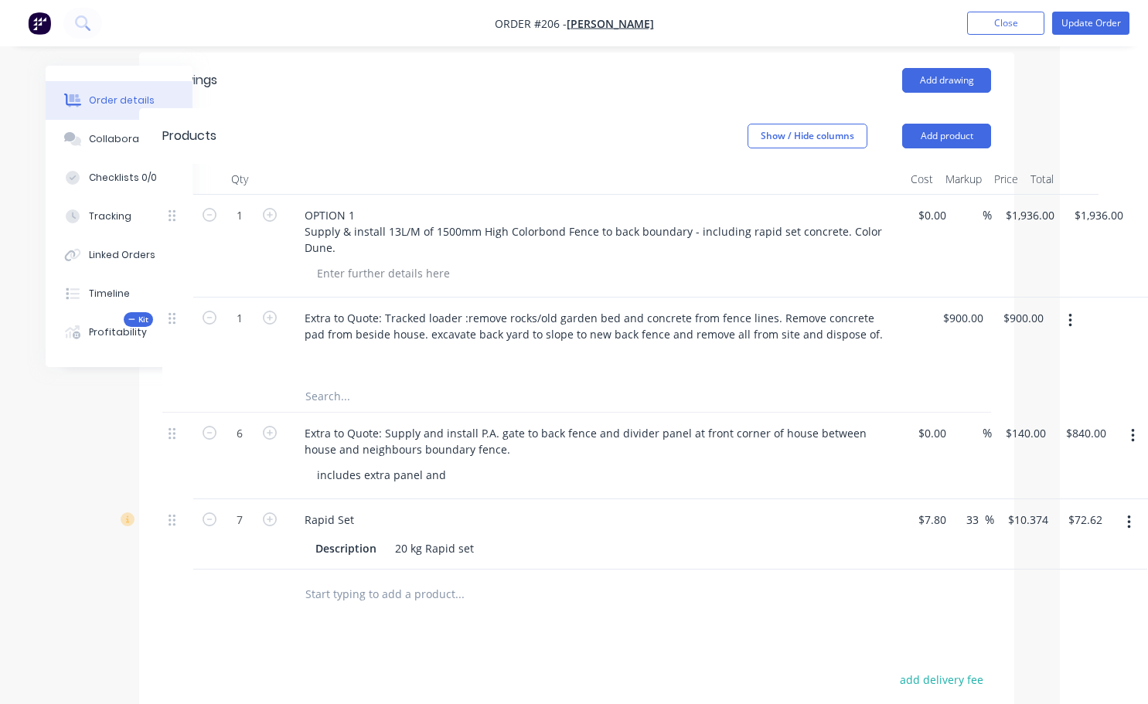
scroll to position [541, 97]
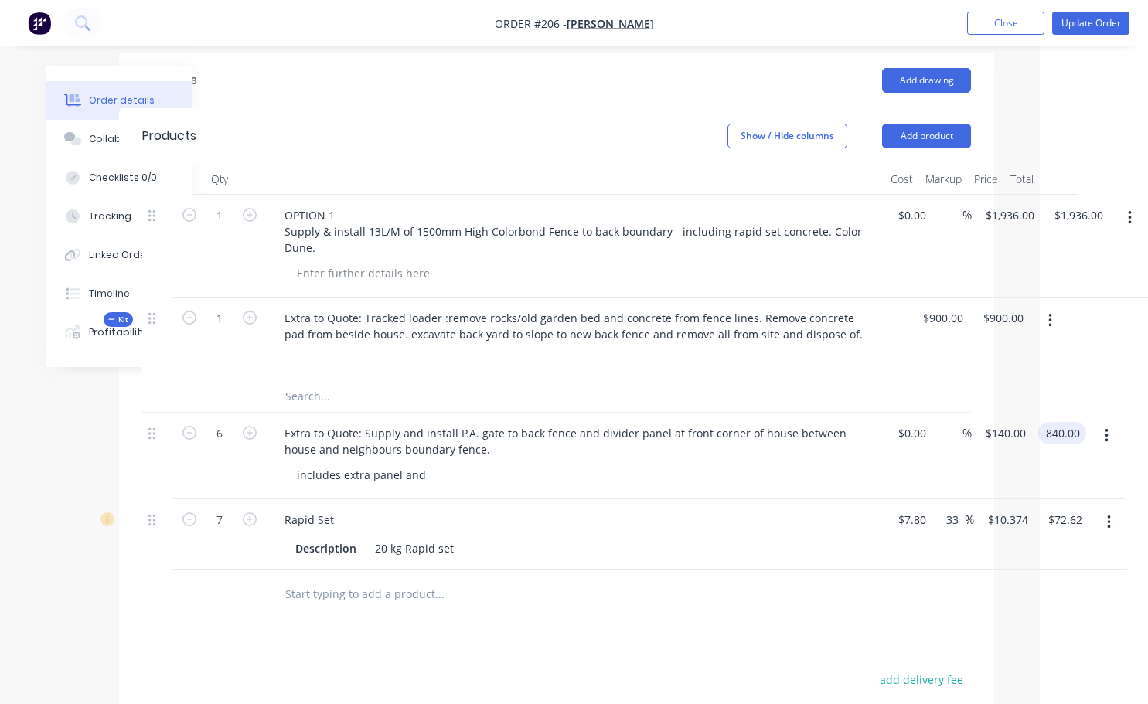
click at [1061, 437] on input "840.00" at bounding box center [1066, 433] width 42 height 22
click at [1068, 437] on input "840.00" at bounding box center [1066, 433] width 42 height 22
type input "1115"
type input "$185.8333"
type input "$1,115.00"
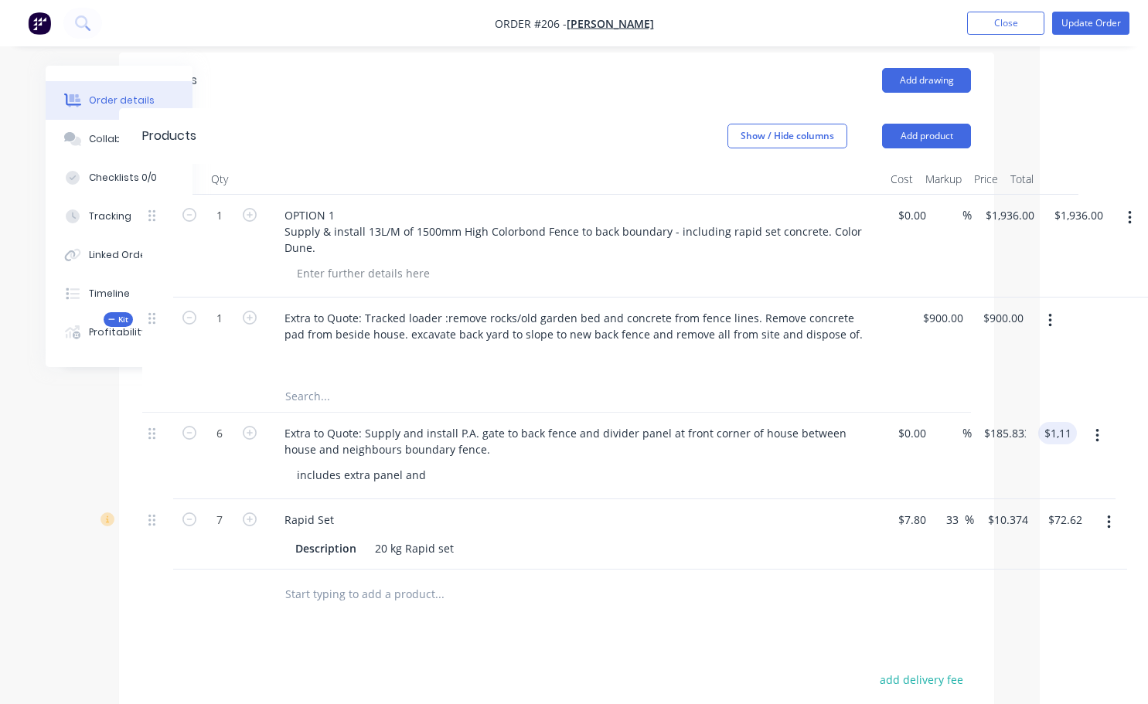
click at [1057, 467] on div "$1,115.00 1115" at bounding box center [1054, 456] width 45 height 87
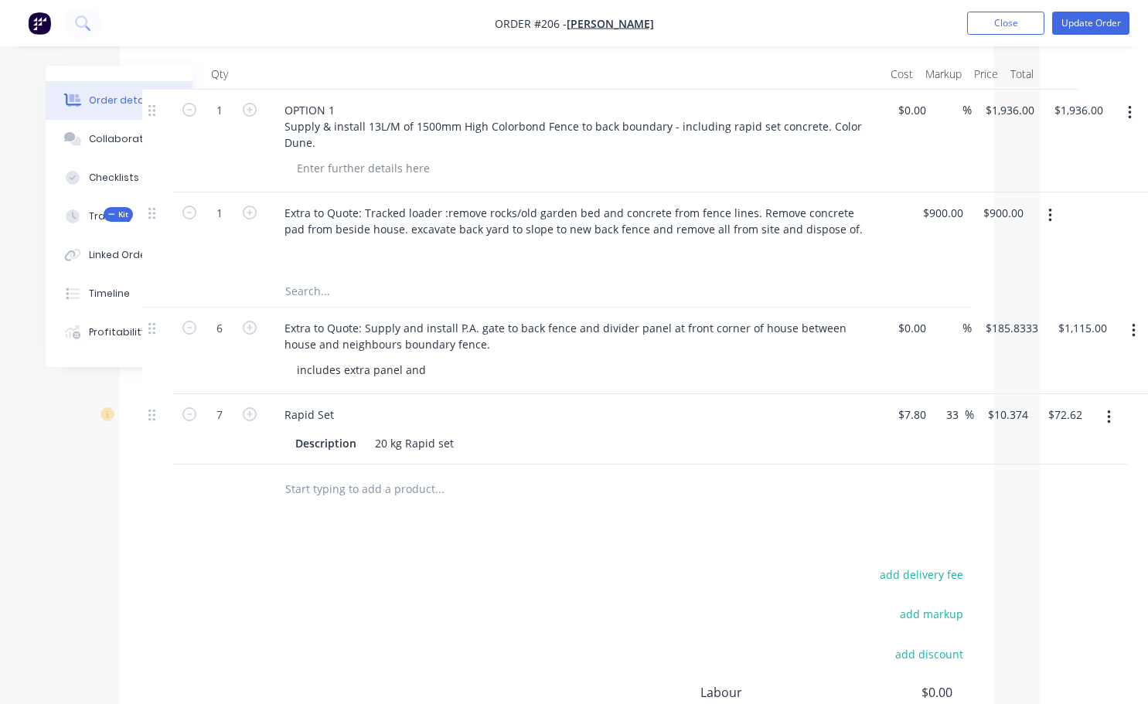
scroll to position [619, 97]
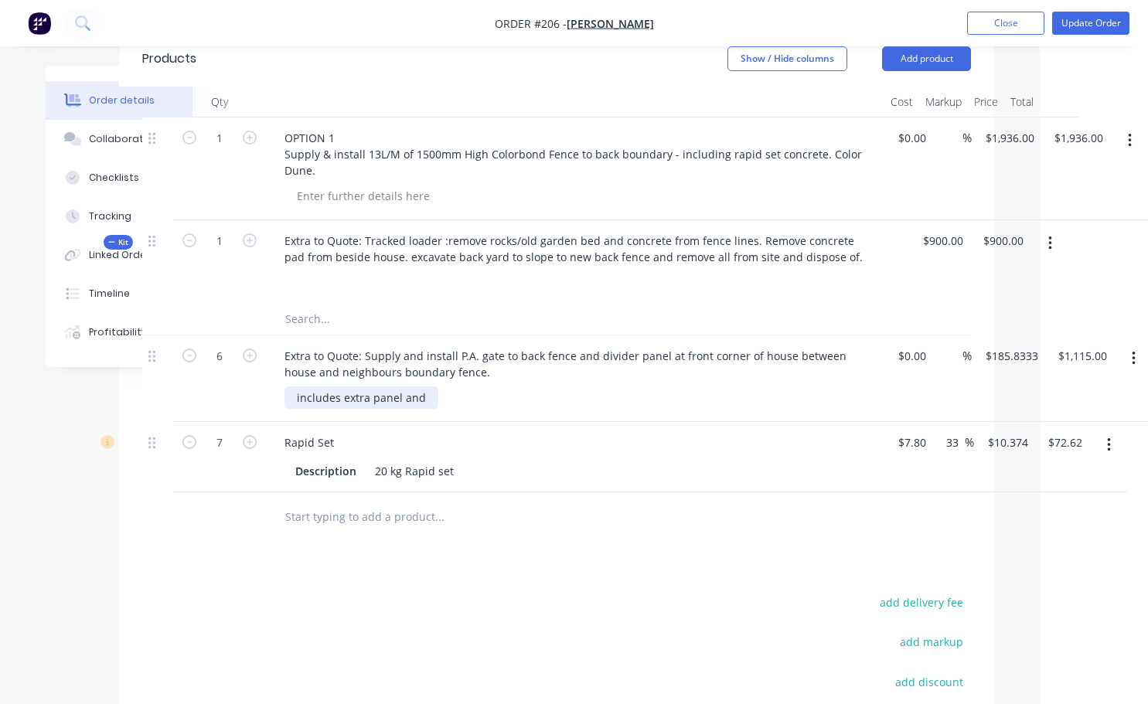
click at [428, 402] on div "includes extra panel and" at bounding box center [362, 398] width 154 height 22
click at [1085, 23] on button "Update Order" at bounding box center [1090, 23] width 77 height 23
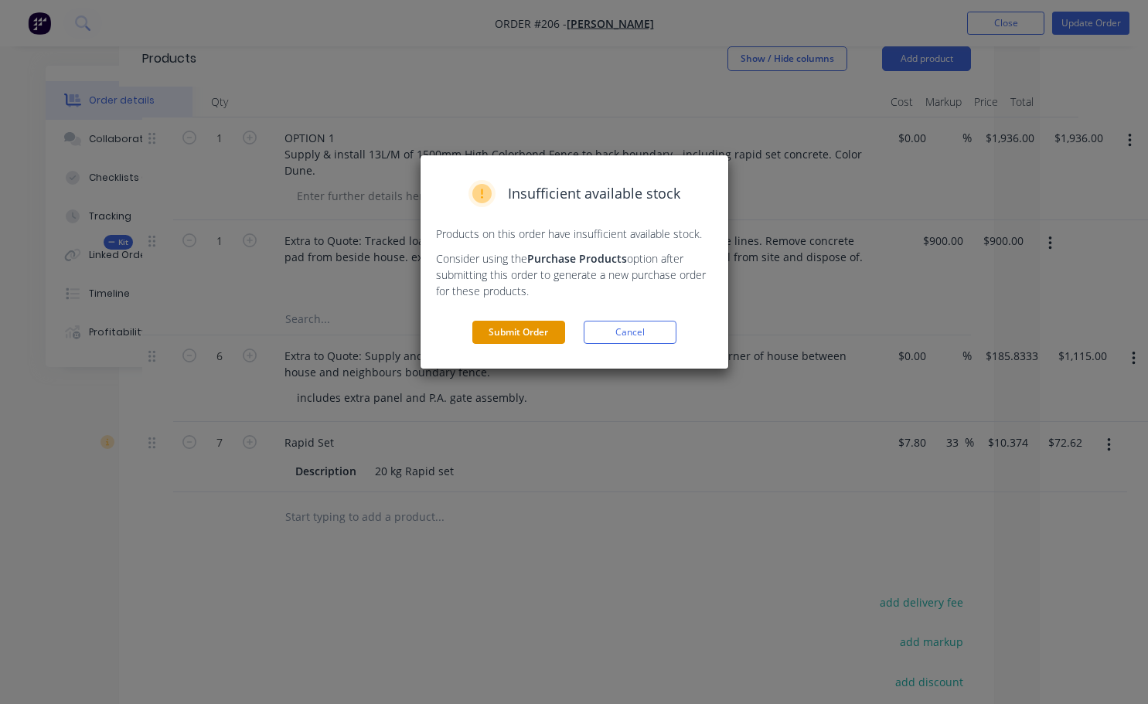
click at [520, 334] on button "Submit Order" at bounding box center [518, 332] width 93 height 23
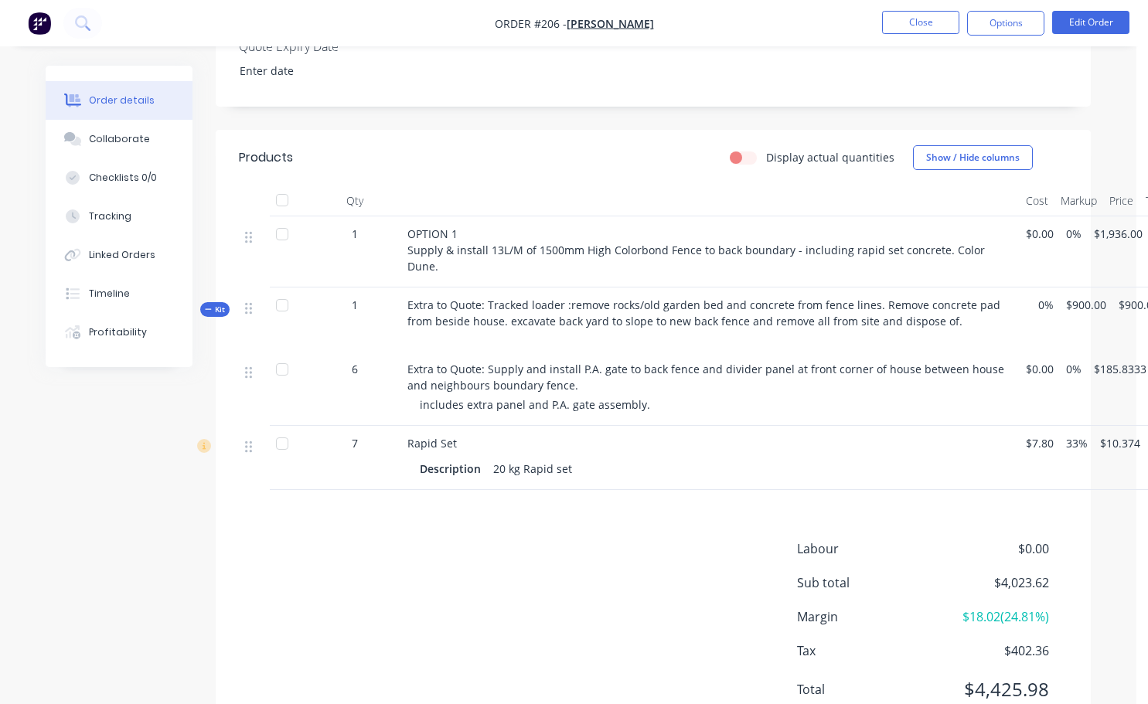
scroll to position [387, 0]
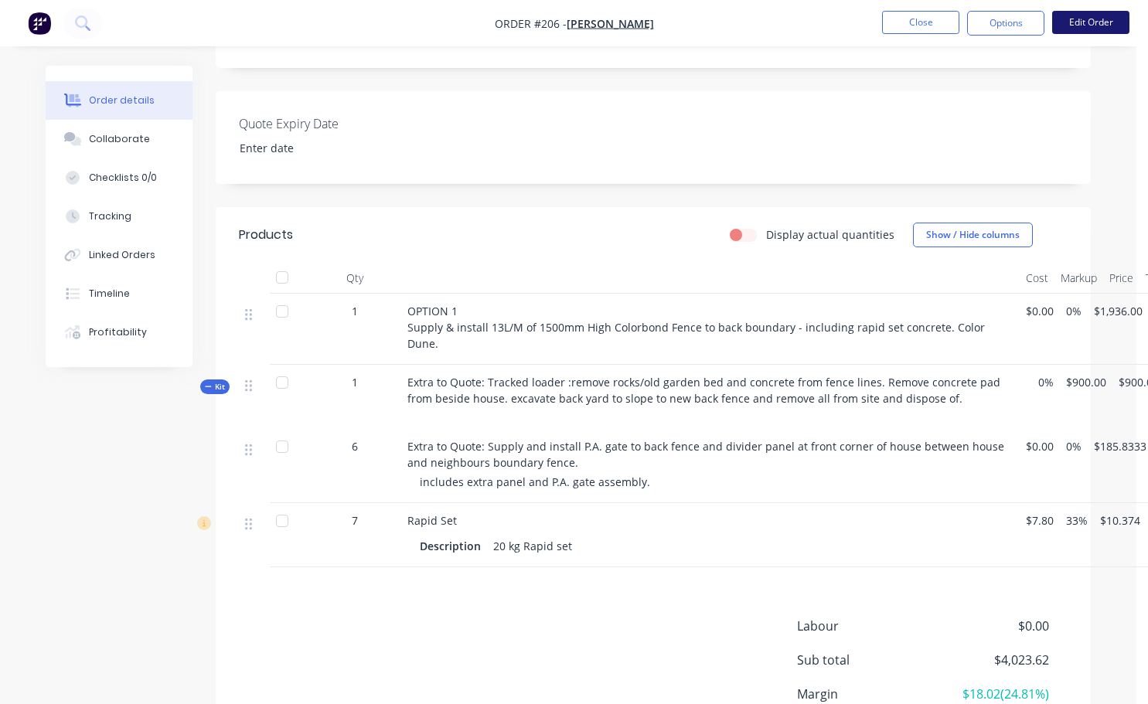
click at [1094, 21] on button "Edit Order" at bounding box center [1090, 22] width 77 height 23
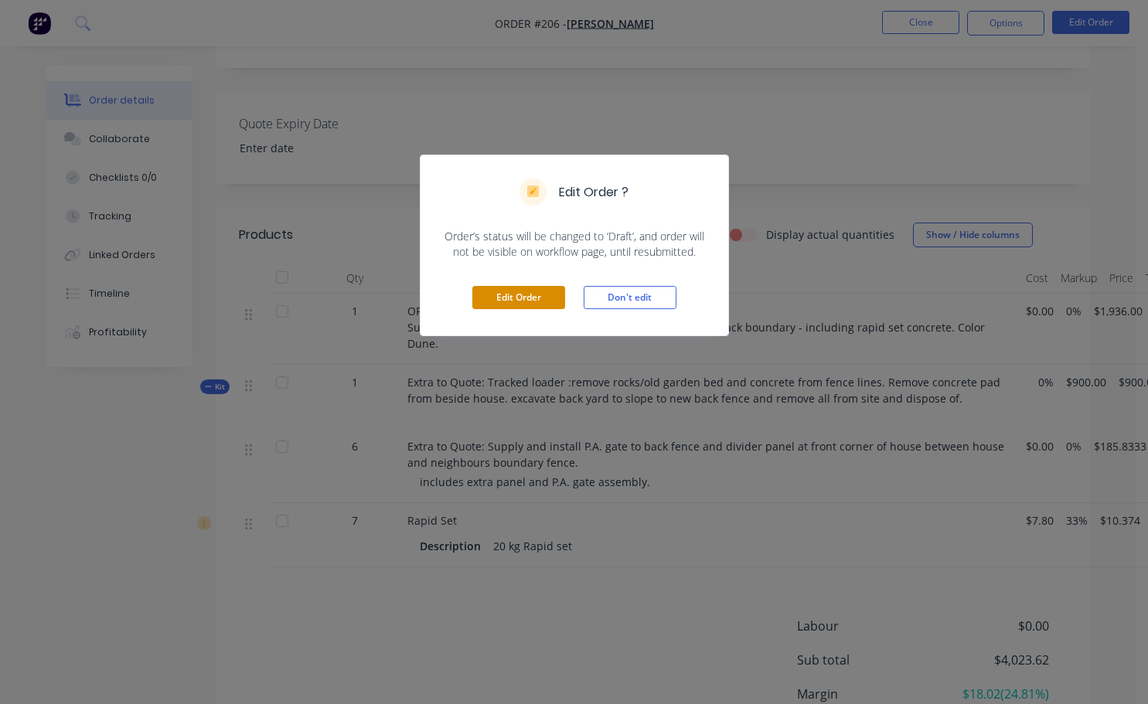
click at [537, 297] on button "Edit Order" at bounding box center [518, 297] width 93 height 23
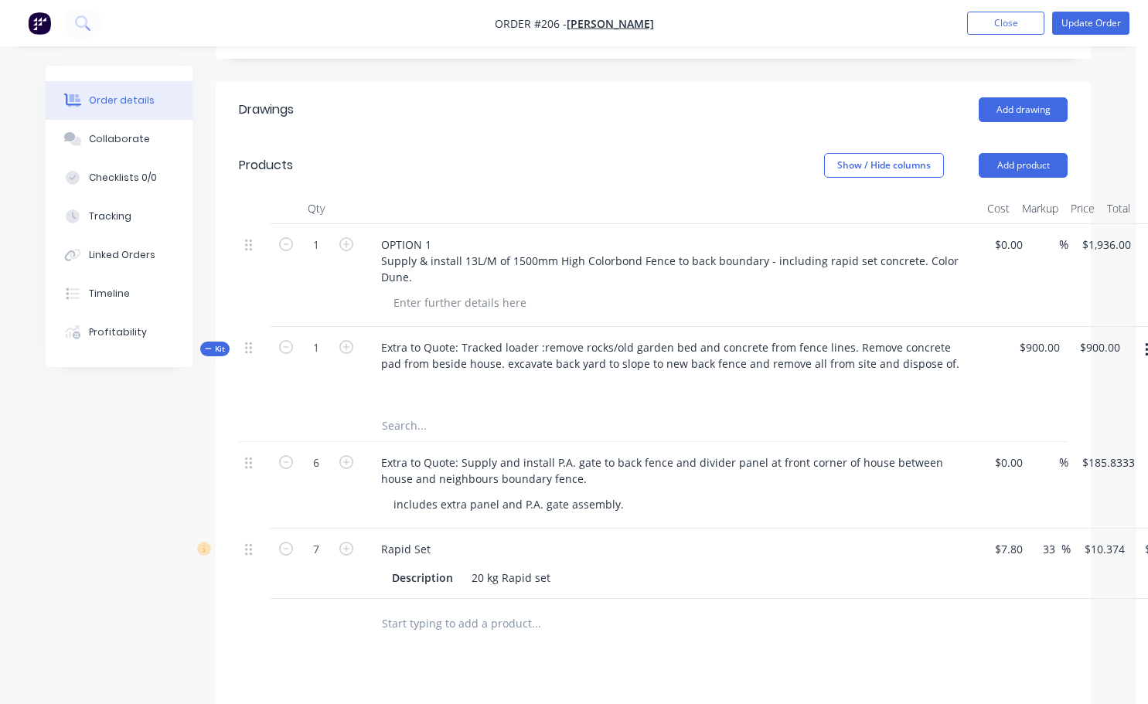
scroll to position [541, 0]
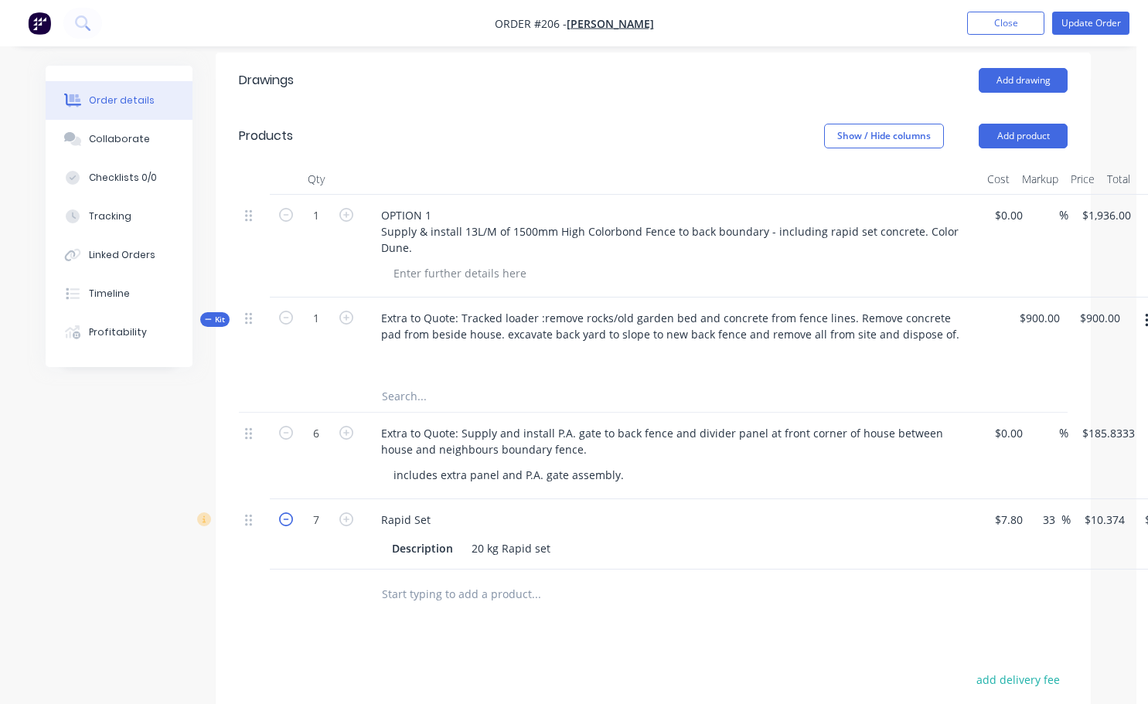
click at [287, 523] on icon "button" at bounding box center [286, 520] width 14 height 14
type input "6"
type input "$62.24"
click at [1097, 27] on button "Update Order" at bounding box center [1090, 23] width 77 height 23
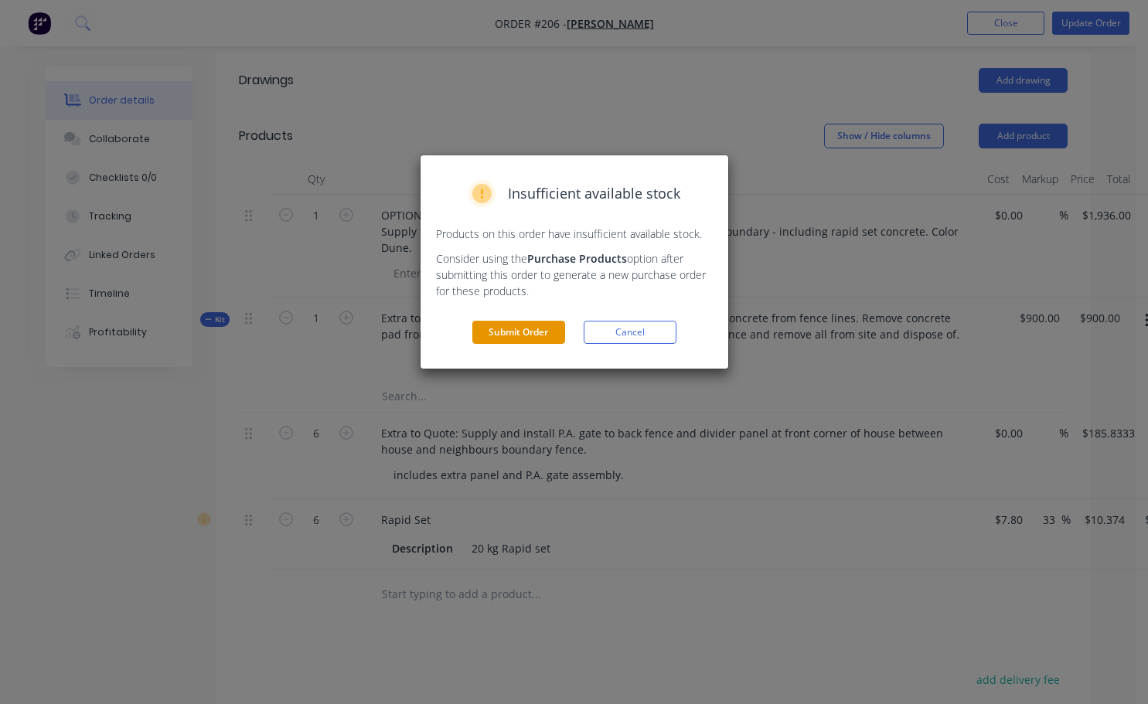
click at [517, 337] on button "Submit Order" at bounding box center [518, 332] width 93 height 23
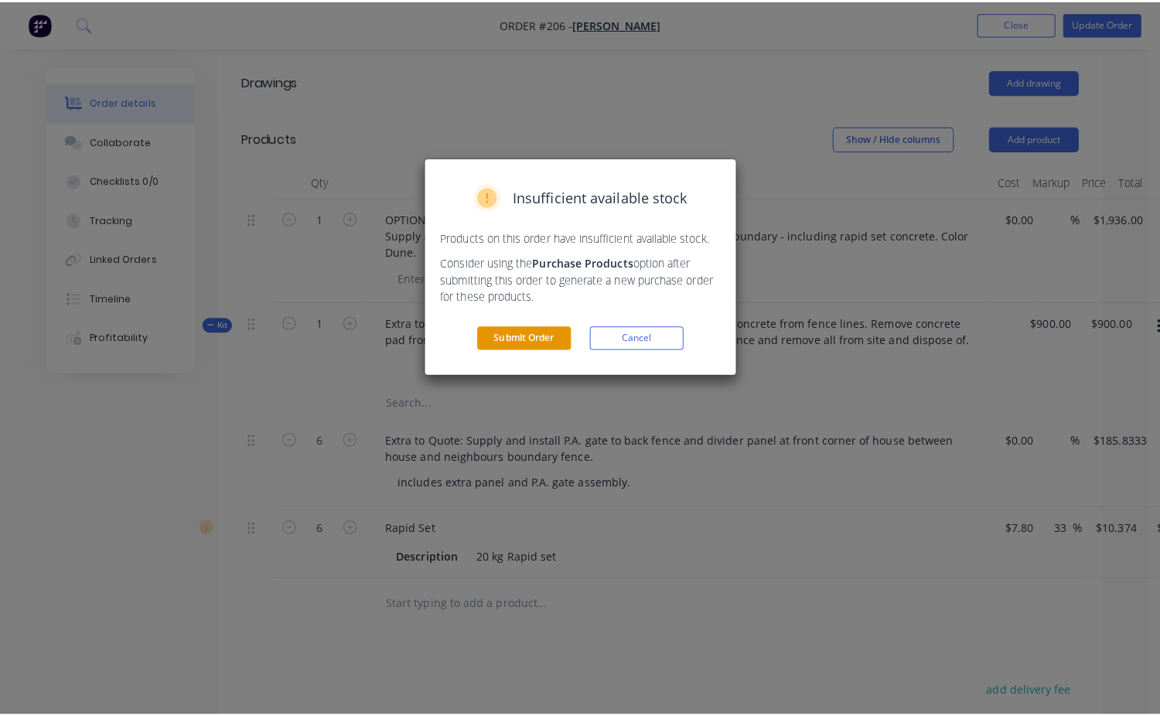
scroll to position [0, 0]
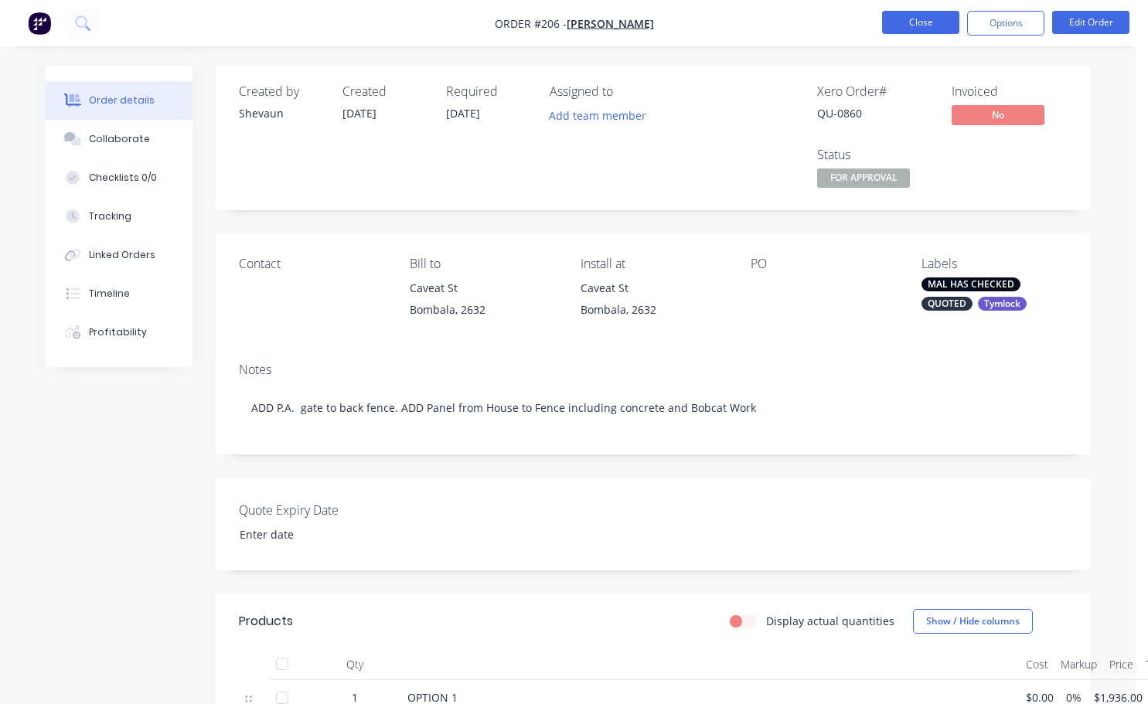
click at [899, 27] on button "Close" at bounding box center [920, 22] width 77 height 23
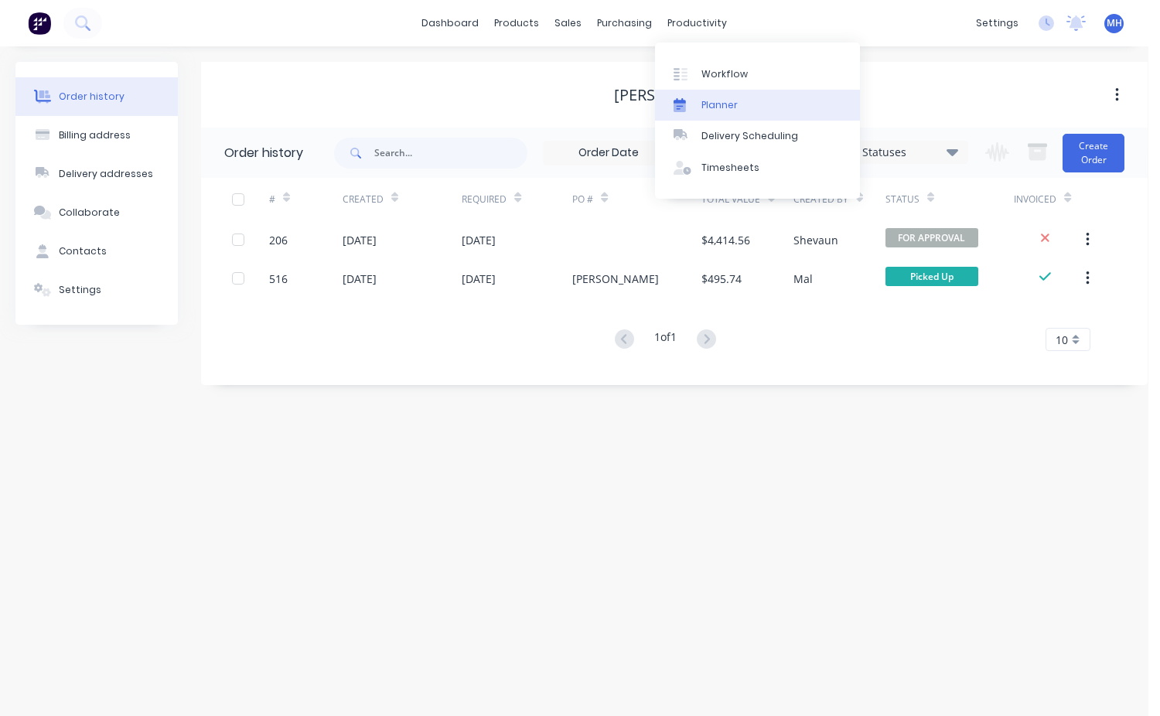
click at [746, 90] on link "Planner" at bounding box center [757, 105] width 205 height 31
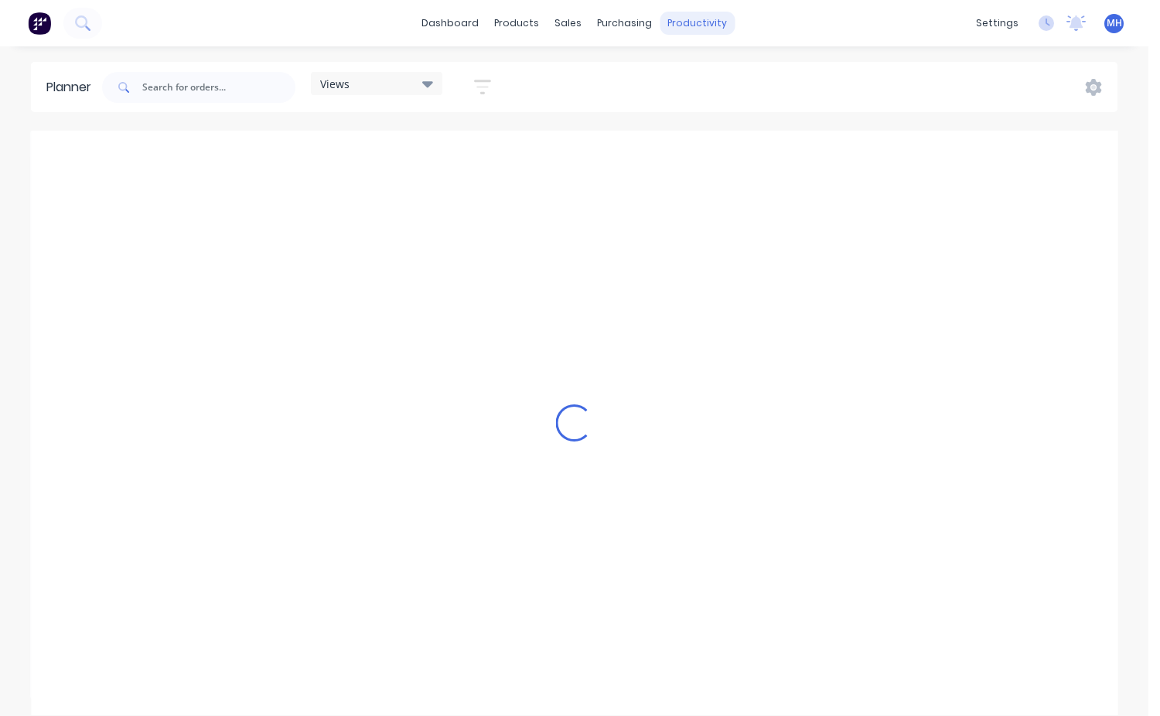
click at [704, 29] on div "productivity" at bounding box center [697, 23] width 75 height 23
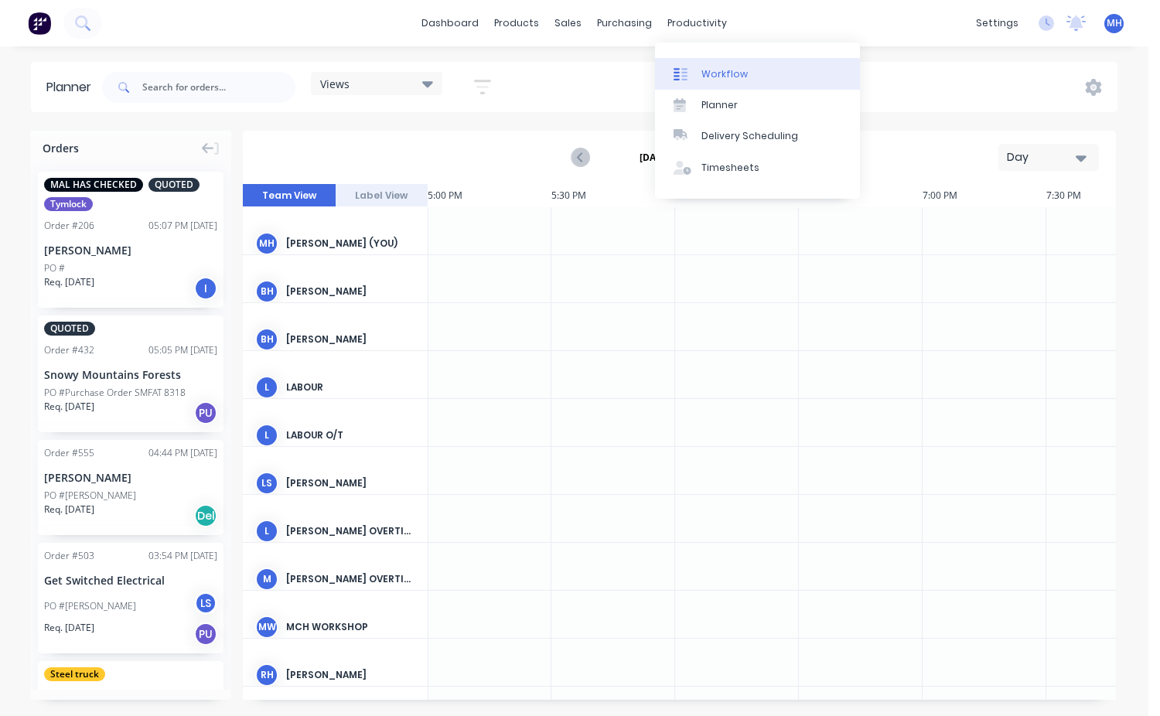
click at [732, 69] on div "Workflow" at bounding box center [724, 74] width 46 height 14
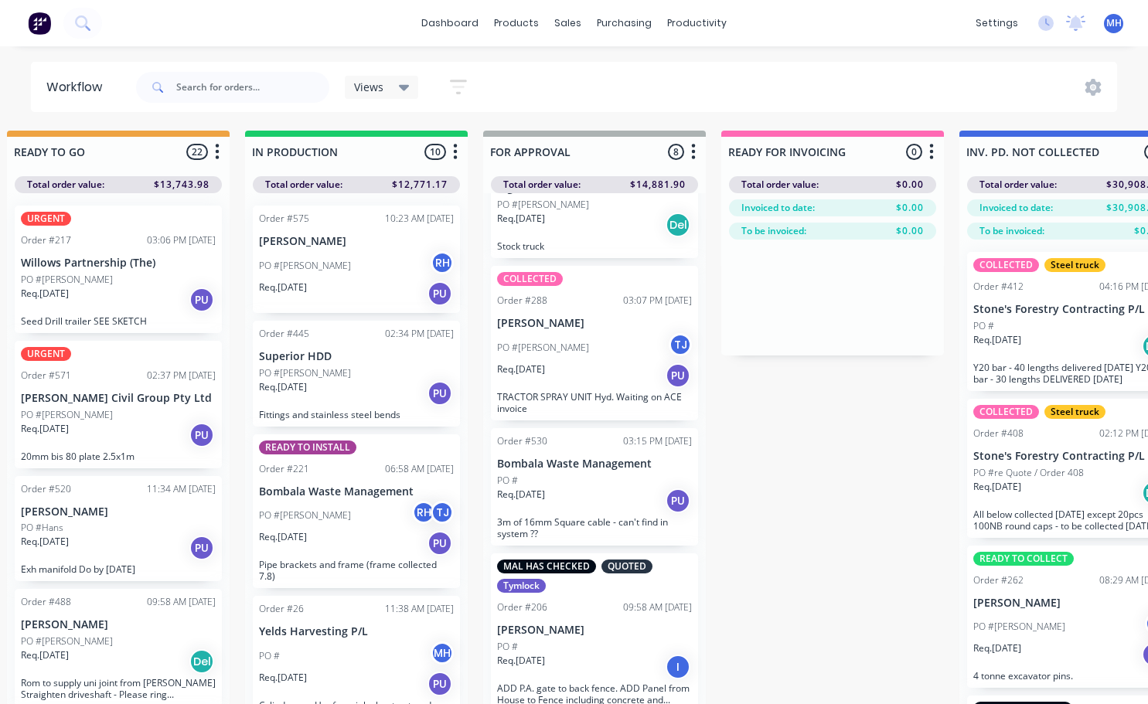
scroll to position [4, 741]
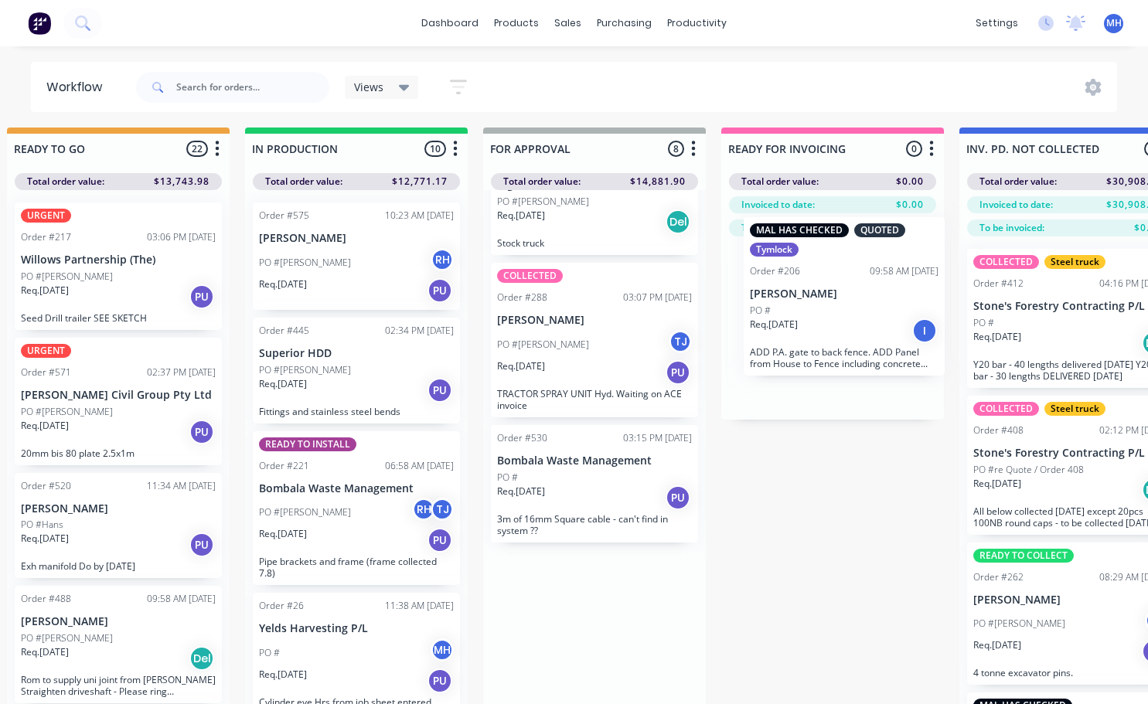
drag, startPoint x: 553, startPoint y: 647, endPoint x: 809, endPoint y: 309, distance: 423.9
click at [809, 309] on div "QUOTES TO DO 2 Status colour #273444 hex #273444 Save Cancel Notifications Emai…" at bounding box center [537, 442] width 2579 height 628
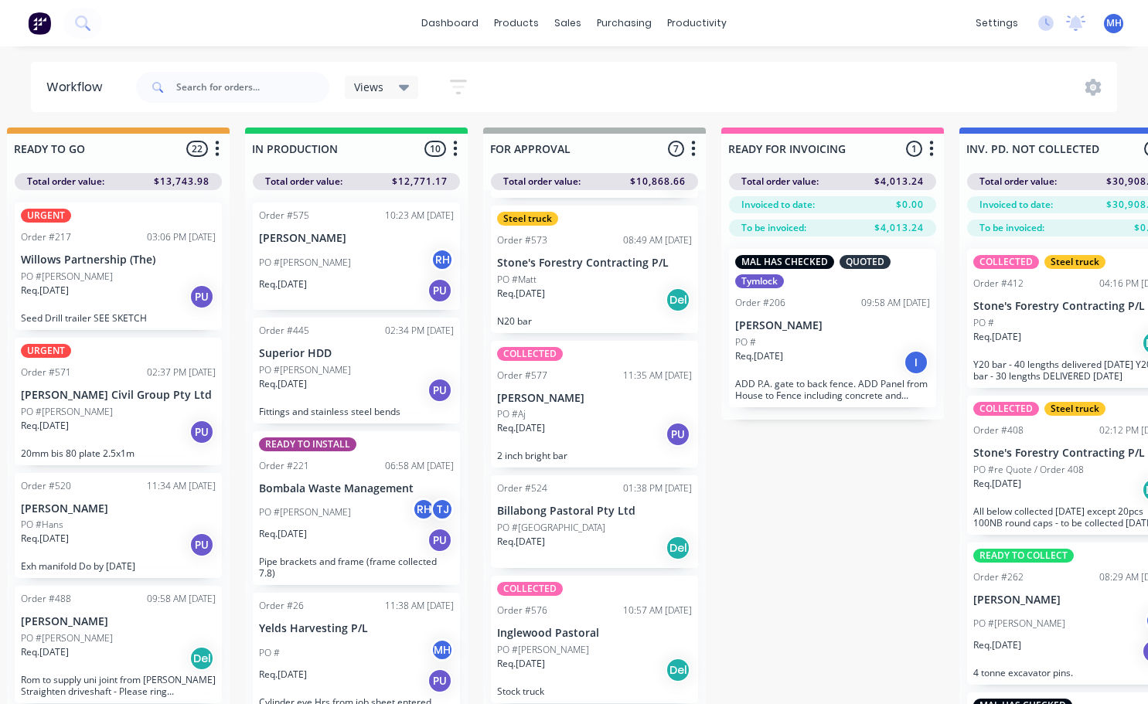
scroll to position [92, 0]
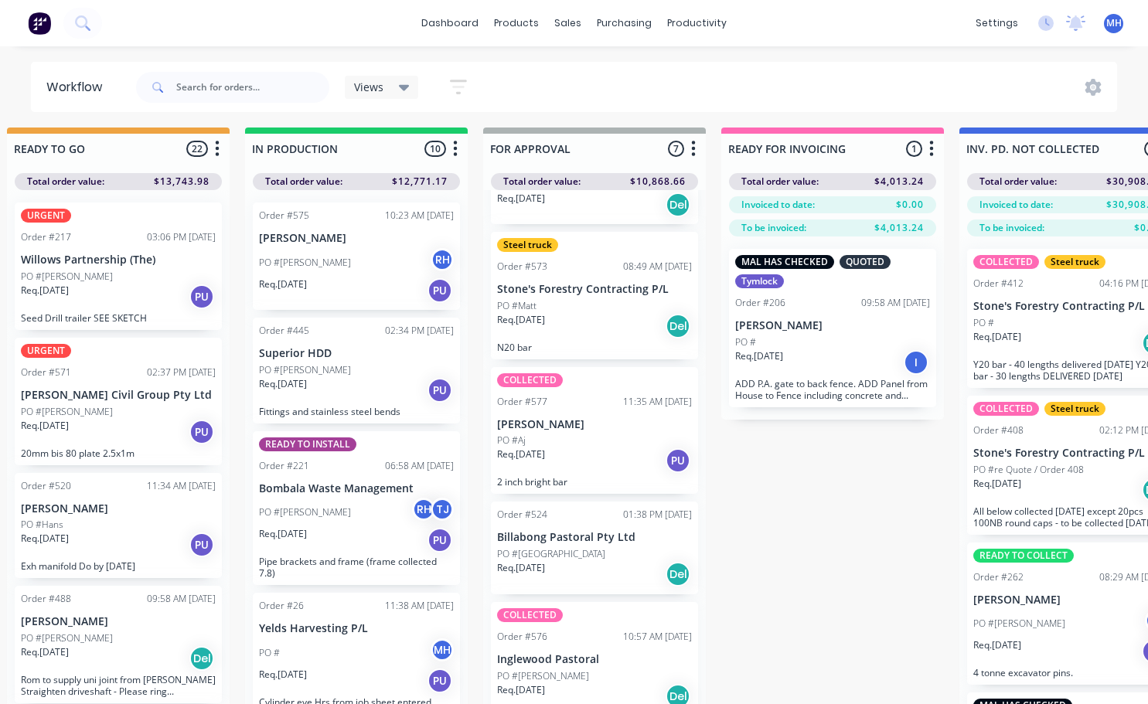
click at [568, 444] on div "PO #Aj" at bounding box center [594, 441] width 195 height 14
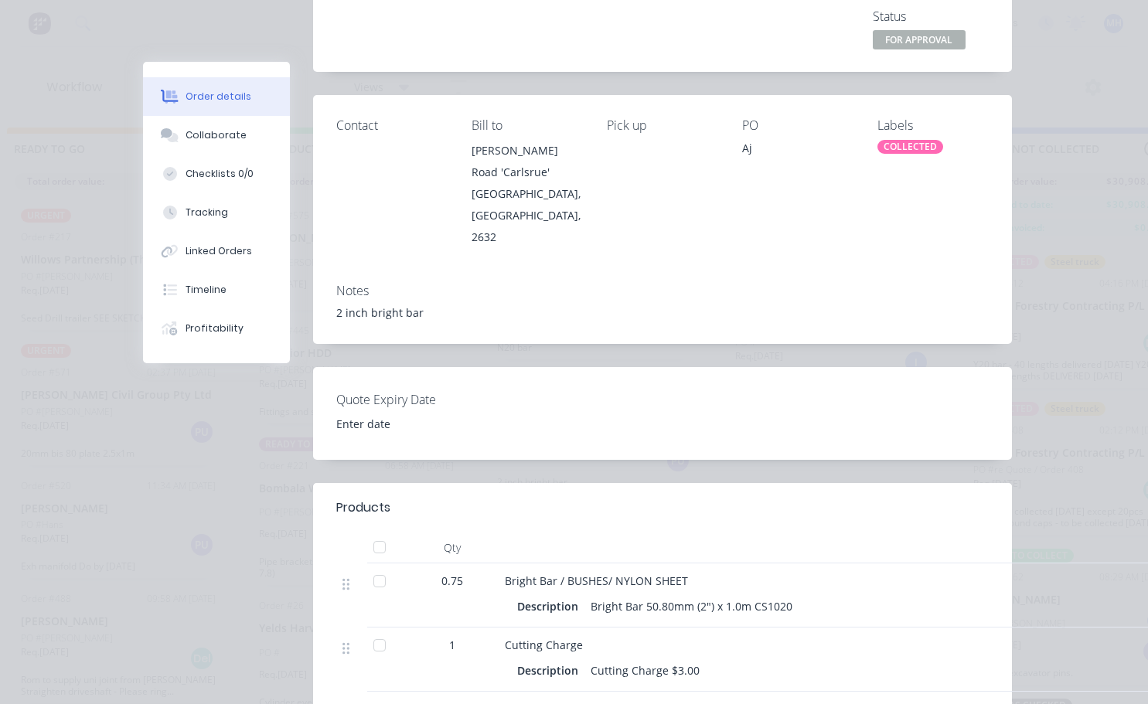
scroll to position [0, 0]
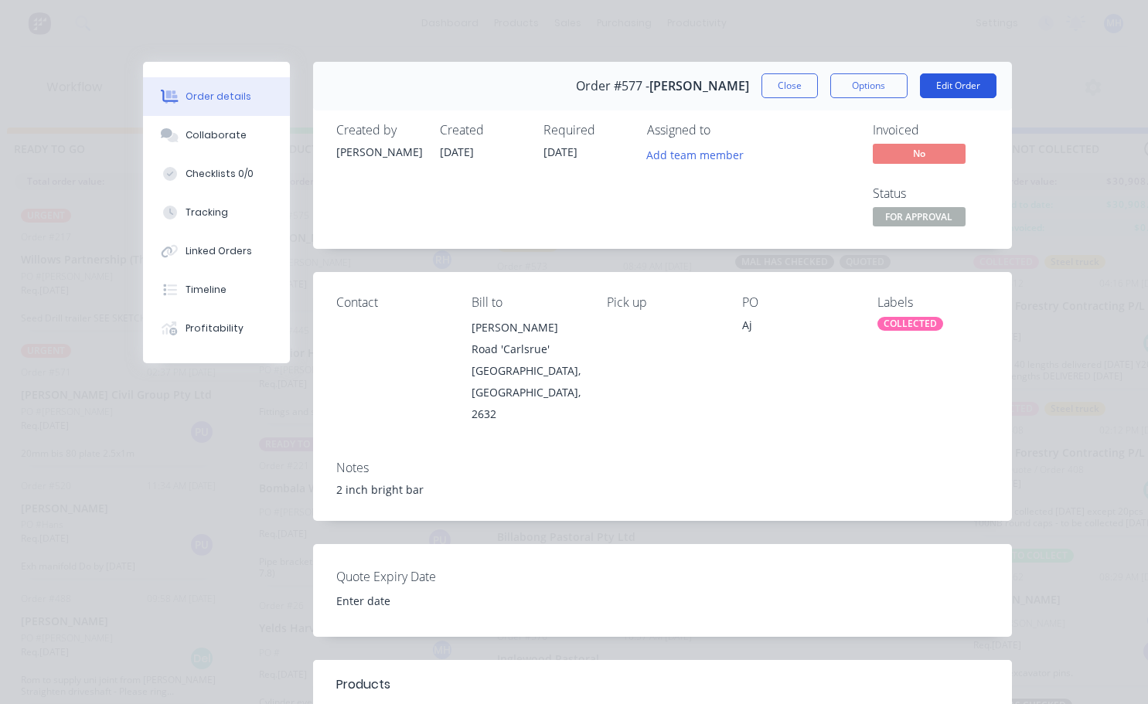
click at [936, 87] on button "Edit Order" at bounding box center [958, 85] width 77 height 25
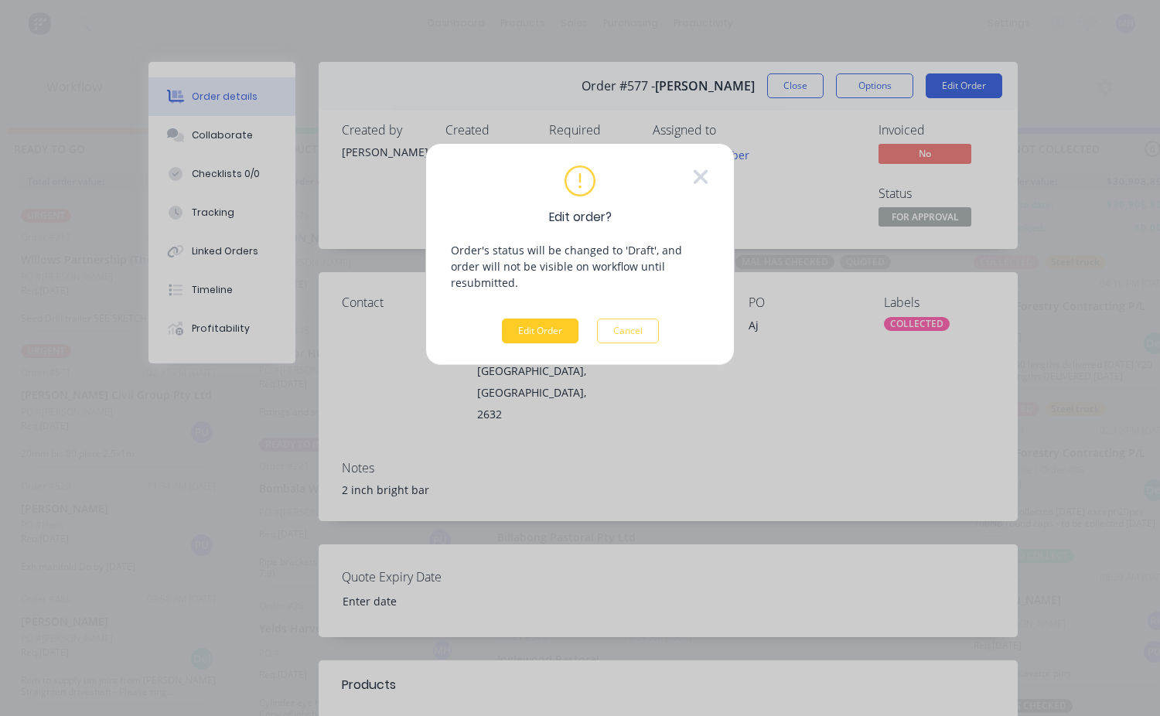
click at [558, 319] on button "Edit Order" at bounding box center [540, 331] width 77 height 25
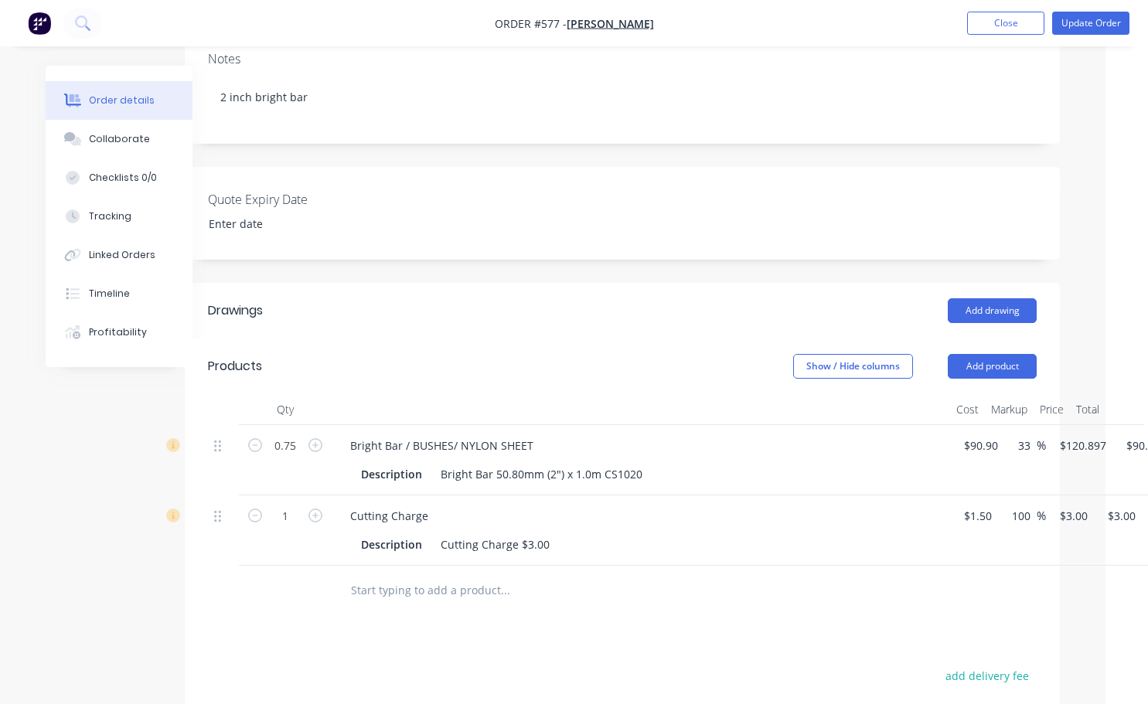
scroll to position [309, 76]
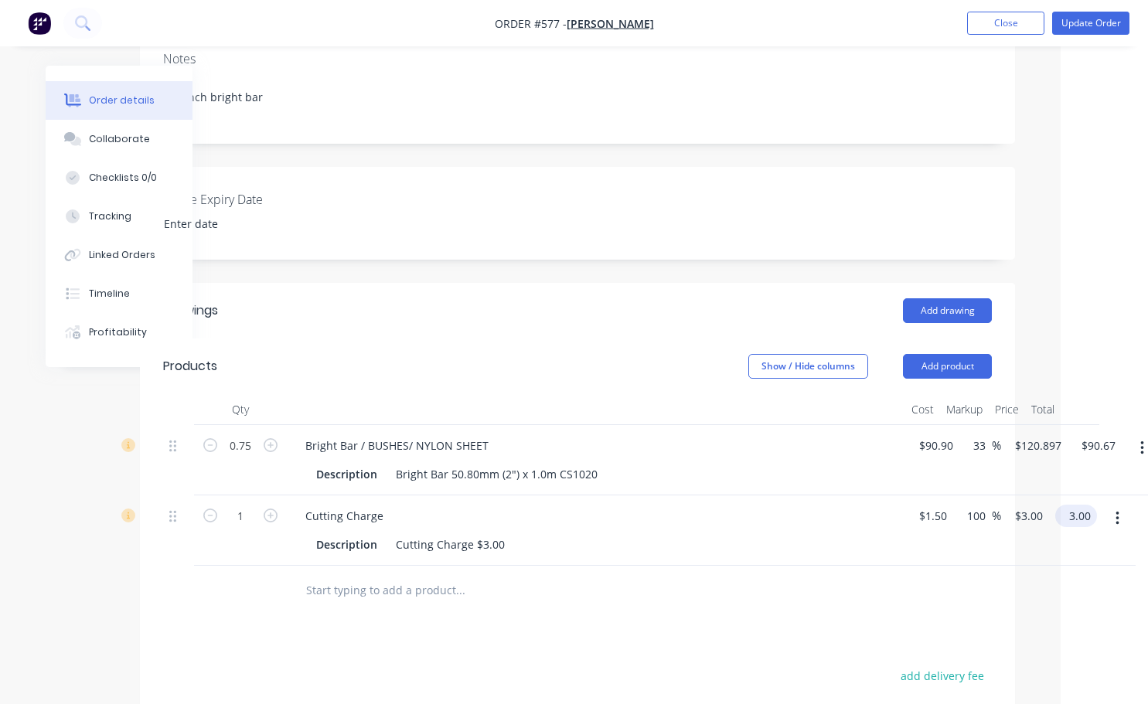
click at [1086, 505] on input "3.00" at bounding box center [1080, 516] width 36 height 22
type input "5"
type input "233.33"
type input "$5.00"
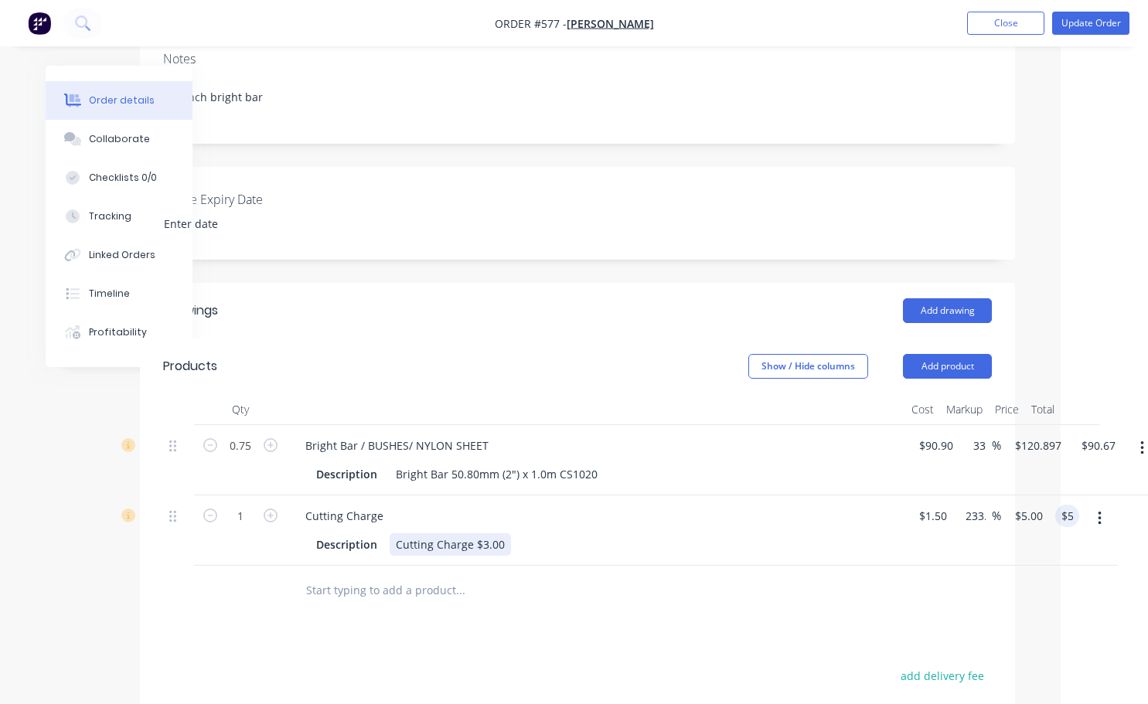
drag, startPoint x: 483, startPoint y: 491, endPoint x: 483, endPoint y: 505, distance: 13.9
click at [483, 534] on div "Cutting Charge $3.00" at bounding box center [450, 545] width 121 height 22
click at [486, 534] on div "Cutting Charge $3.00" at bounding box center [450, 545] width 121 height 22
click at [1105, 26] on button "Update Order" at bounding box center [1090, 23] width 77 height 23
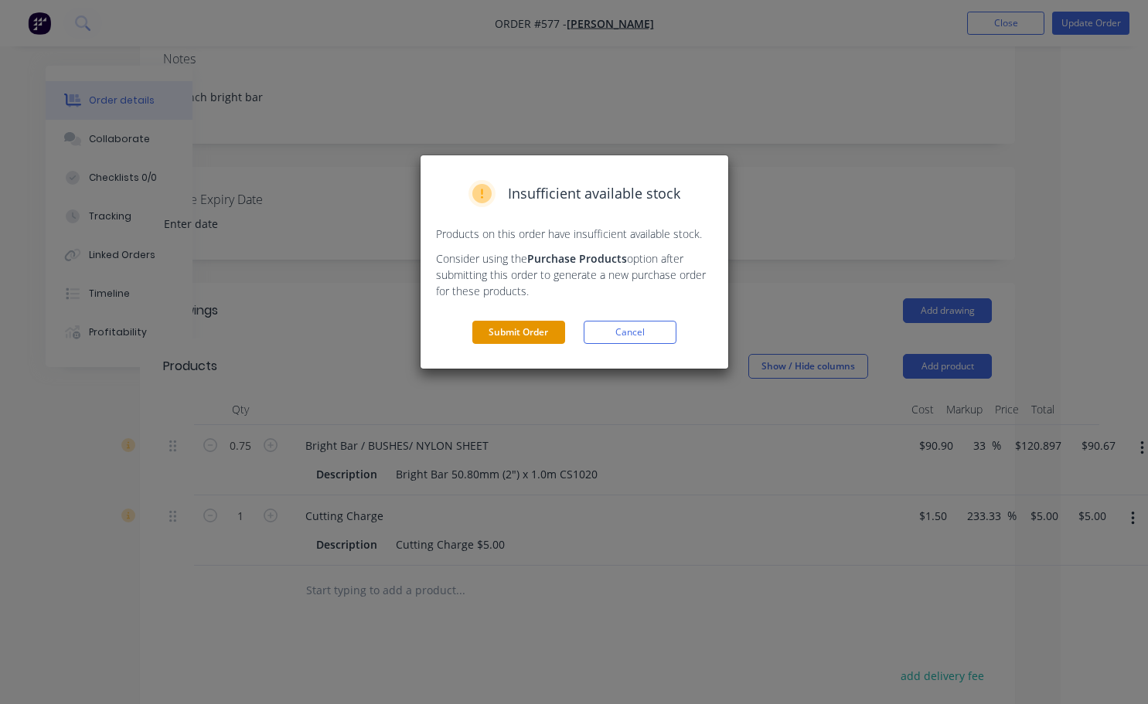
click at [501, 334] on button "Submit Order" at bounding box center [518, 332] width 93 height 23
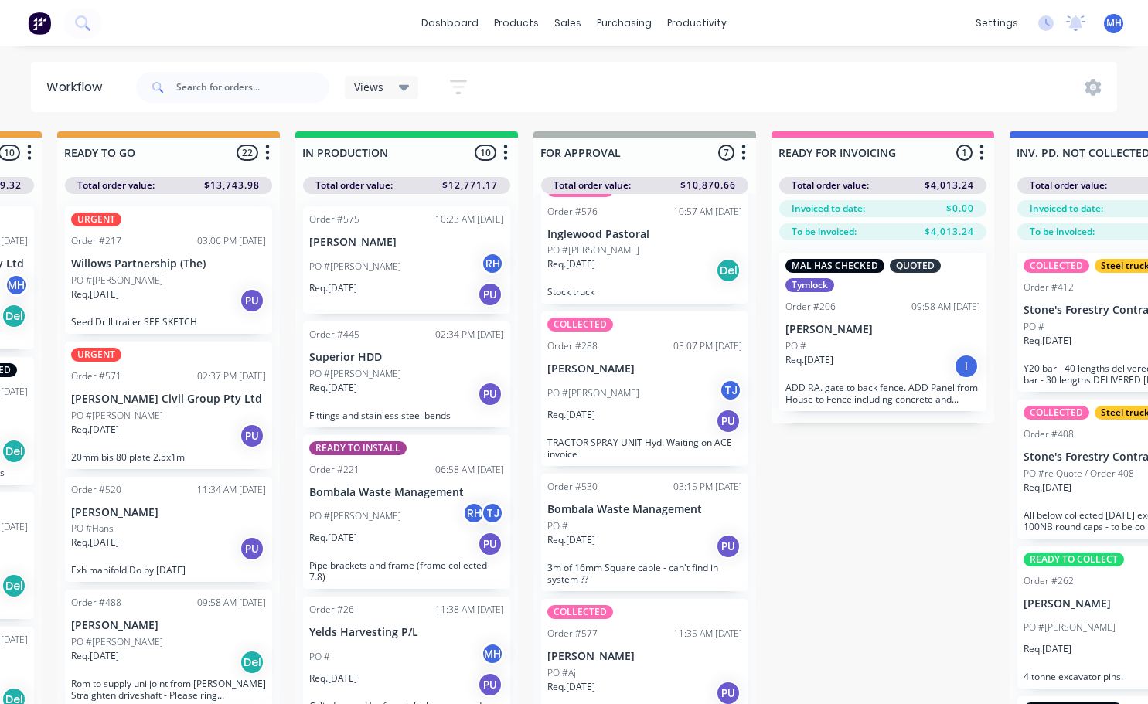
scroll to position [401, 0]
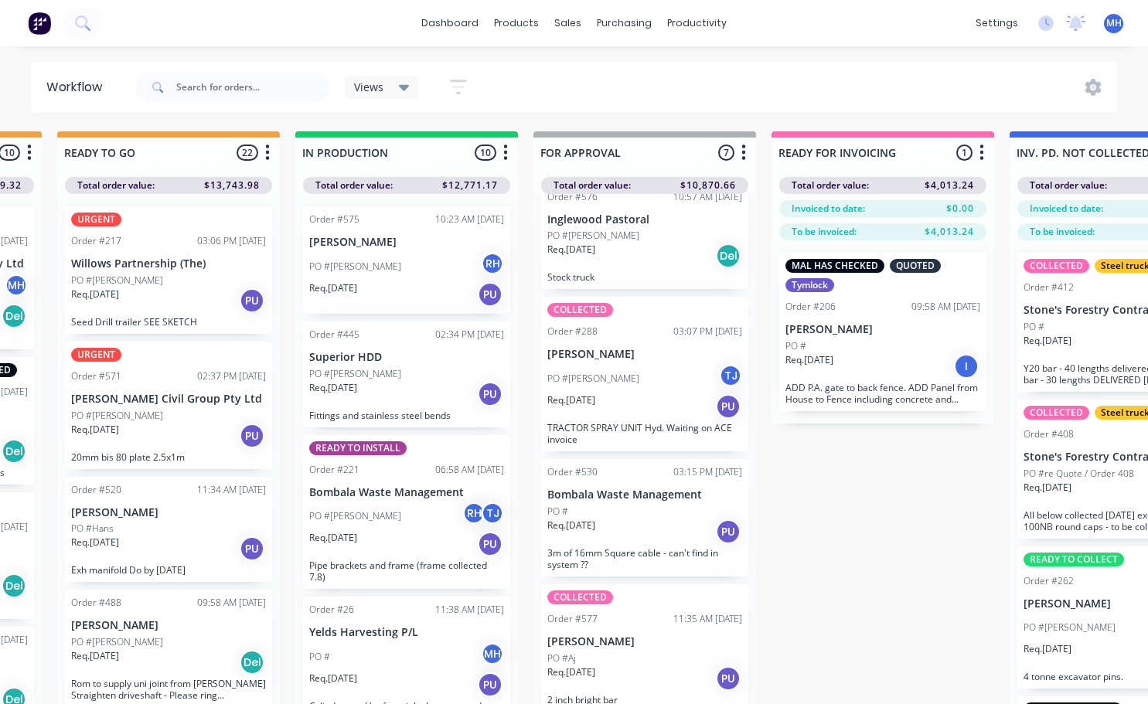
click at [602, 663] on div "PO #Aj" at bounding box center [644, 659] width 195 height 14
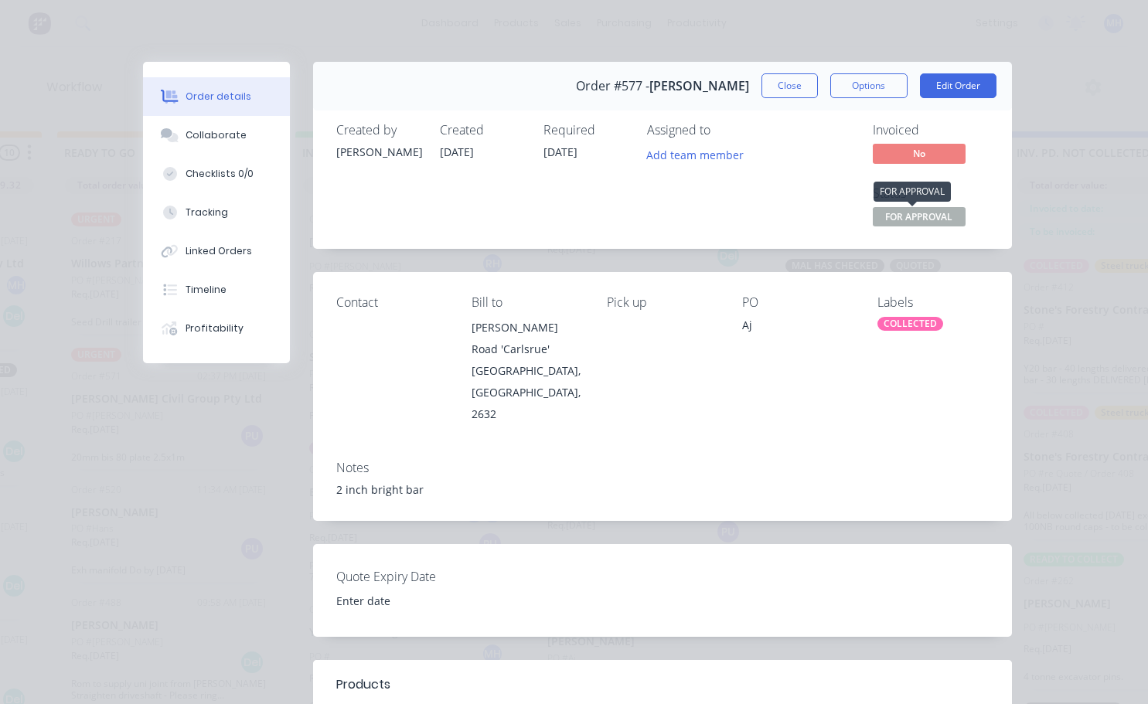
click at [910, 217] on span "FOR APPROVAL" at bounding box center [919, 216] width 93 height 19
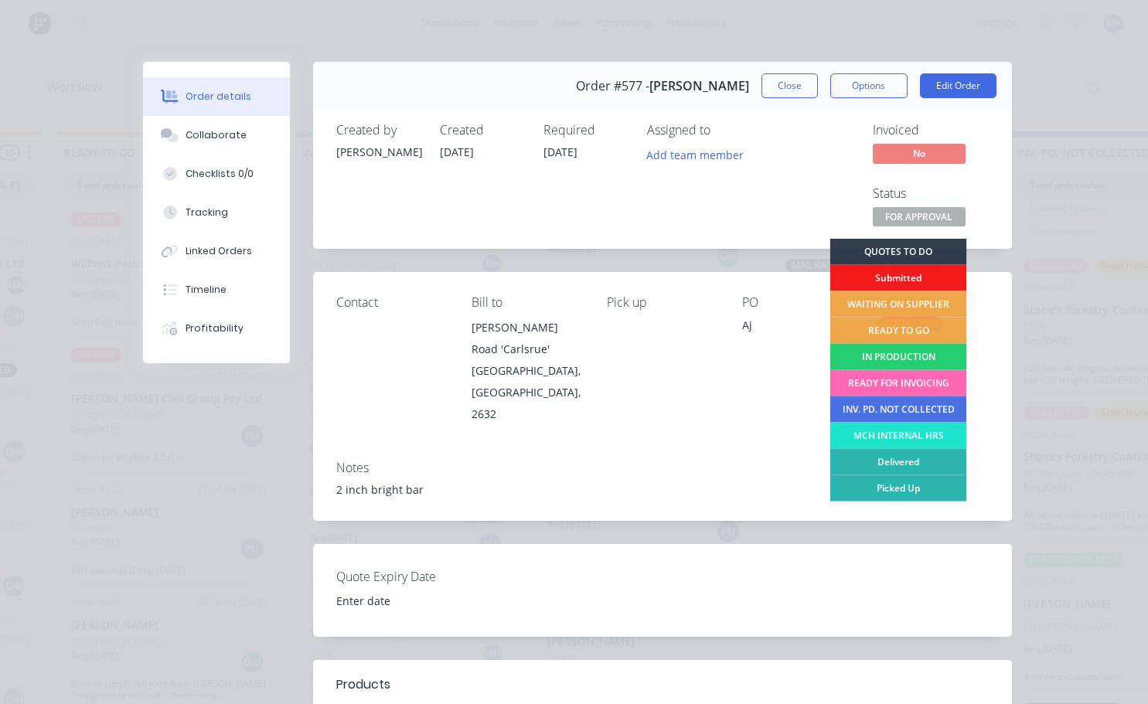
click at [884, 385] on div "READY FOR INVOICING" at bounding box center [898, 383] width 137 height 26
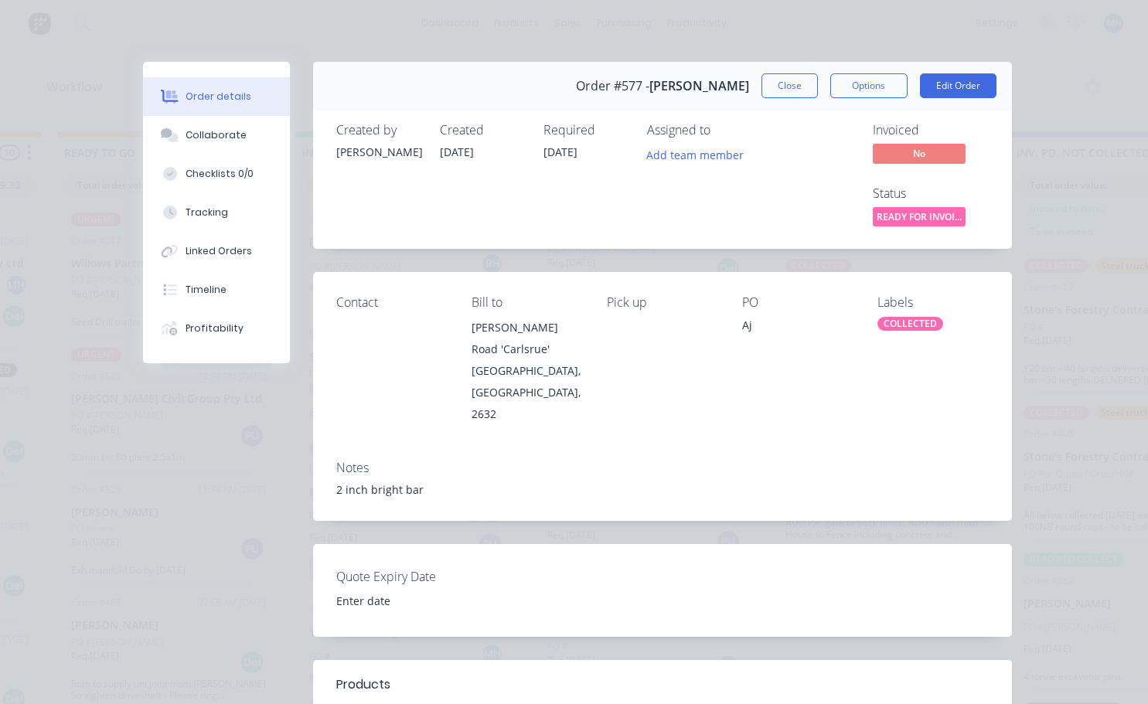
click at [903, 317] on div "COLLECTED" at bounding box center [911, 324] width 66 height 14
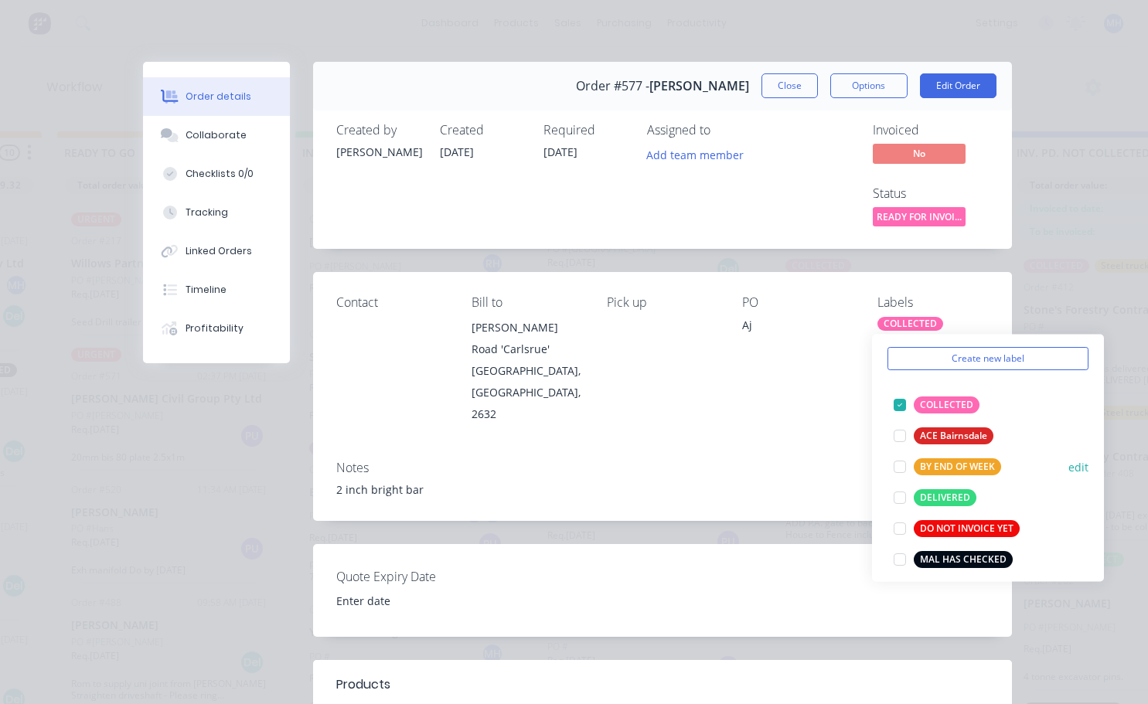
scroll to position [77, 0]
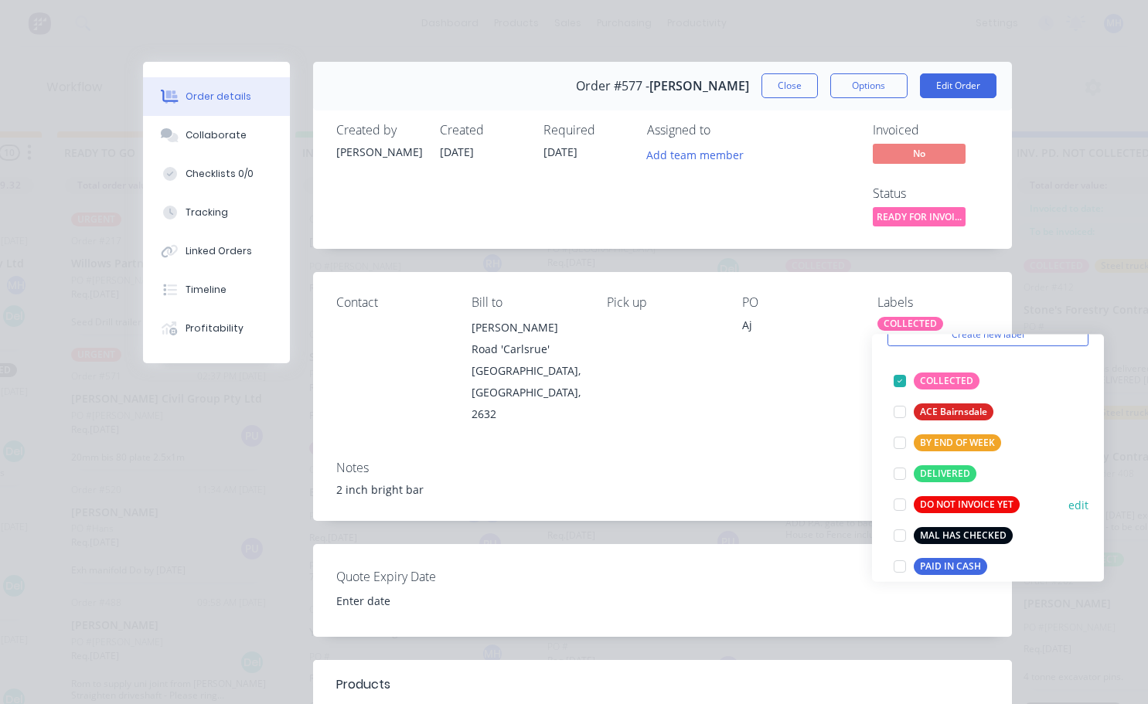
click at [901, 534] on div at bounding box center [900, 535] width 31 height 31
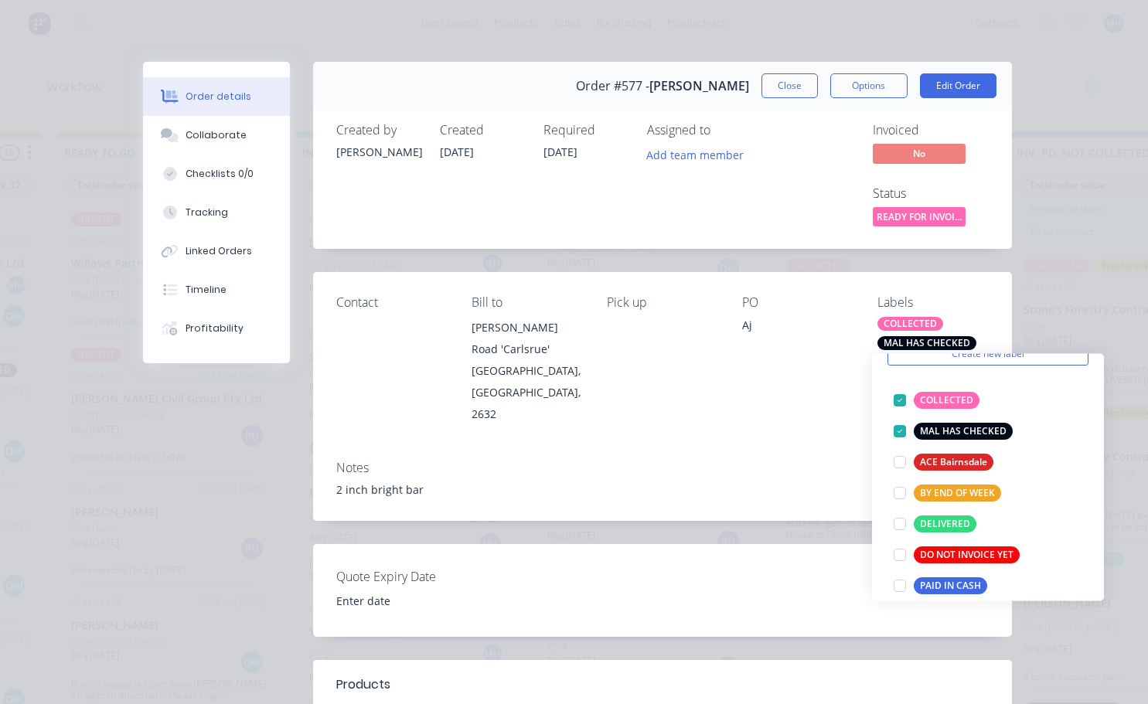
click at [816, 421] on div "Contact Bill to Cathcart Road 'Carlsrue' Bombala, New South Wales, 2632 Pick up…" at bounding box center [662, 360] width 699 height 176
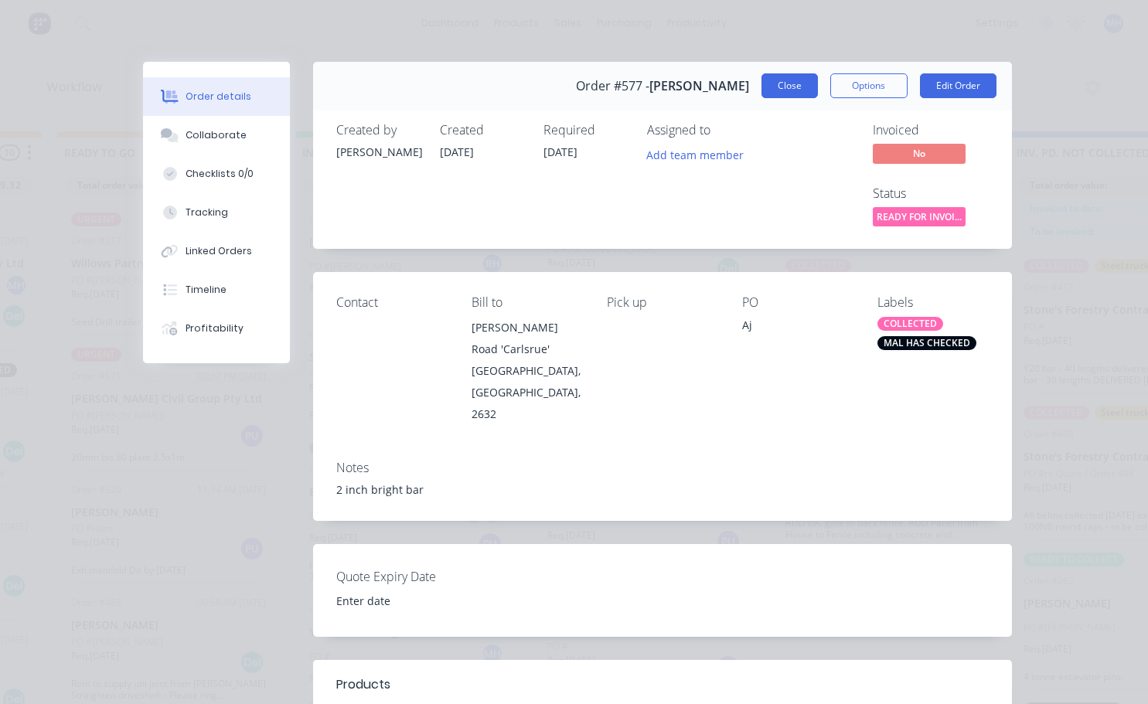
click at [789, 94] on button "Close" at bounding box center [790, 85] width 56 height 25
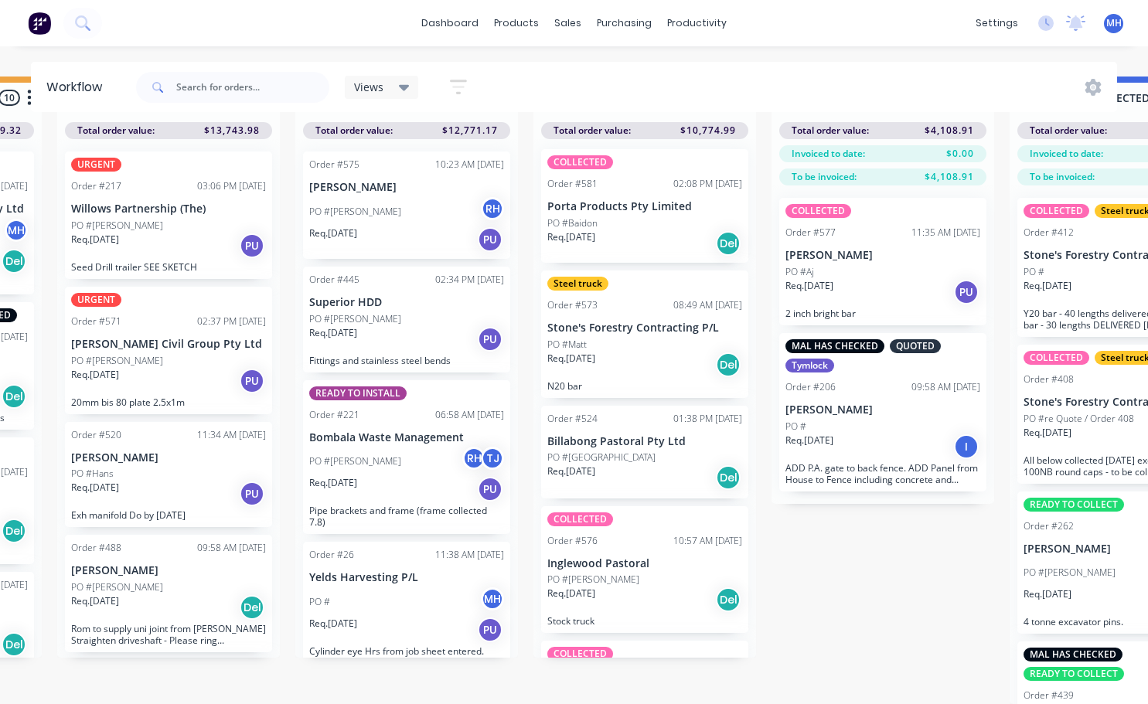
scroll to position [0, 0]
click at [878, 228] on div "COLLECTED Order #577 11:35 AM 09/09/25 Andrew Joseph PO #Aj Req. 09/09/25 PU 2 …" at bounding box center [882, 262] width 207 height 128
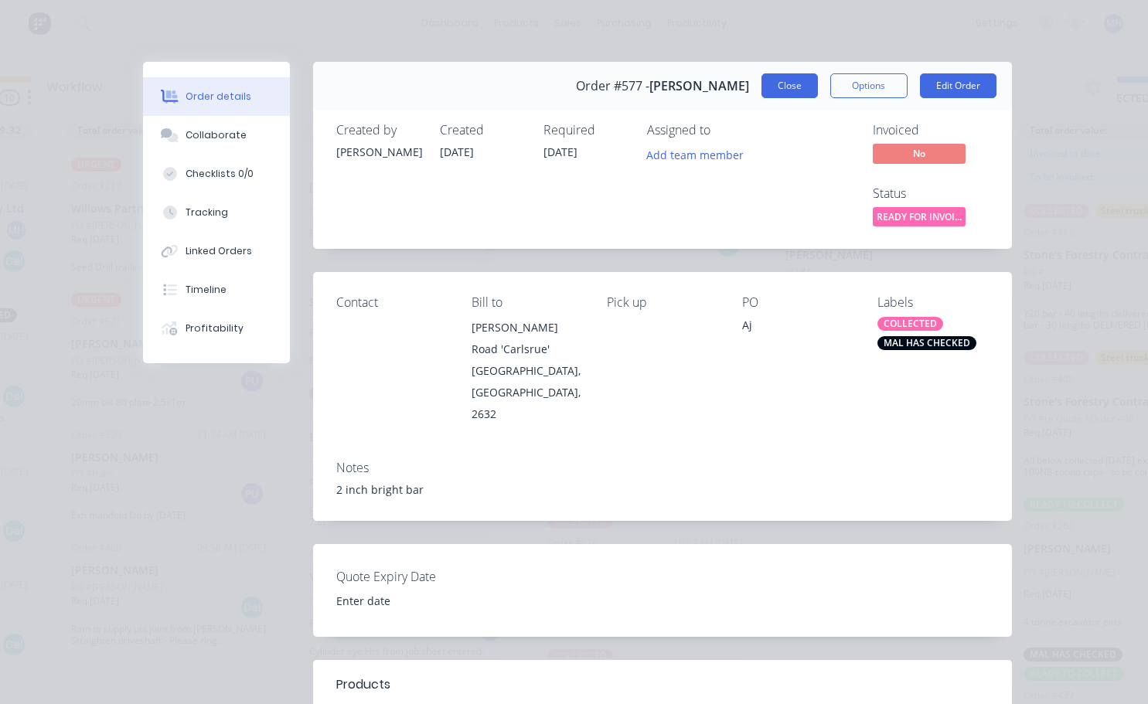
click at [785, 90] on button "Close" at bounding box center [790, 85] width 56 height 25
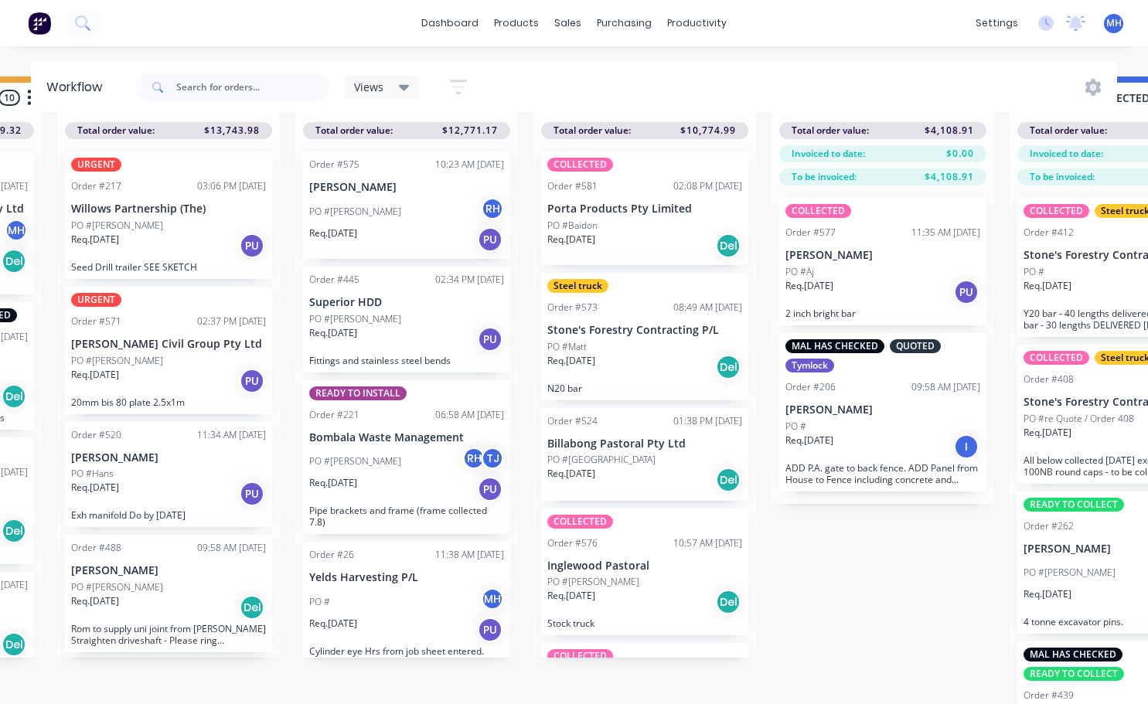
click at [849, 228] on div "COLLECTED Order #577 11:35 AM 09/09/25 Andrew Joseph PO #Aj Req. 09/09/25 PU 2 …" at bounding box center [882, 262] width 207 height 128
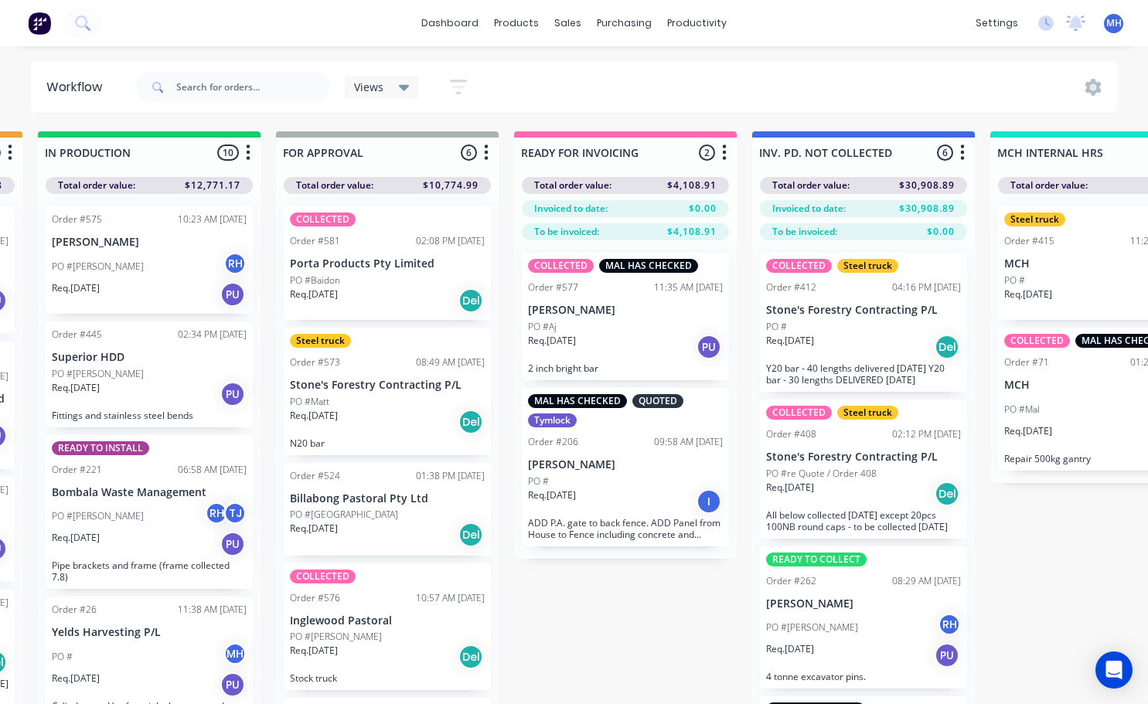
scroll to position [0, 877]
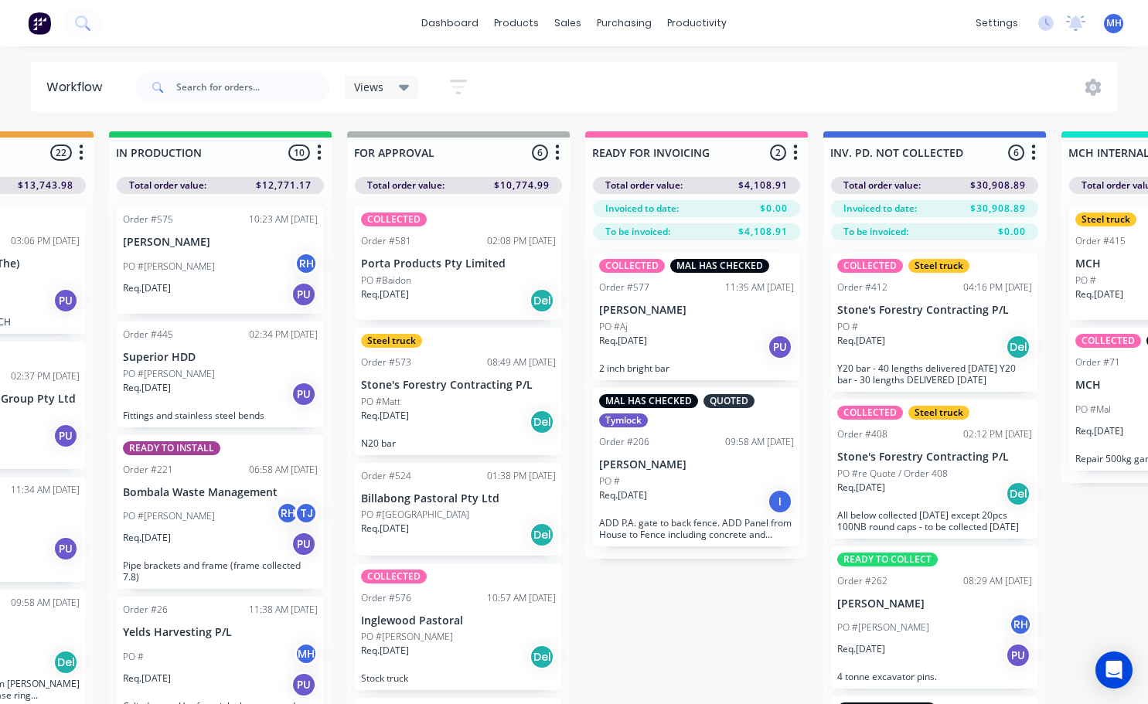
click at [671, 483] on div "PO #" at bounding box center [696, 482] width 195 height 14
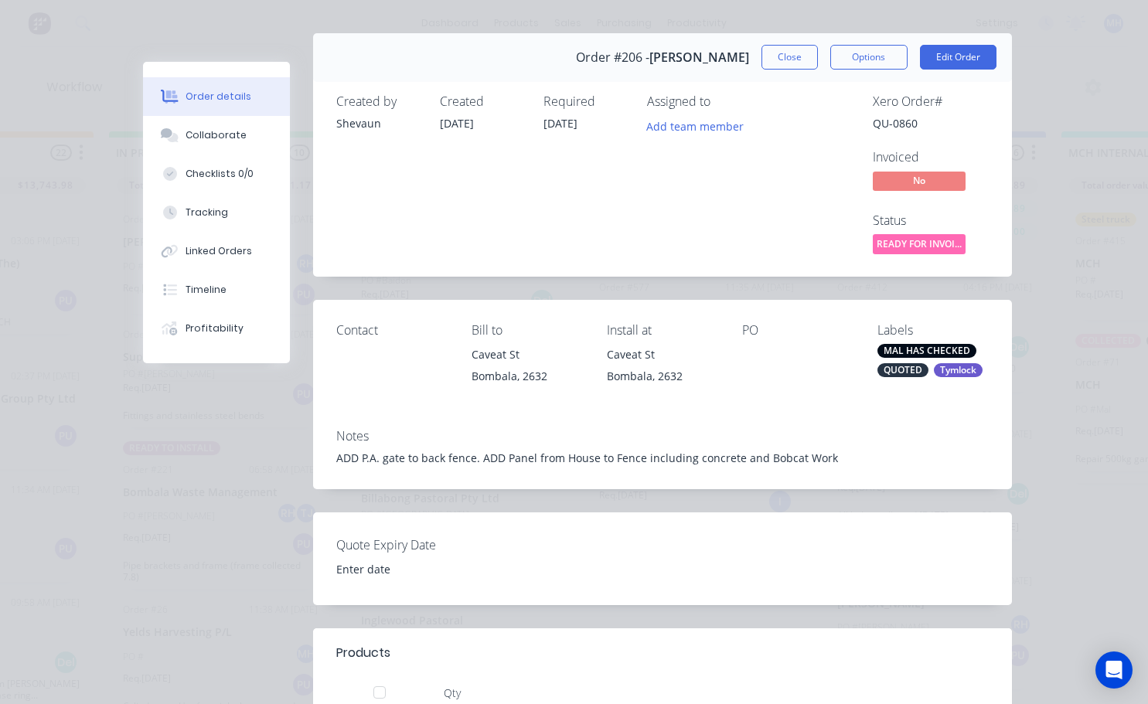
scroll to position [0, 0]
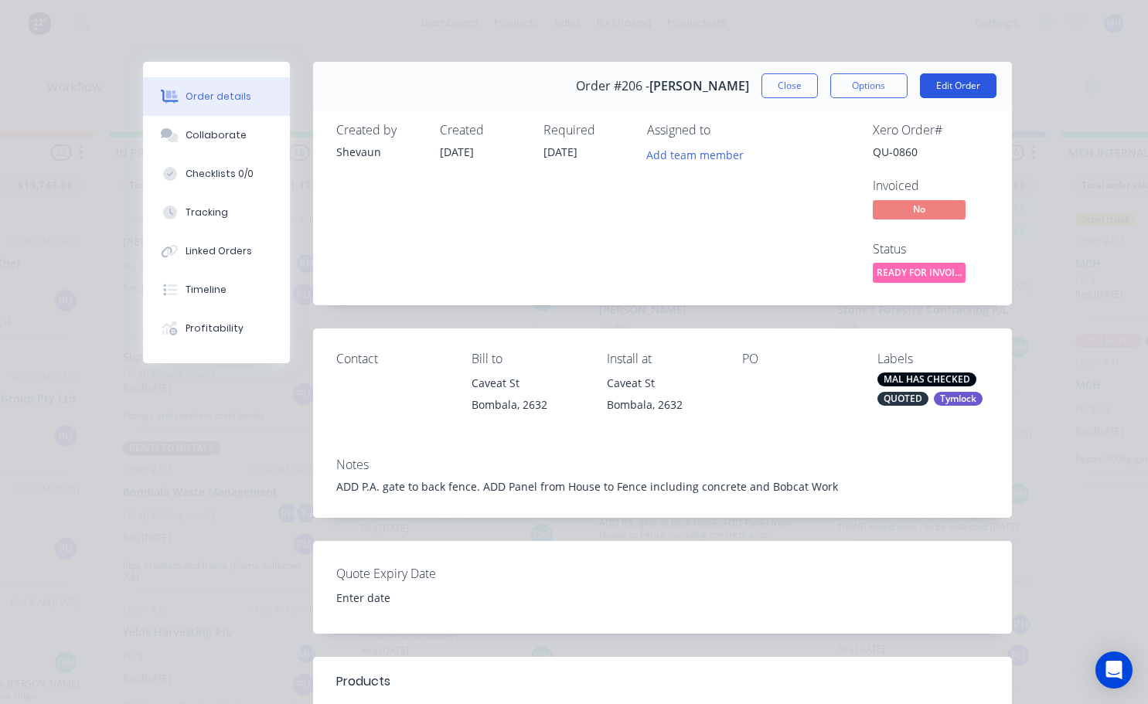
click at [939, 81] on button "Edit Order" at bounding box center [958, 85] width 77 height 25
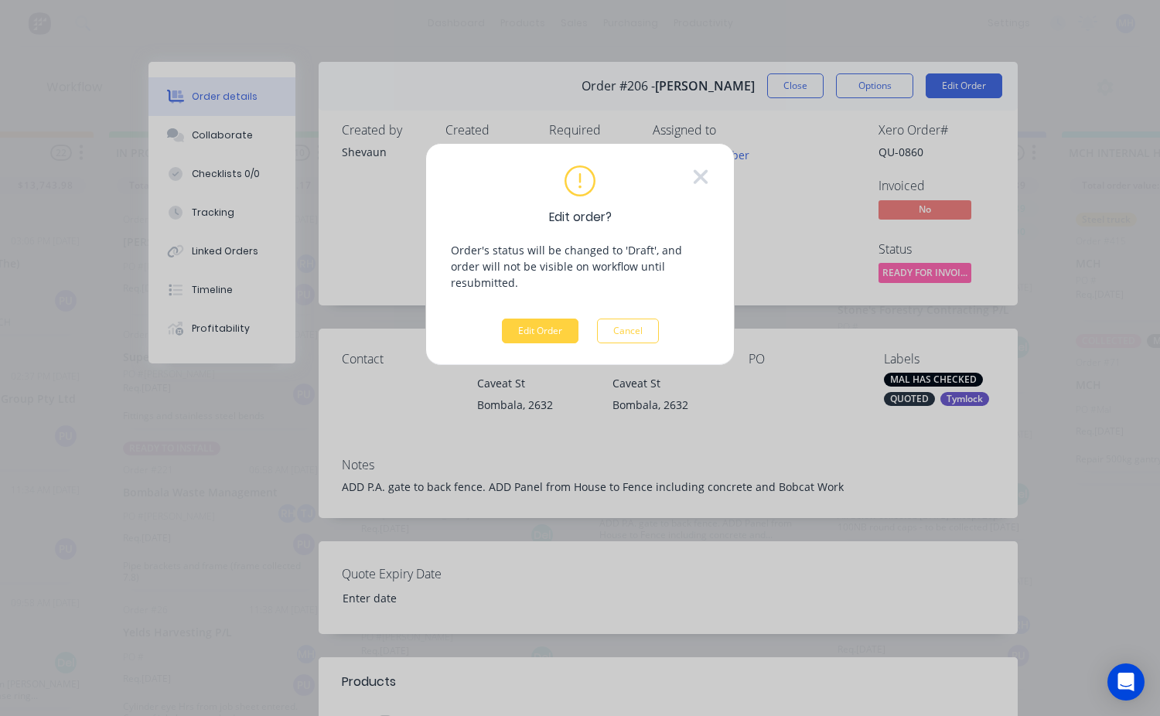
click at [571, 319] on button "Edit Order" at bounding box center [540, 331] width 77 height 25
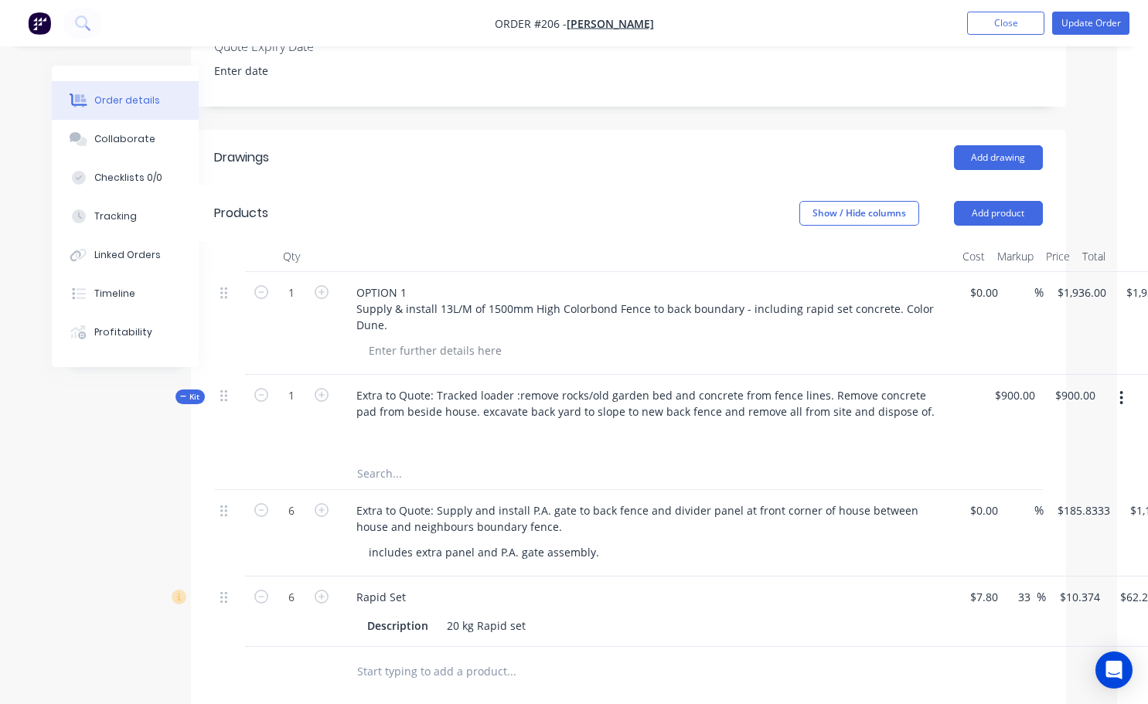
scroll to position [464, 50]
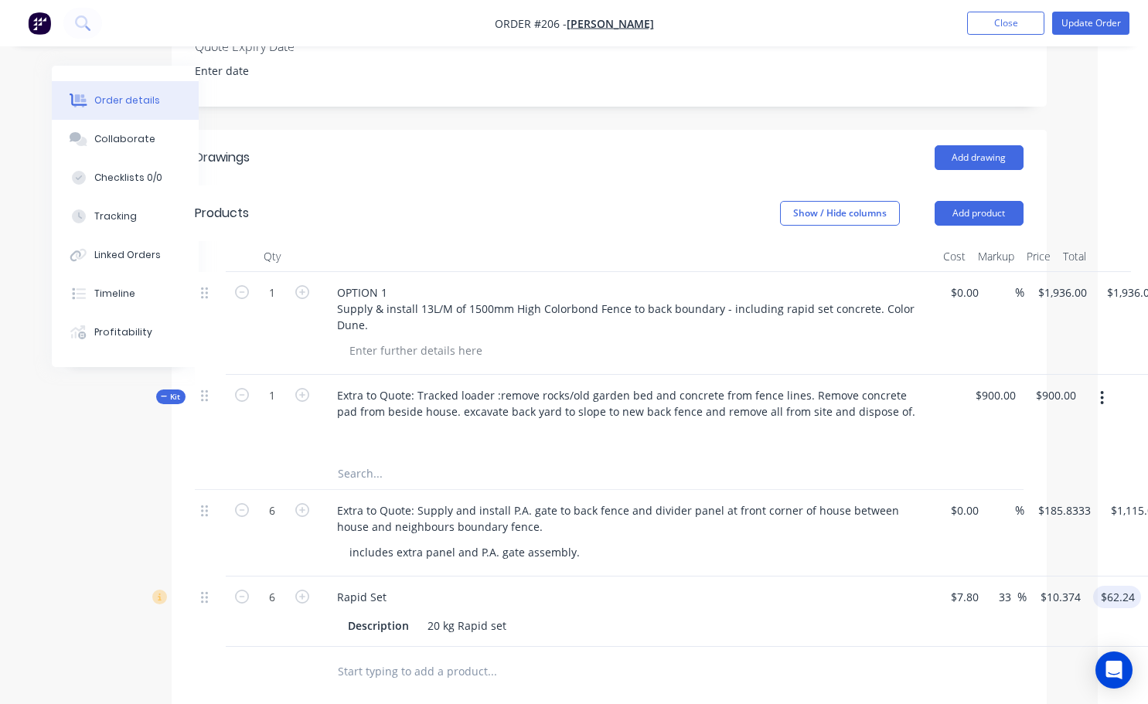
type input "62.24"
click at [1128, 594] on input "62.24" at bounding box center [1121, 597] width 42 height 22
type input "32.99"
type input "$10.3733"
type input "$62.24"
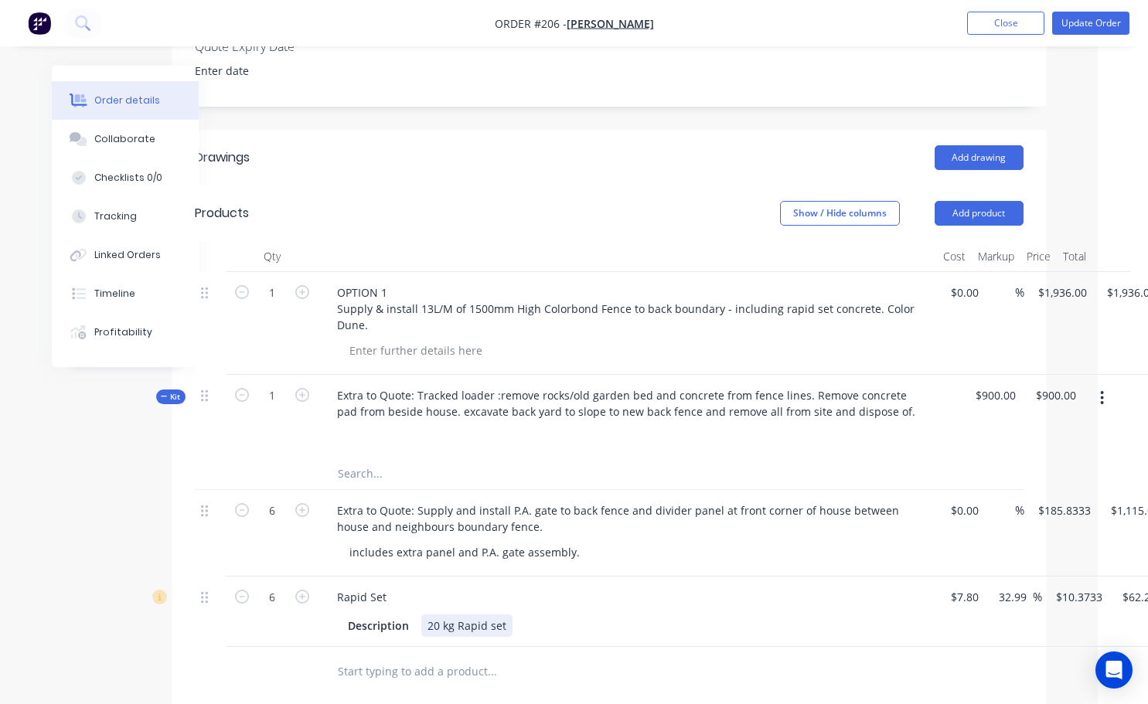
click at [647, 637] on div "Rapid Set Description 20 kg Rapid set" at bounding box center [628, 612] width 619 height 70
click at [1073, 27] on button "Update Order" at bounding box center [1090, 23] width 77 height 23
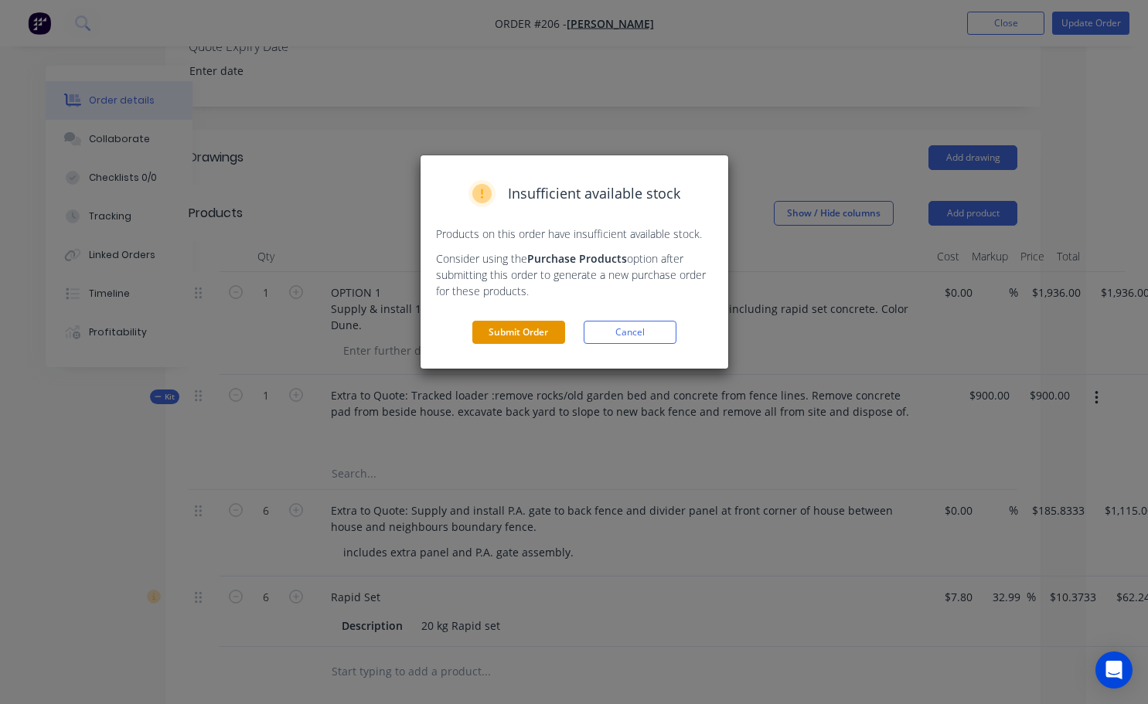
click at [531, 324] on button "Submit Order" at bounding box center [518, 332] width 93 height 23
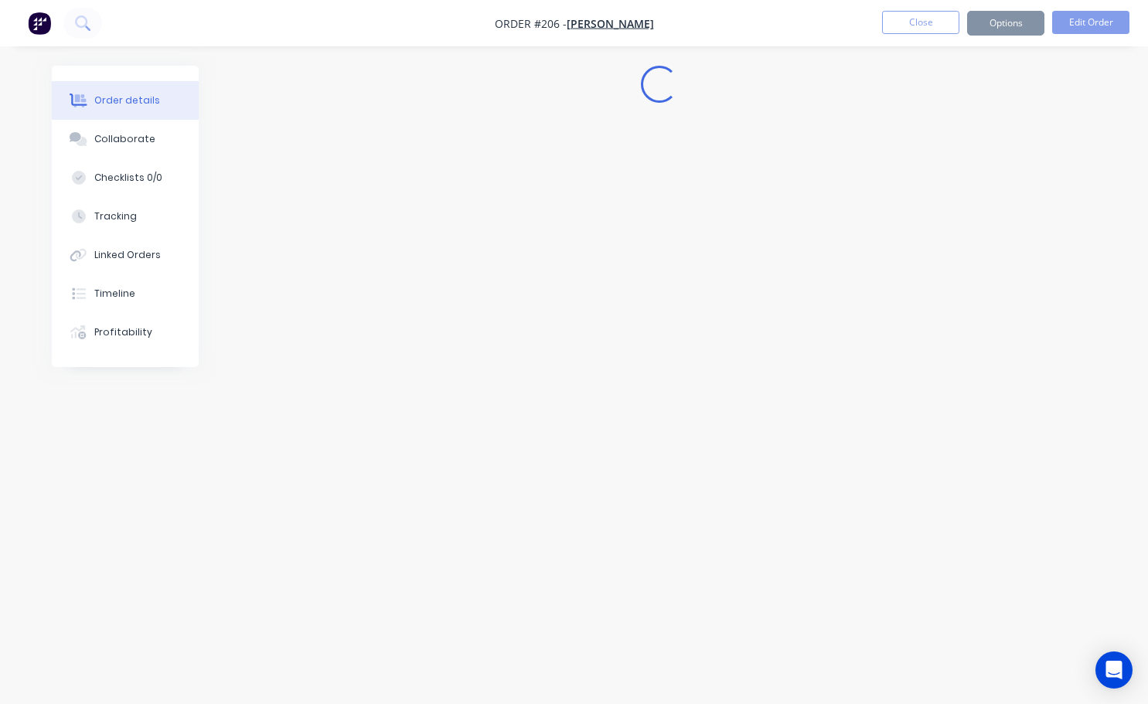
scroll to position [0, 0]
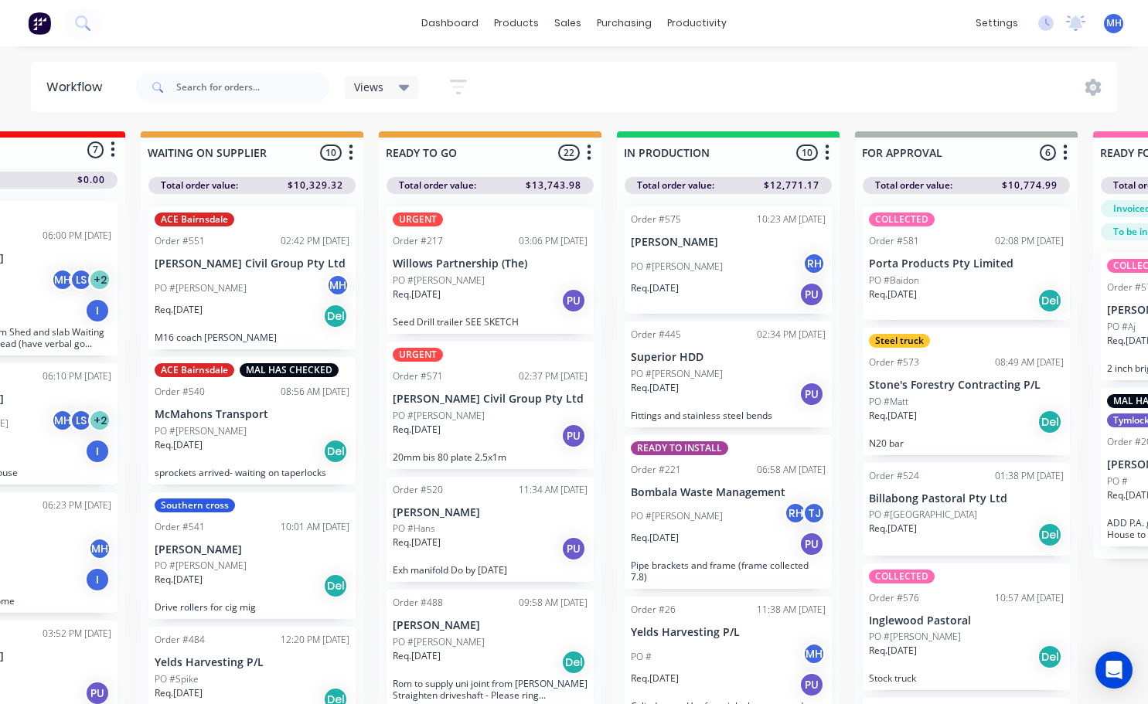
scroll to position [0, 366]
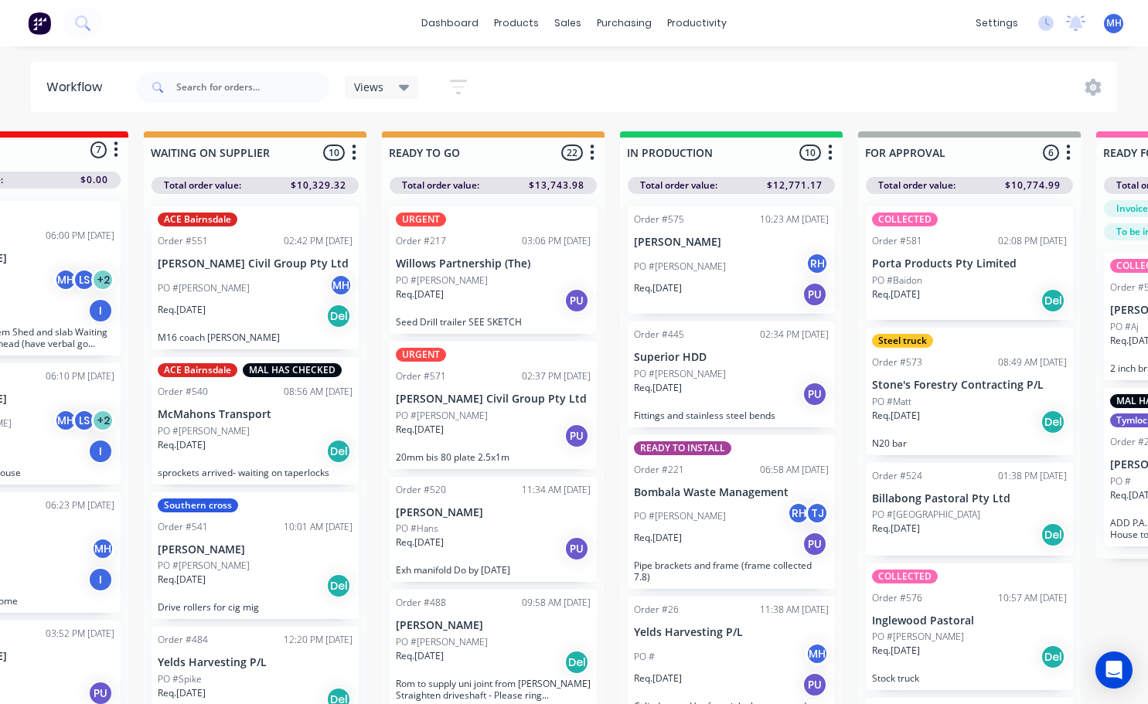
click at [698, 281] on div "PO #Keith RH" at bounding box center [731, 266] width 195 height 29
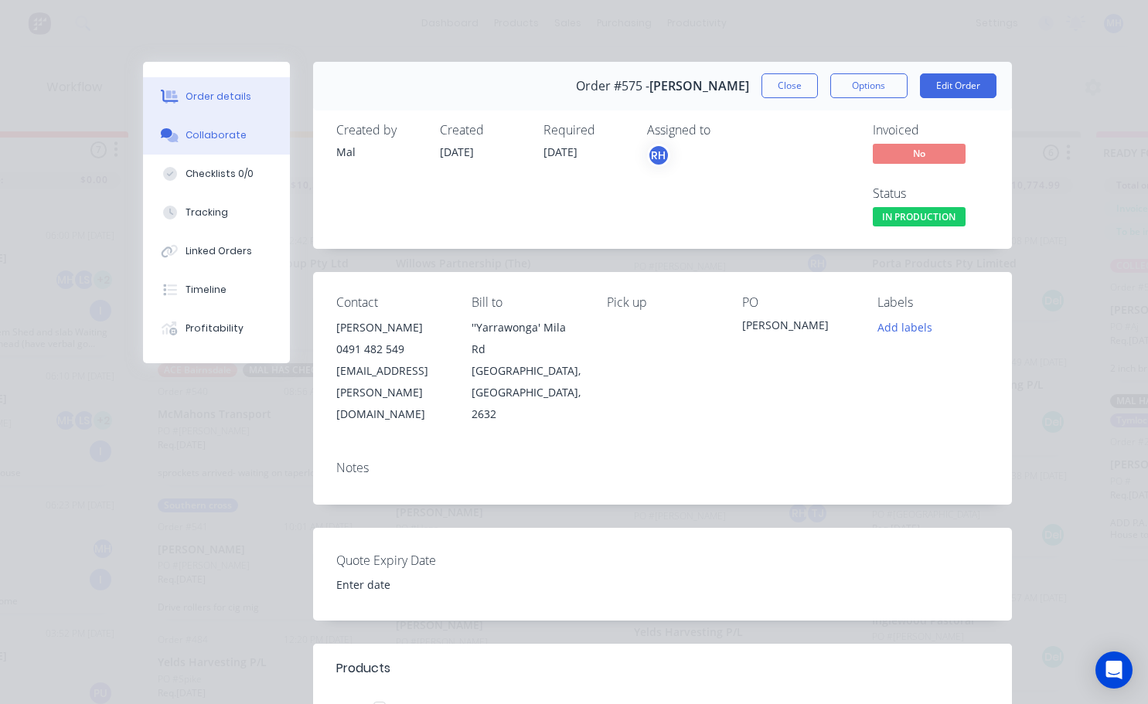
click at [227, 136] on div "Collaborate" at bounding box center [216, 135] width 61 height 14
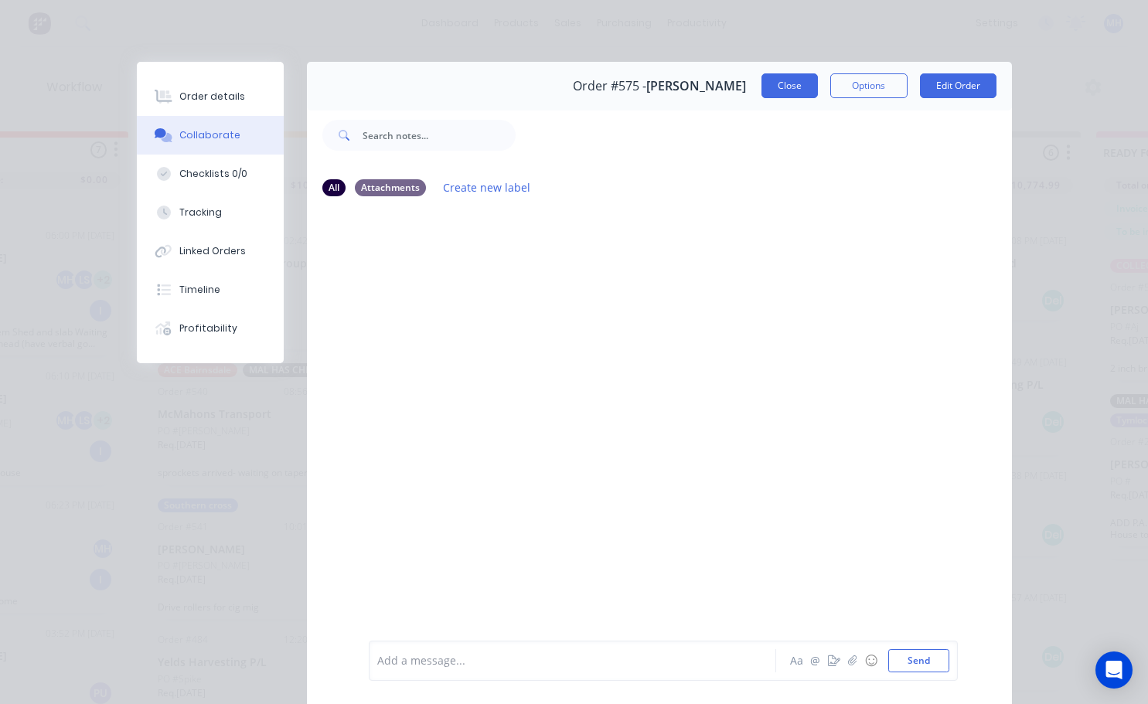
click at [803, 93] on button "Close" at bounding box center [790, 85] width 56 height 25
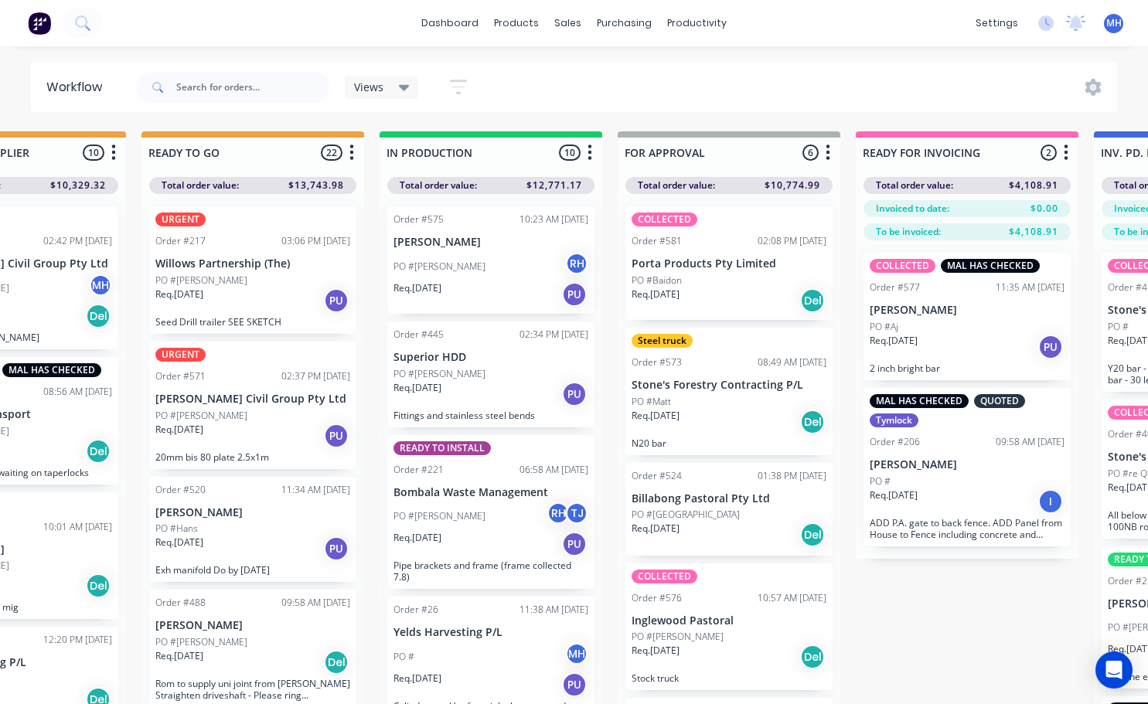
scroll to position [0, 793]
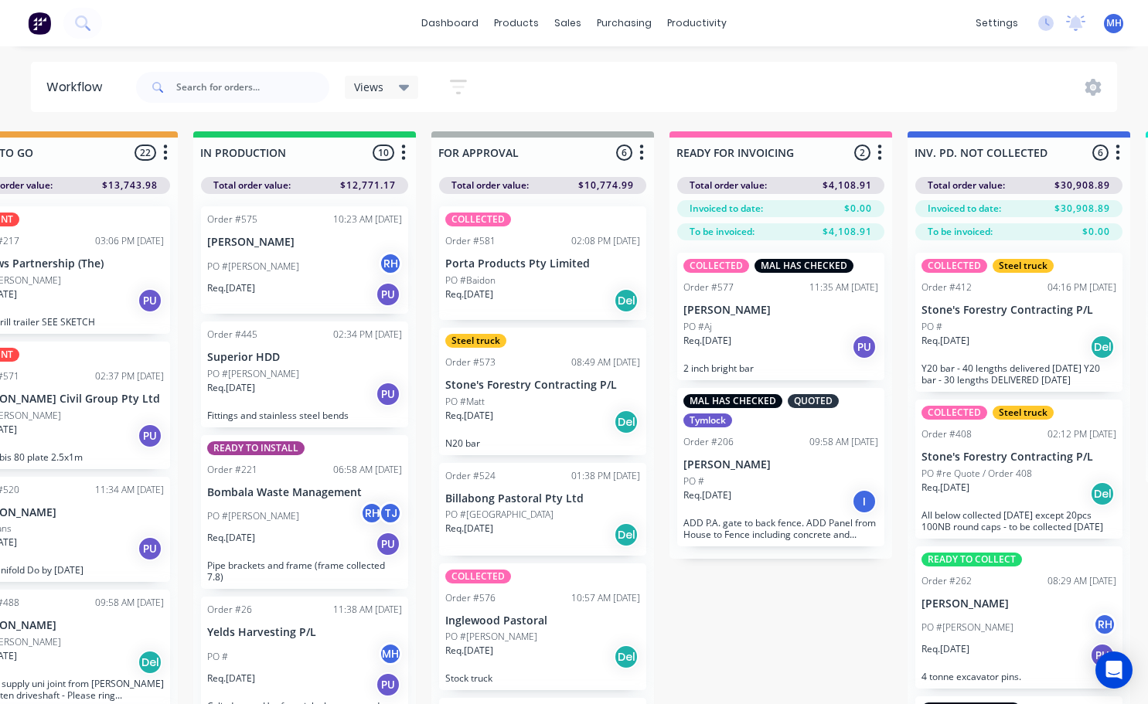
click at [722, 463] on p "[PERSON_NAME]" at bounding box center [781, 465] width 195 height 13
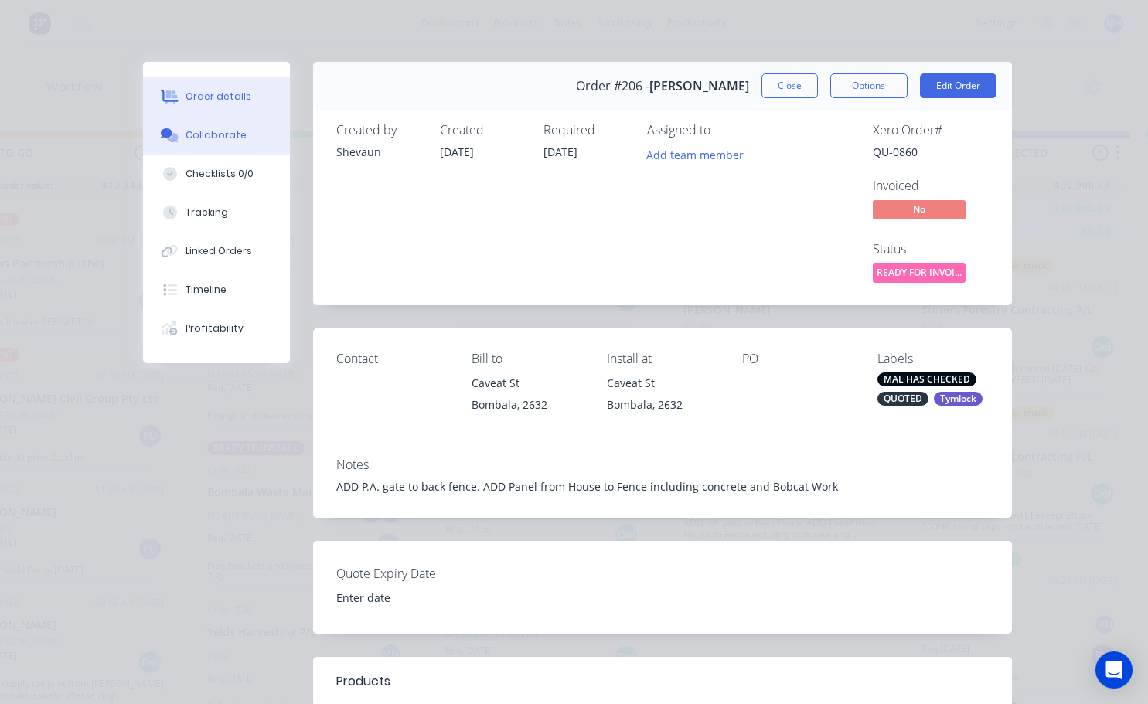
click at [213, 138] on div "Collaborate" at bounding box center [216, 135] width 61 height 14
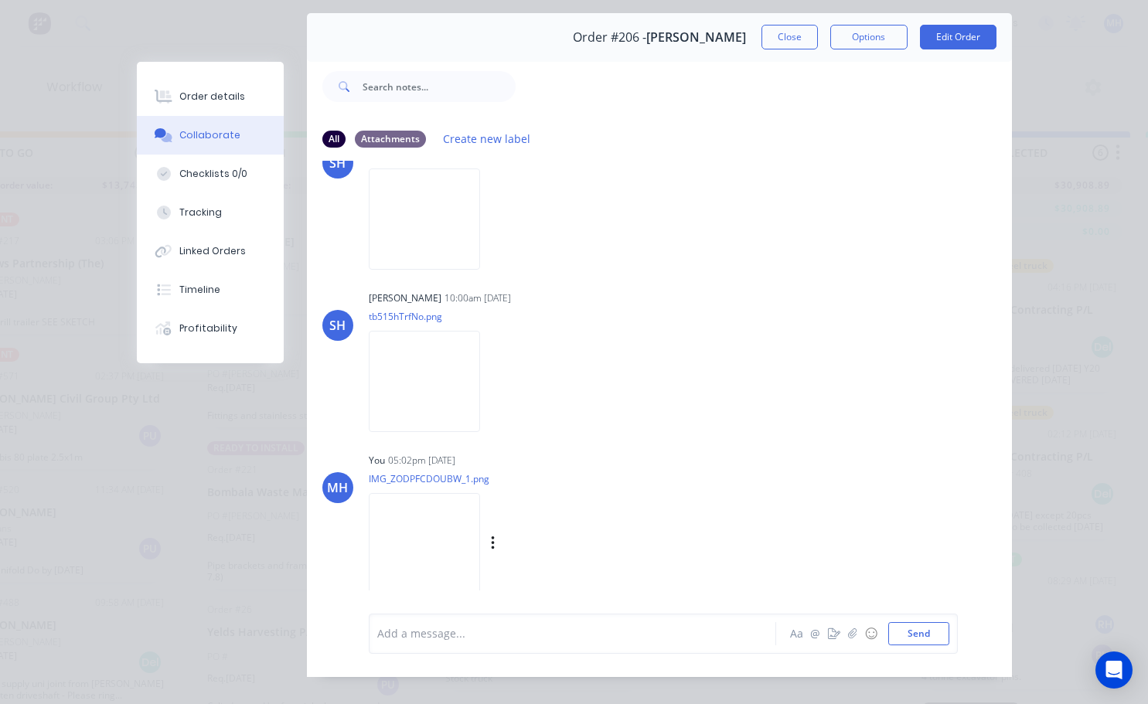
scroll to position [81, 0]
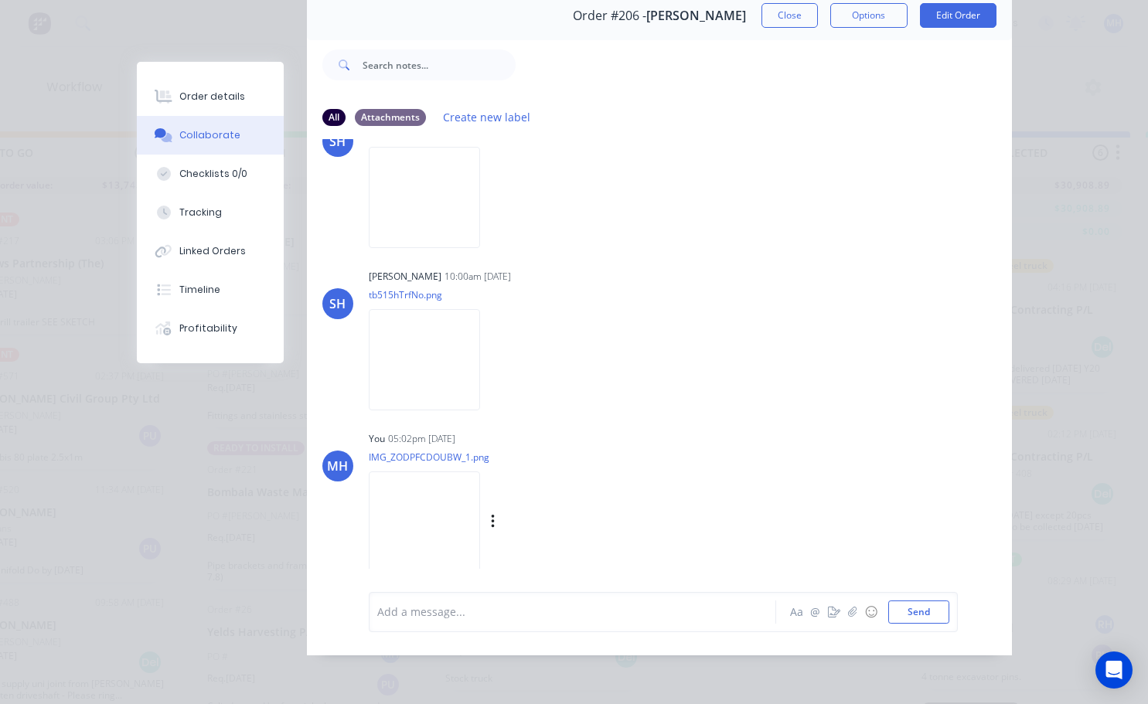
click at [425, 512] on img at bounding box center [424, 522] width 111 height 101
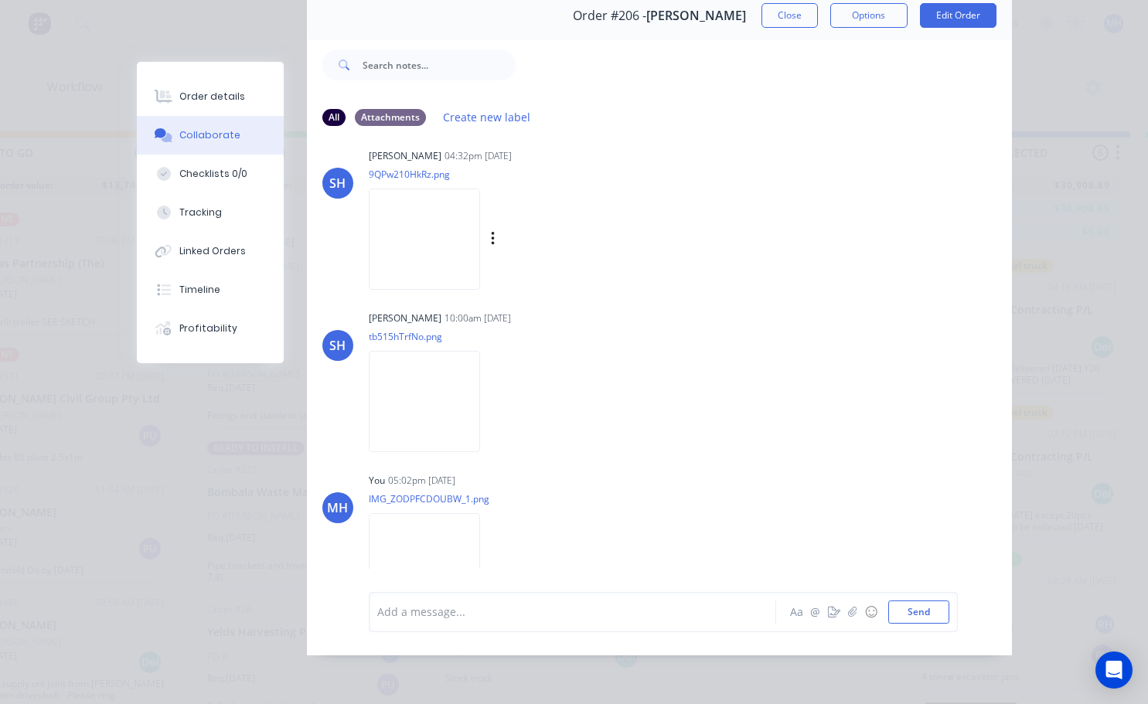
scroll to position [0, 0]
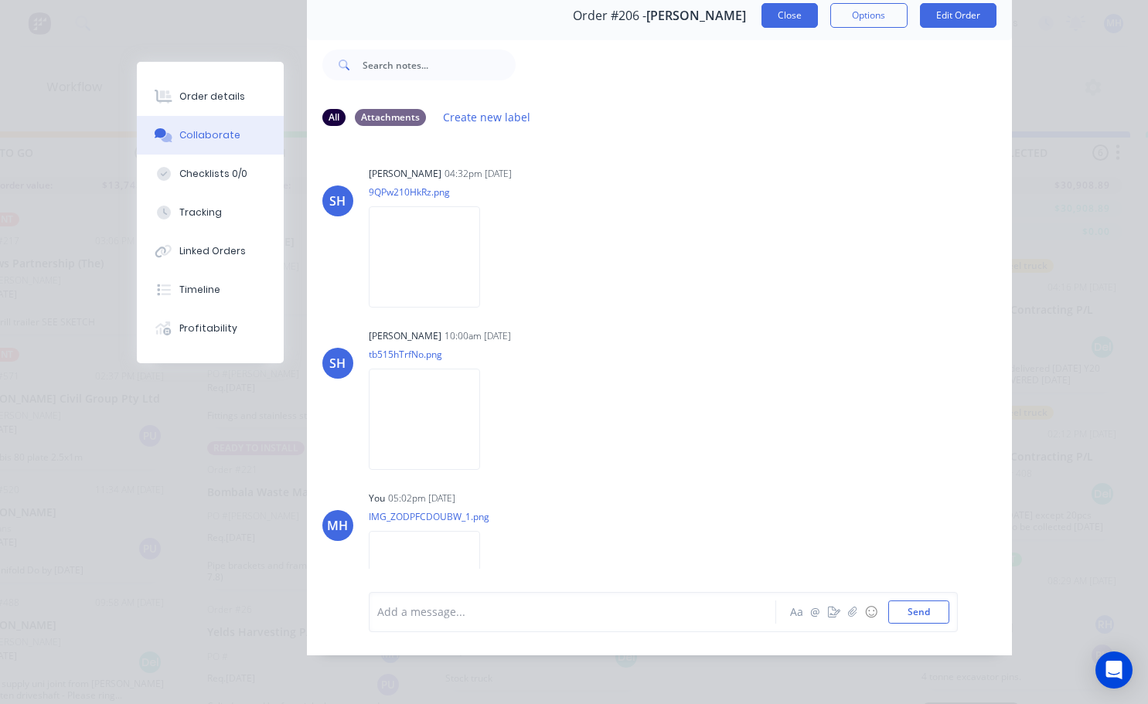
click at [786, 10] on button "Close" at bounding box center [790, 15] width 56 height 25
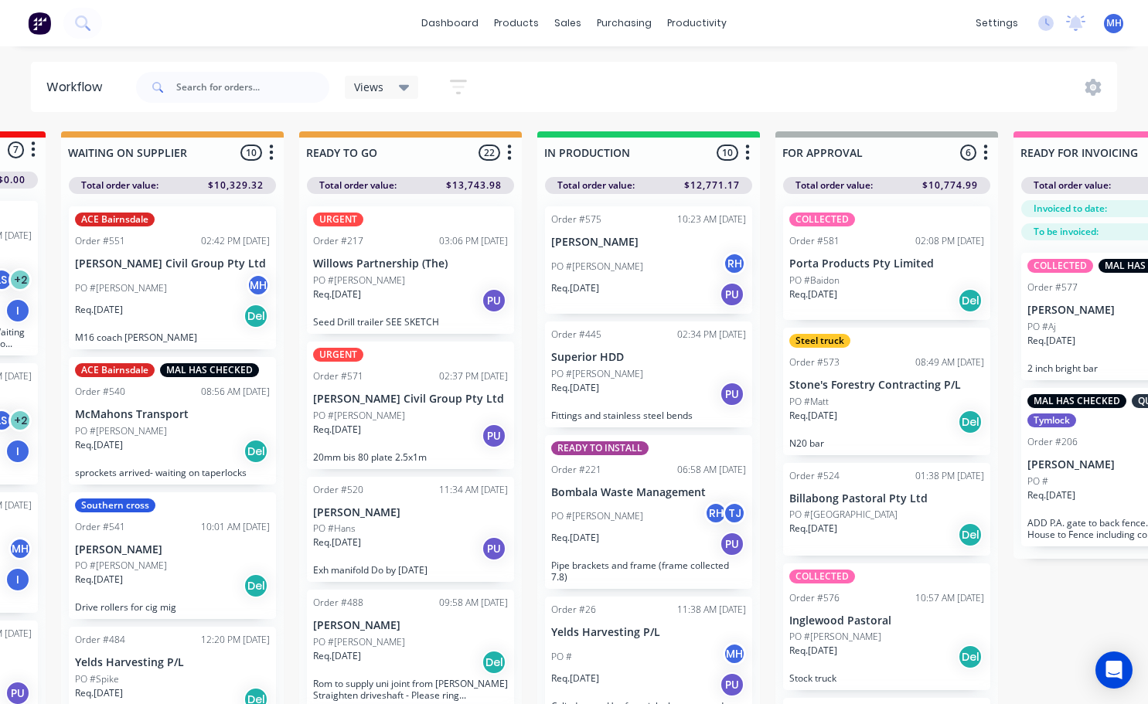
scroll to position [0, 408]
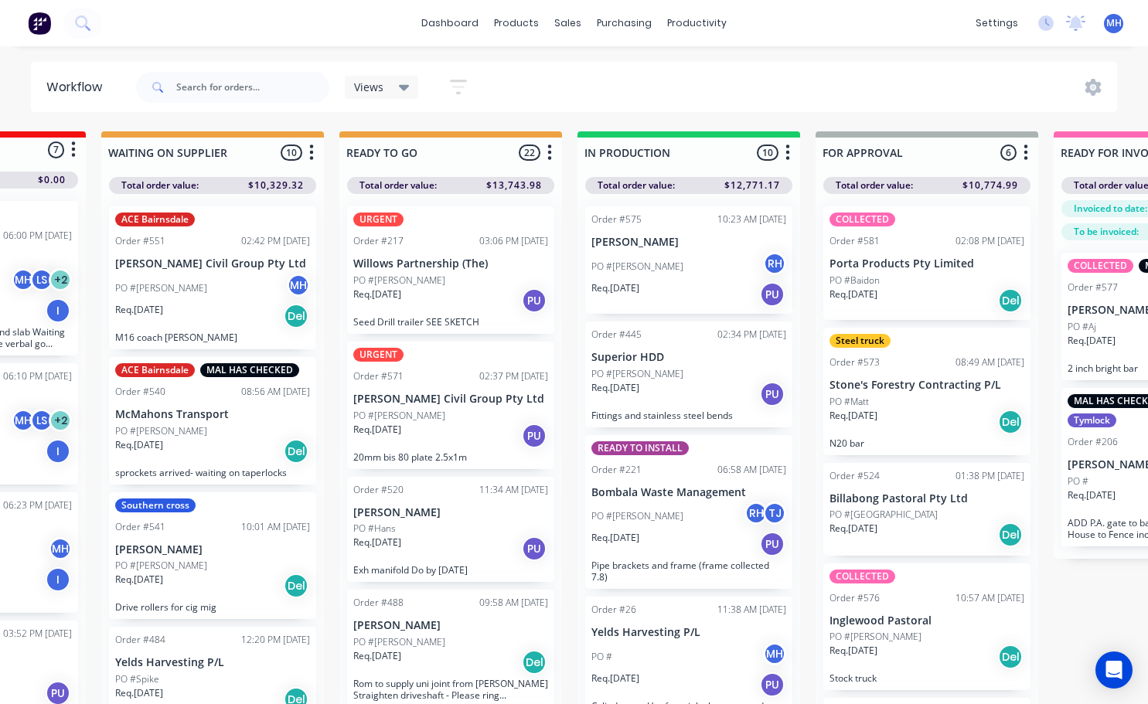
click at [1114, 23] on span "MH" at bounding box center [1114, 23] width 15 height 14
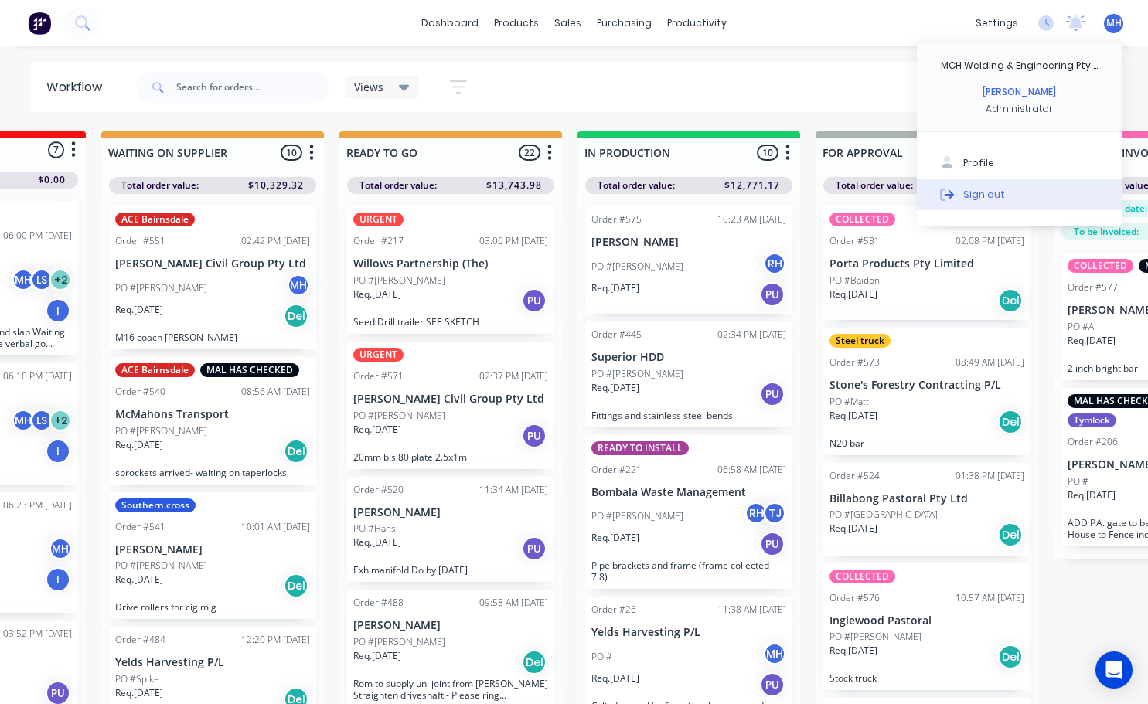
click at [1019, 196] on button "Sign out" at bounding box center [1019, 194] width 205 height 31
